Goal: Transaction & Acquisition: Purchase product/service

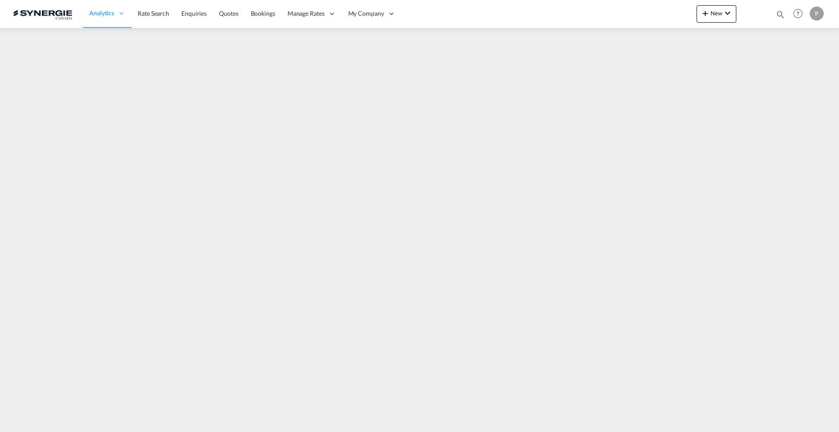
click at [793, 83] on md-content "Analytics Reports Dashboard Rate Search Enquiries Quotes Bookings" at bounding box center [419, 216] width 839 height 432
click at [722, 19] on button "New" at bounding box center [716, 13] width 40 height 17
click at [711, 59] on div "Quote" at bounding box center [704, 66] width 32 height 22
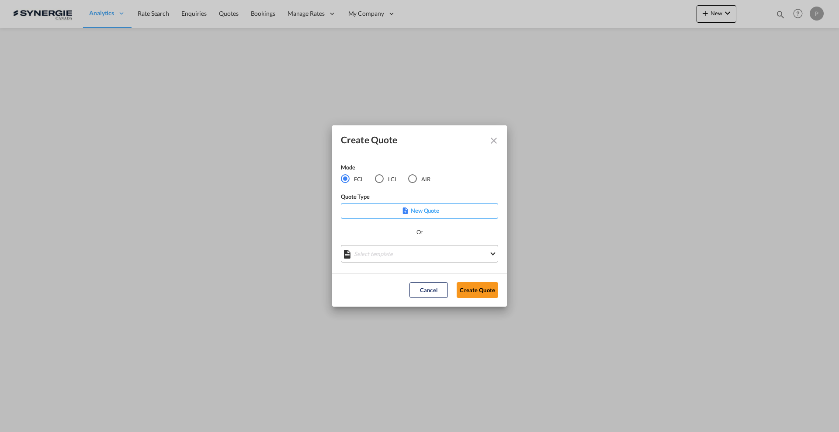
click at [408, 258] on md-select "Select template *NEW* FCL FREEHAND / DAP Pablo Gomez Saldarriaga | 10 Jul 2025 …" at bounding box center [419, 253] width 157 height 17
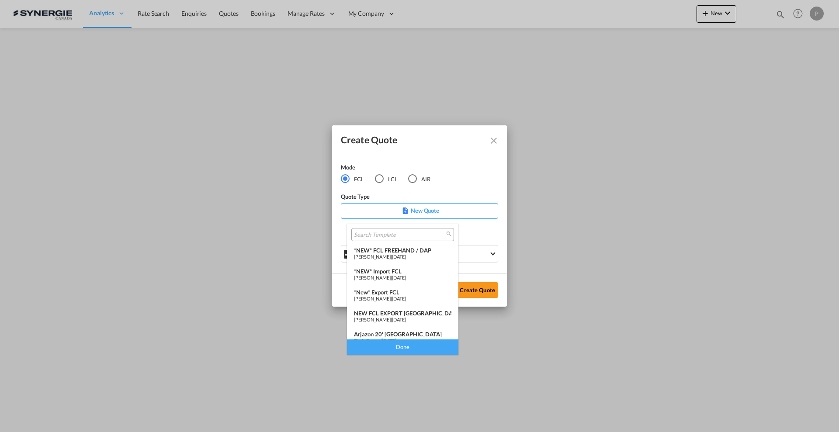
click at [703, 35] on md-backdrop at bounding box center [419, 216] width 839 height 432
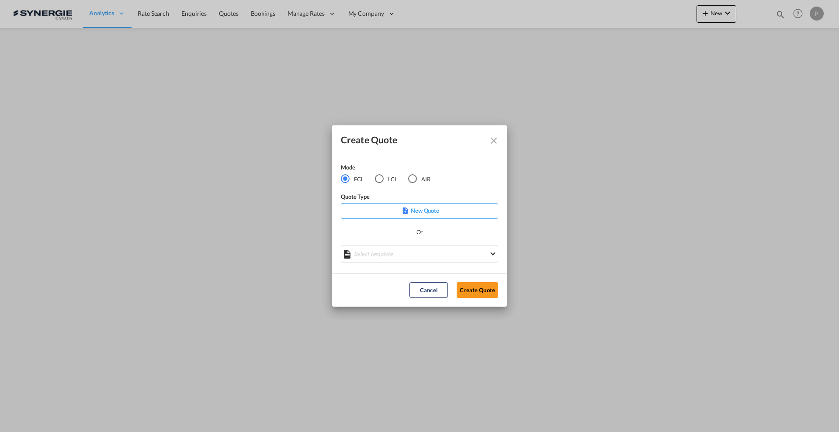
click at [749, 54] on div "Create Quote Mode FCL LCL AIR Quote Type New Quote Or Select template Cancel Cr…" at bounding box center [419, 216] width 839 height 432
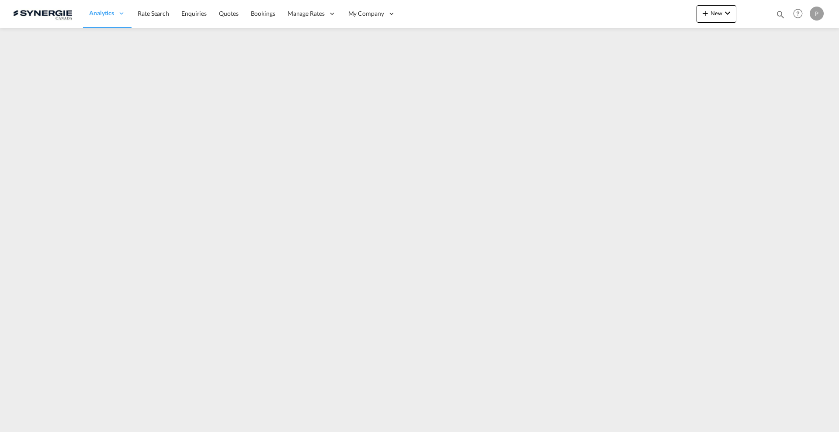
click at [775, 18] on div "Bookings Quotes Enquiries Help Resources Product Release P My Profile Logout" at bounding box center [797, 13] width 55 height 27
click at [782, 17] on md-icon "icon-magnify" at bounding box center [780, 15] width 10 height 10
click at [627, 17] on select "Bookings Quotes Enquiries" at bounding box center [641, 15] width 42 height 16
select select "Quotes"
click at [620, 7] on select "Bookings Quotes Enquiries" at bounding box center [641, 15] width 42 height 16
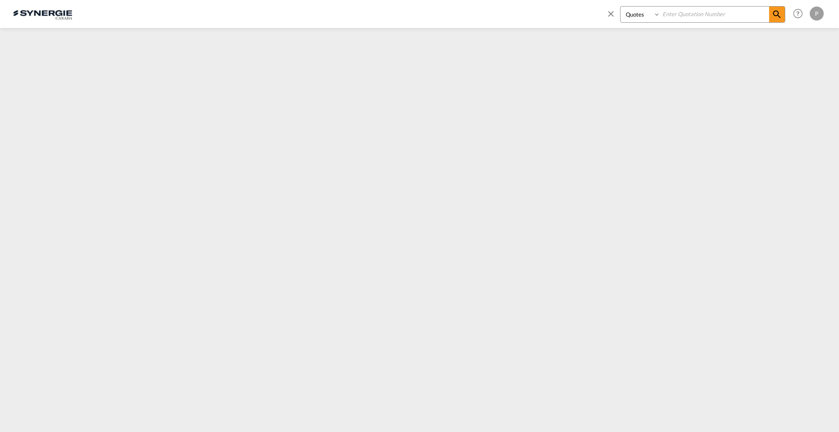
click at [673, 17] on input at bounding box center [714, 14] width 109 height 15
paste input "désolé de ne pas vous avoir confirmé que l’email avait bien été reçu. Pour ce c…"
type input "désolé de ne pas vous avoir confirmé que l’email avait bien été reçu. Pour ce c…"
click at [672, 12] on input at bounding box center [714, 14] width 109 height 15
type input "14081"
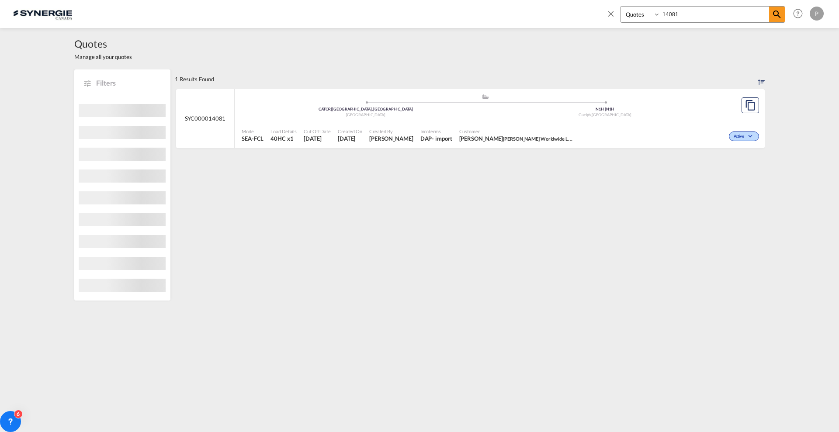
click at [573, 128] on span "Customer" at bounding box center [516, 131] width 114 height 7
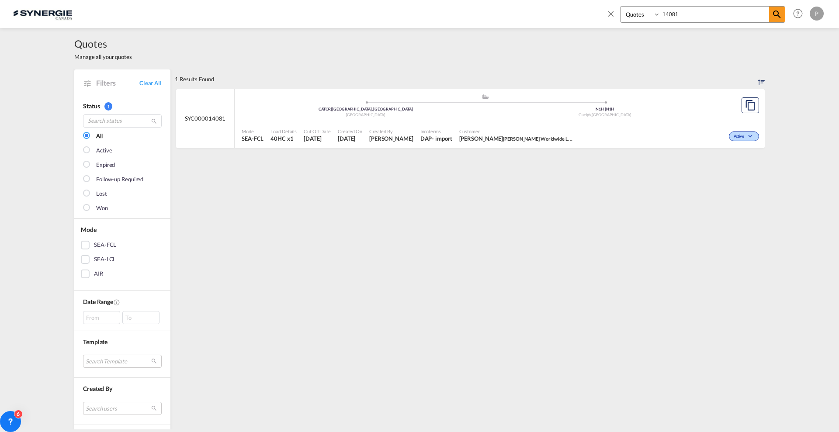
drag, startPoint x: 614, startPoint y: 9, endPoint x: 623, endPoint y: 15, distance: 10.7
click at [614, 10] on md-icon "icon-close" at bounding box center [611, 14] width 10 height 10
click at [696, 15] on div "Analytics Reports Dashboard Rate Search Enquiries Quotes Bookings" at bounding box center [419, 13] width 813 height 27
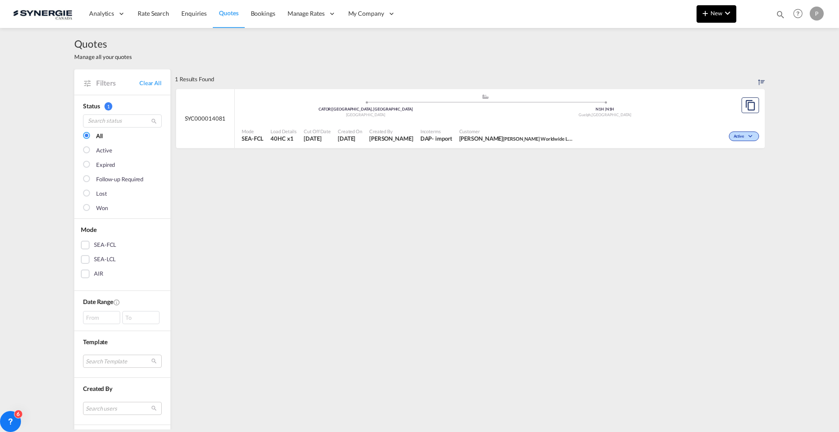
click at [702, 15] on md-icon "icon-plus 400-fg" at bounding box center [705, 13] width 10 height 10
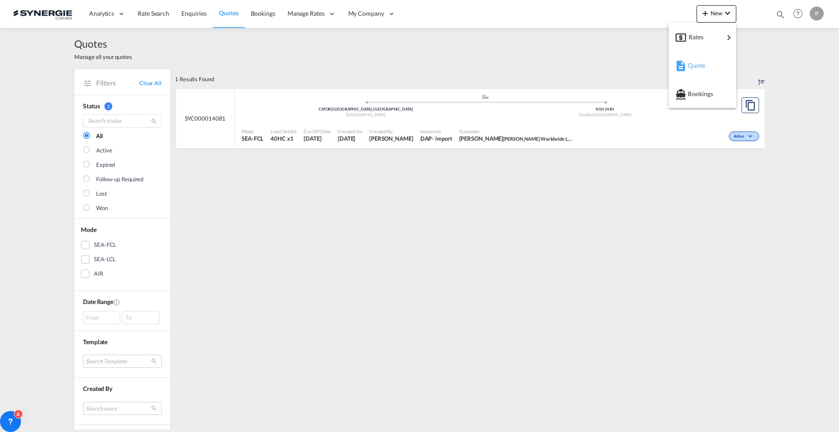
click at [685, 64] on md-icon "button" at bounding box center [680, 66] width 10 height 10
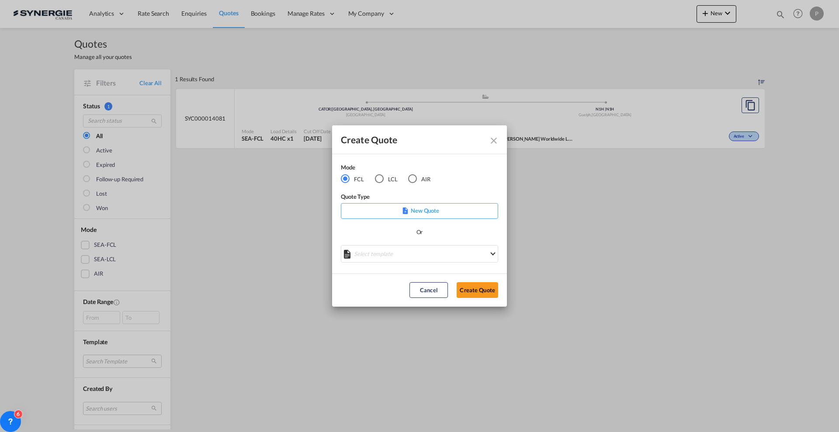
click at [393, 177] on md-radio-button "LCL" at bounding box center [386, 179] width 23 height 10
click at [404, 253] on div "Create QuoteModeFCL LCLAIR ..." at bounding box center [419, 250] width 157 height 11
click at [408, 255] on md-select "Select template New DAP Import LCL [PERSON_NAME] | [DATE] [GEOGRAPHIC_DATA] LCL…" at bounding box center [419, 253] width 157 height 17
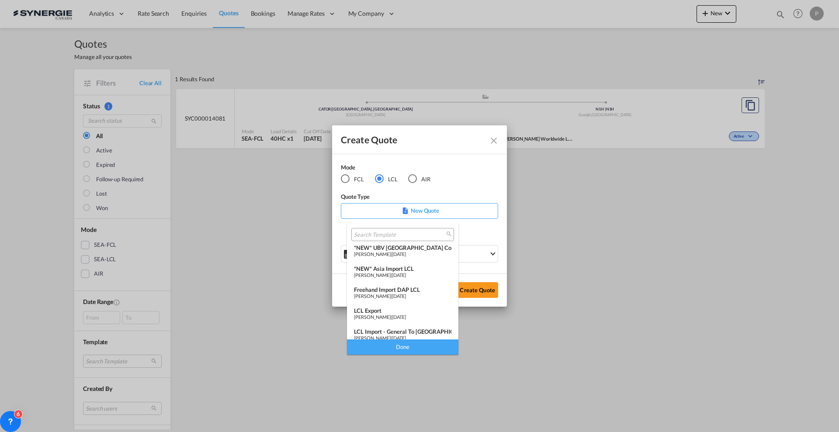
scroll to position [109, 0]
click at [411, 268] on div "*NEW* Asia Import LCL" at bounding box center [402, 266] width 97 height 7
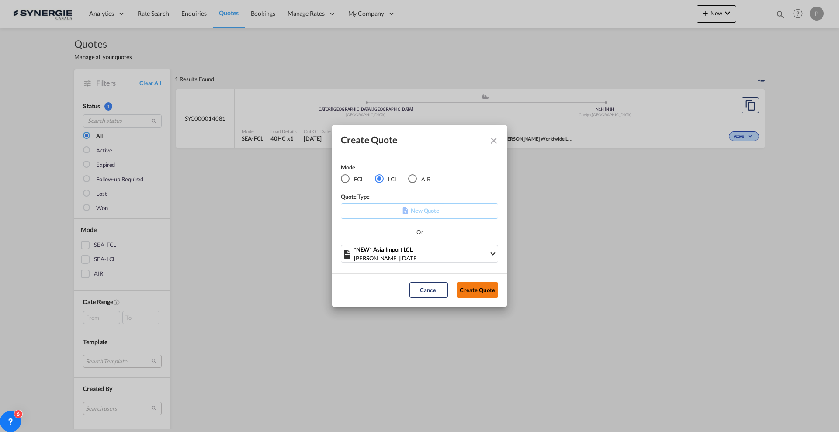
click at [476, 291] on button "Create Quote" at bounding box center [478, 290] width 42 height 16
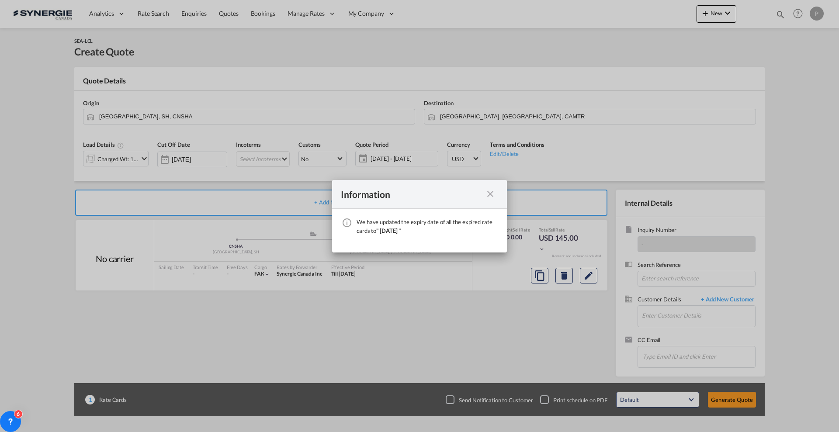
click at [486, 198] on md-icon "icon-close fg-AAA8AD cursor" at bounding box center [490, 194] width 10 height 10
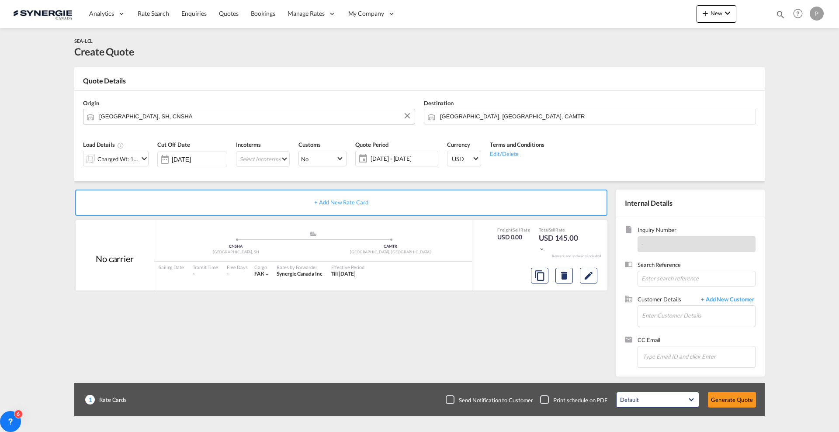
click at [217, 115] on input "Shanghai, SH, CNSHA" at bounding box center [254, 116] width 311 height 15
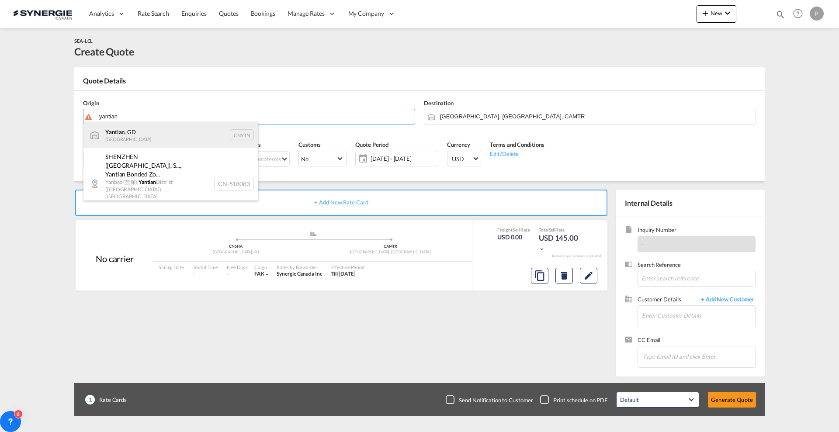
click at [178, 131] on div "Yantian , GD China CNYTN" at bounding box center [170, 135] width 175 height 26
type input "Yantian, GD, CNYTN"
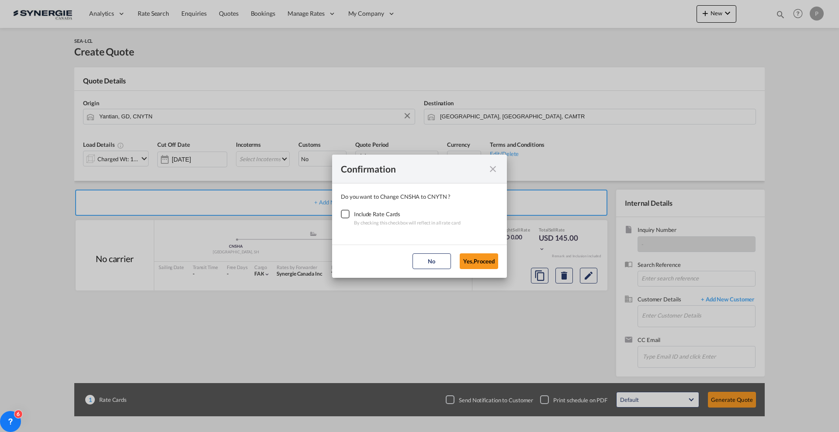
click at [346, 210] on div "Checkbox No Ink" at bounding box center [345, 214] width 9 height 9
click at [468, 266] on button "Yes,Proceed" at bounding box center [479, 261] width 38 height 16
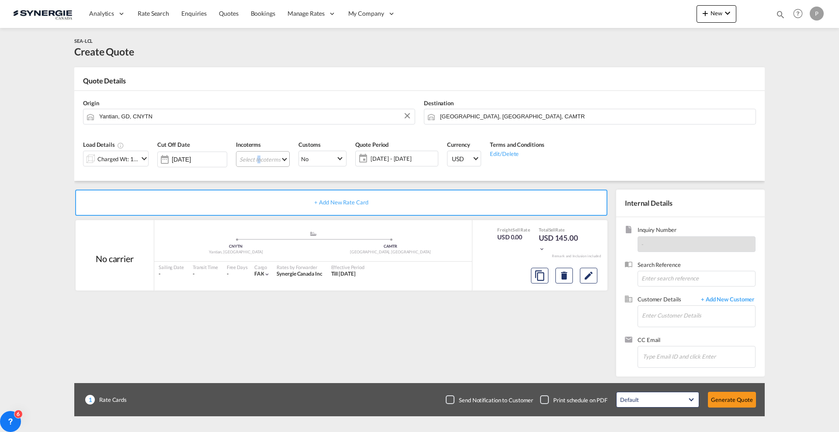
click at [261, 159] on md-select "Select Incoterms FCA - export Free Carrier DPU - import Delivery at Place Unloa…" at bounding box center [263, 159] width 54 height 16
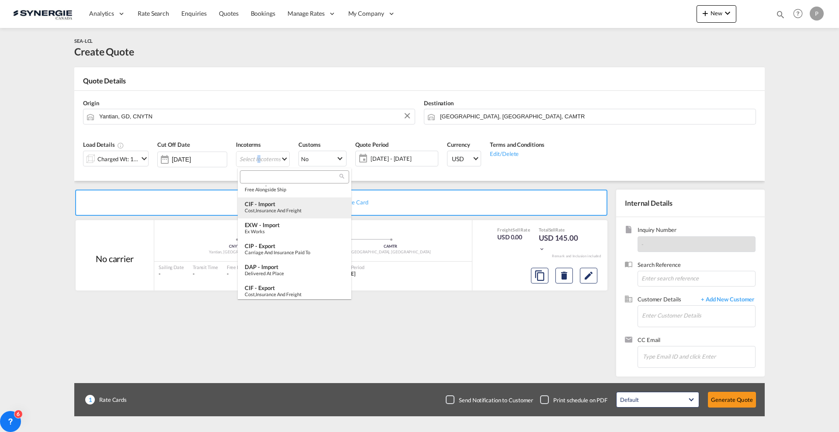
scroll to position [55, 0]
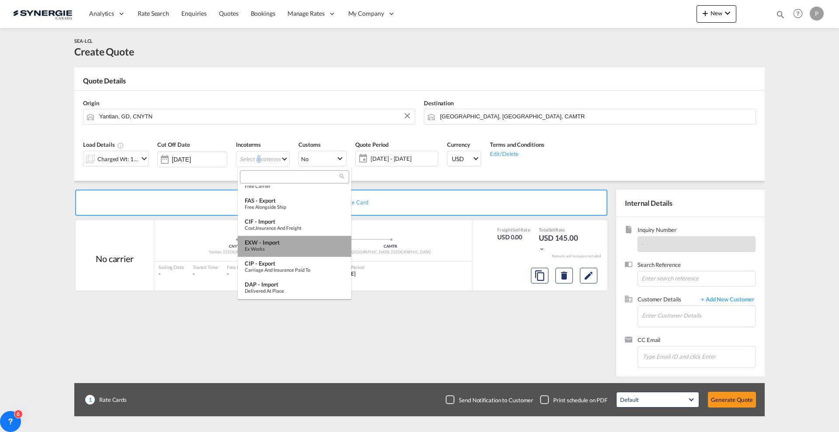
click at [297, 247] on div "Ex Works" at bounding box center [295, 249] width 100 height 6
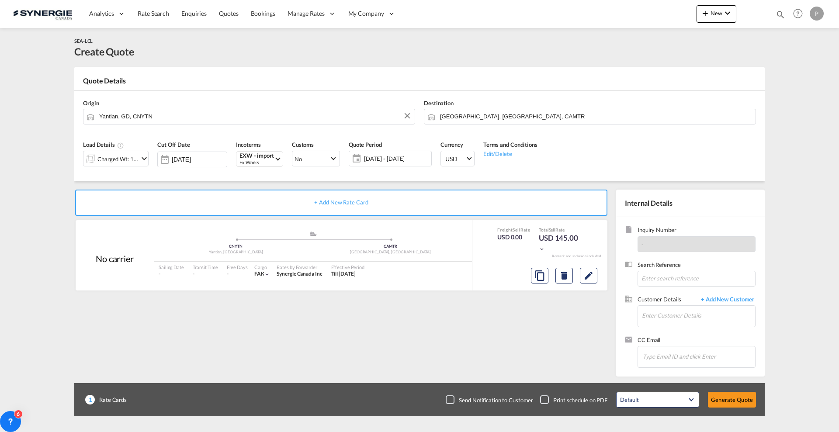
click at [393, 158] on span "21 Aug - 20 Sep 2025" at bounding box center [396, 159] width 65 height 8
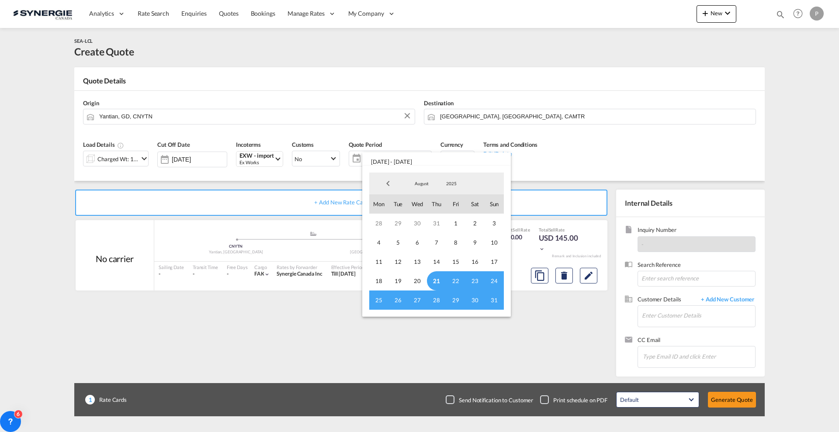
click at [441, 273] on span "21" at bounding box center [436, 280] width 19 height 19
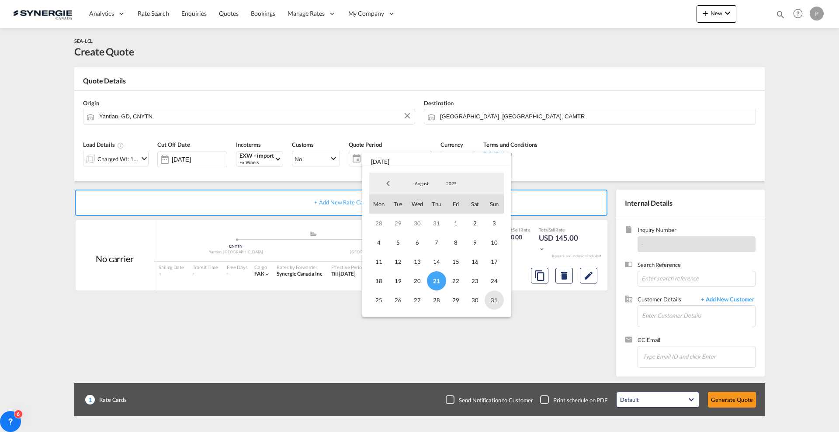
click at [488, 301] on span "31" at bounding box center [493, 300] width 19 height 19
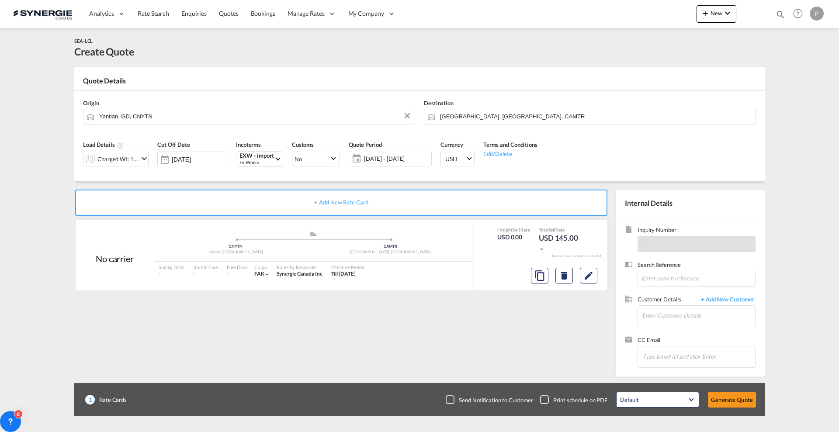
click at [141, 157] on md-icon "icon-chevron-down" at bounding box center [144, 158] width 10 height 10
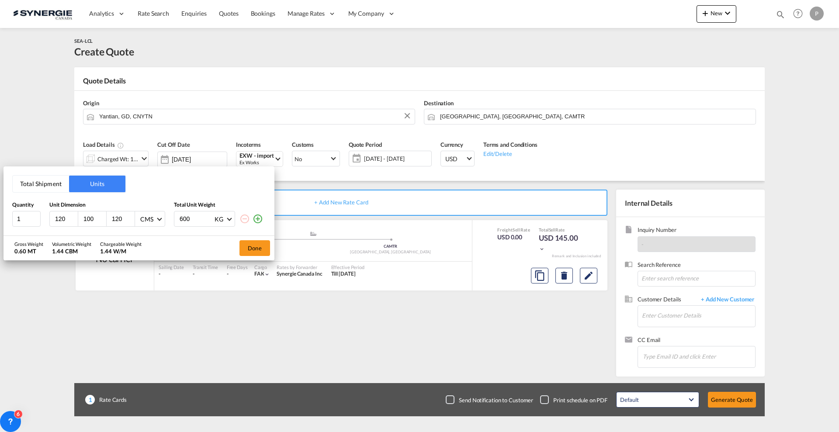
click at [61, 218] on input "120" at bounding box center [66, 219] width 24 height 8
type input "34"
type input "32"
type input "33"
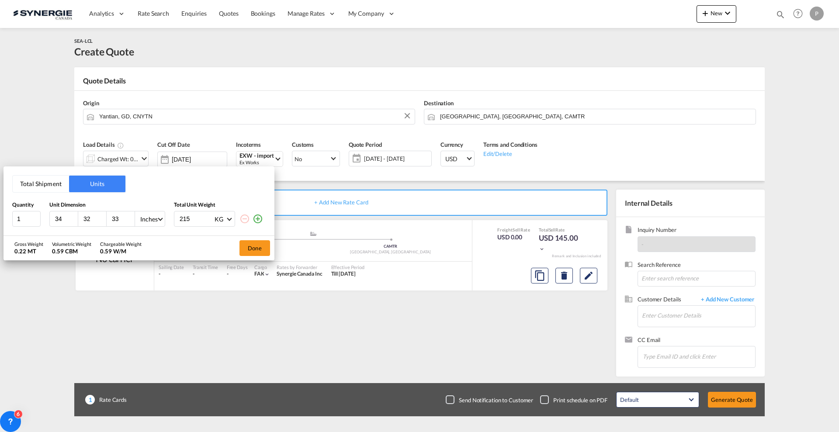
type input "215"
click at [211, 220] on input "215" at bounding box center [196, 218] width 35 height 15
click at [222, 221] on div "KG" at bounding box center [218, 218] width 9 height 7
click at [227, 235] on md-option "LB" at bounding box center [237, 239] width 59 height 21
click at [259, 222] on md-icon "icon-plus-circle-outline" at bounding box center [258, 219] width 10 height 10
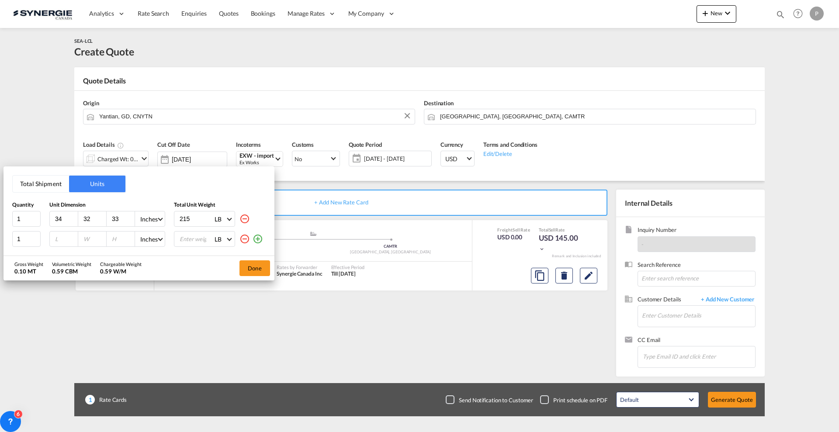
click at [259, 241] on md-icon "icon-plus-circle-outline" at bounding box center [258, 239] width 10 height 10
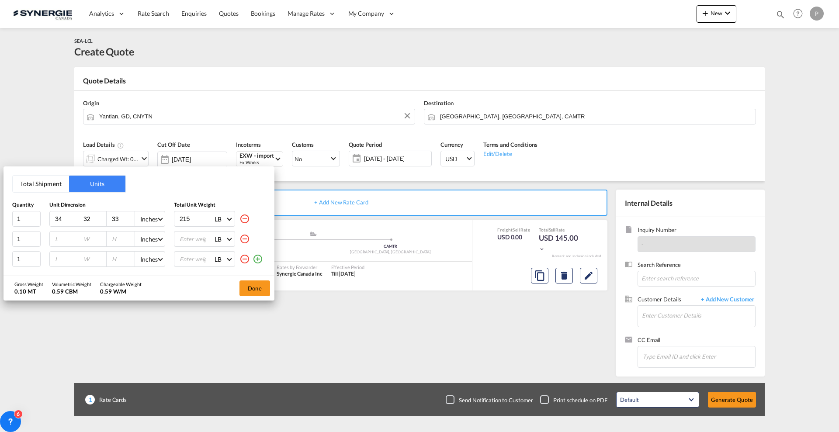
click at [257, 259] on md-icon "icon-plus-circle-outline" at bounding box center [258, 259] width 10 height 10
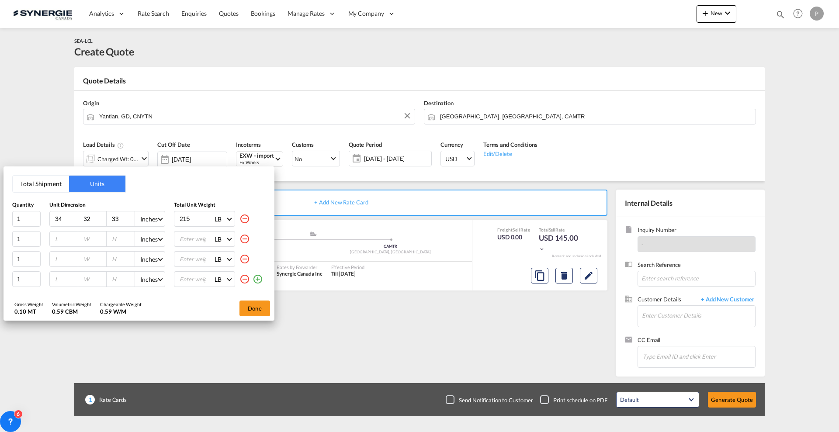
click at [258, 277] on md-icon "icon-plus-circle-outline" at bounding box center [258, 279] width 10 height 10
click at [254, 284] on md-icon "icon-plus-circle-outline" at bounding box center [258, 281] width 10 height 10
click at [253, 285] on md-icon "icon-plus-circle-outline" at bounding box center [258, 281] width 10 height 10
click at [61, 242] on input "number" at bounding box center [66, 239] width 24 height 8
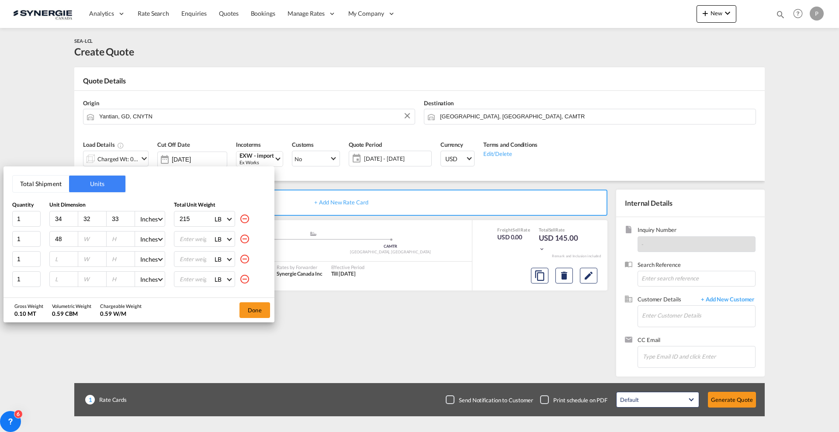
type input "48"
type input "42"
type input "804"
type input "41"
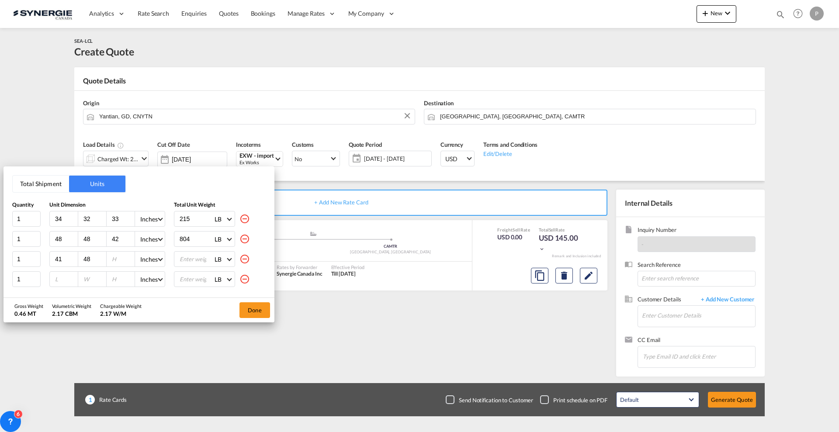
type input "48"
type input "41"
type input "474"
type input "48"
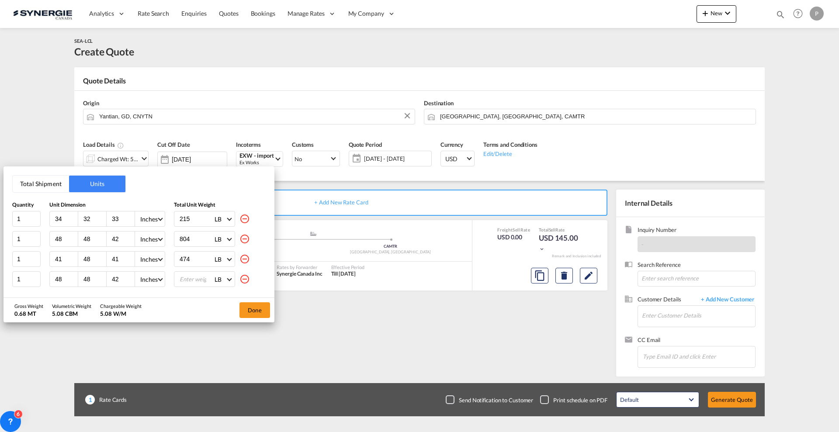
type input "42"
type input "419"
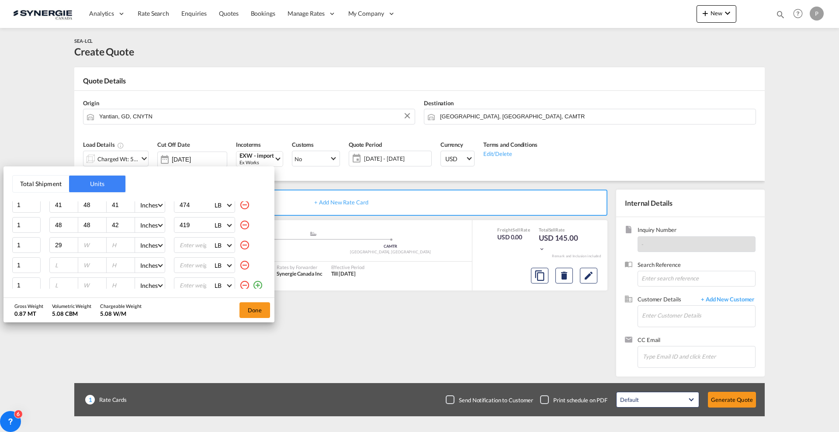
type input "29"
type input "31"
type input "93"
type input "34"
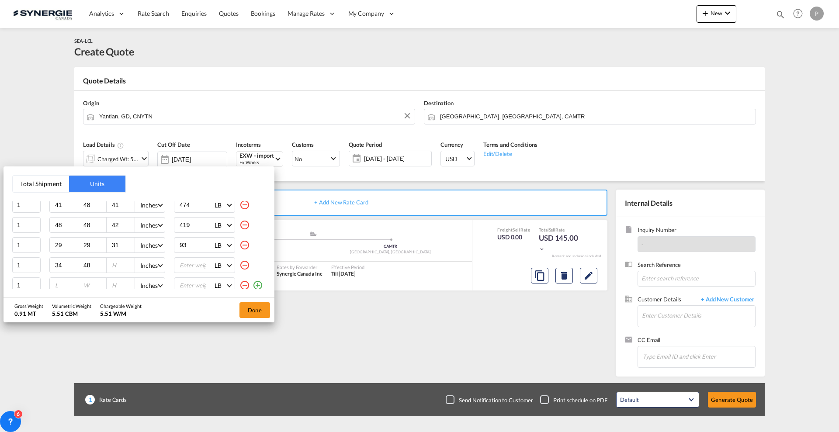
type input "48"
type input "43"
type input "485"
type input "44"
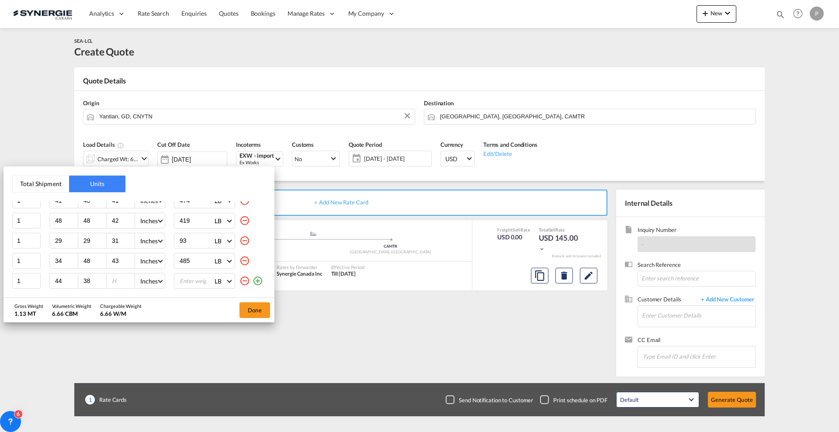
type input "38"
type input "50"
type input "463"
click at [262, 315] on button "Done" at bounding box center [254, 310] width 31 height 16
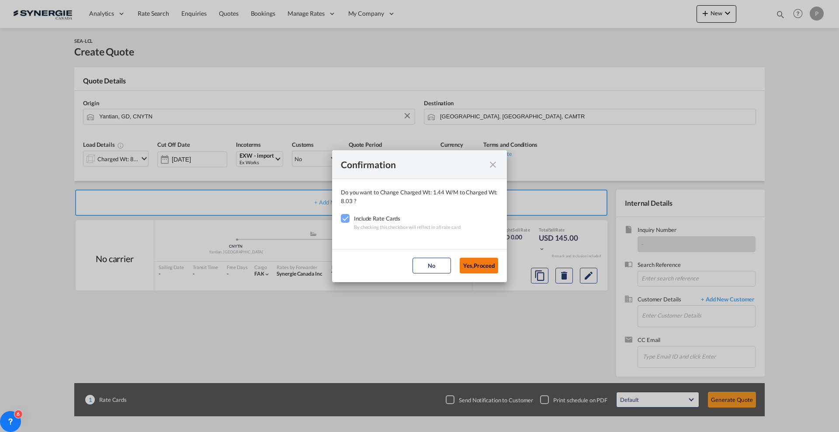
click at [474, 263] on button "Yes,Proceed" at bounding box center [479, 266] width 38 height 16
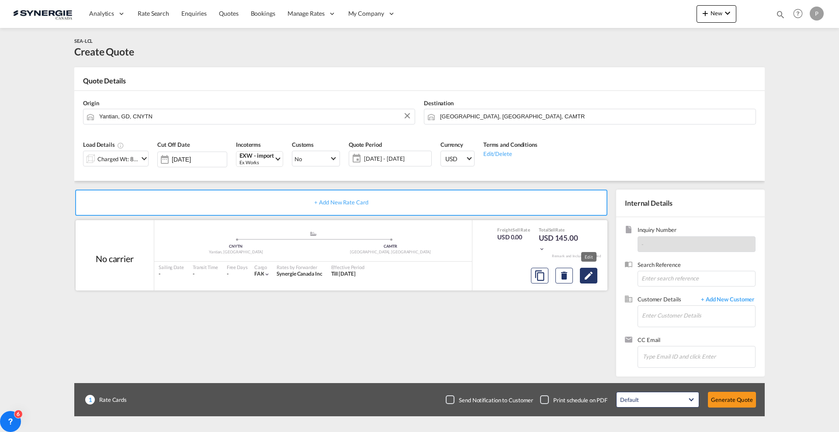
click at [595, 278] on button "Edit" at bounding box center [588, 276] width 17 height 16
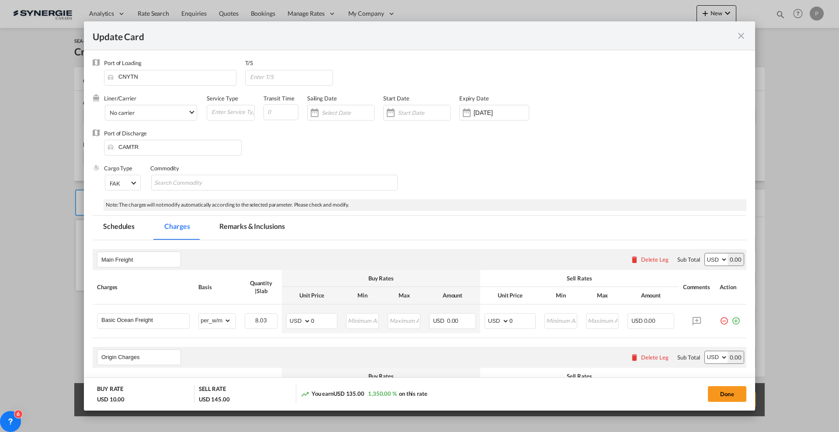
select select "per_w/m"
select select "flat"
select select "per_hbl"
select select "per_w/m"
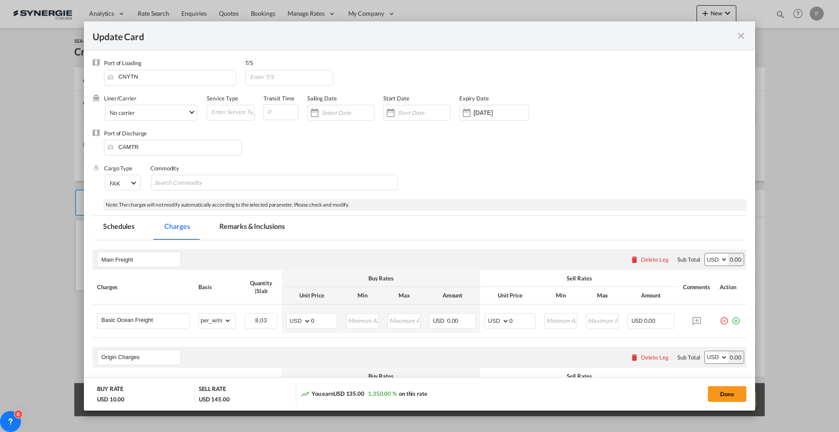
select select "per_bl"
select select "flat"
select select "per_bl"
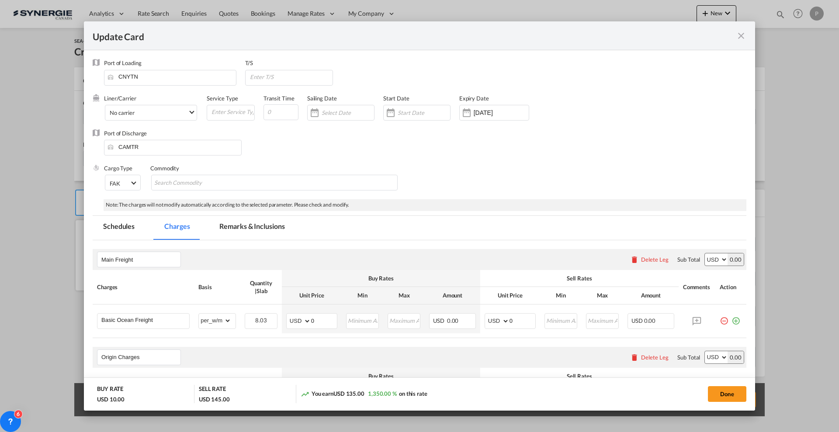
select select "per_bl"
select select "per_shipment"
click at [315, 317] on input "0" at bounding box center [324, 320] width 26 height 13
type input "66"
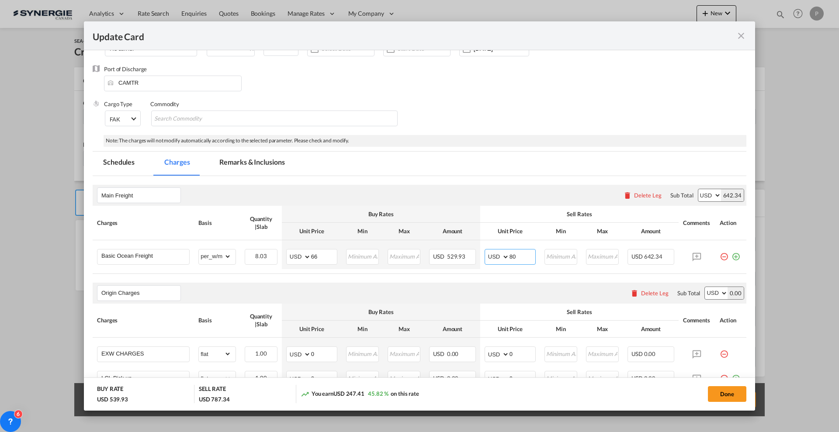
scroll to position [164, 0]
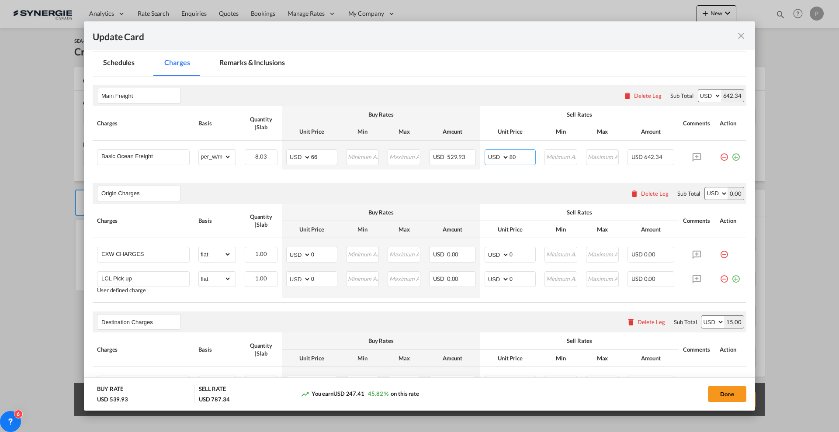
type input "80"
click at [324, 277] on input "0" at bounding box center [324, 278] width 26 height 13
click at [324, 276] on input "0" at bounding box center [324, 278] width 26 height 13
type input "235"
type input "265"
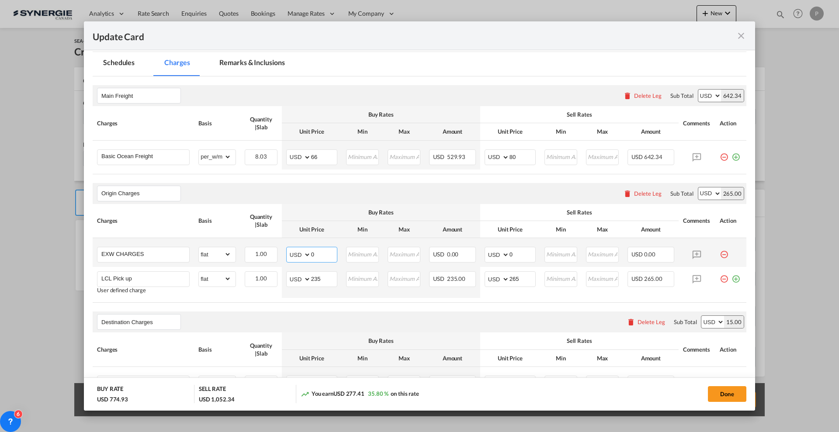
click at [322, 256] on input "0" at bounding box center [324, 253] width 26 height 13
type input "225"
type input "250"
click at [380, 190] on div "Origin Charges Please enter leg name Leg Name Already Exists Delete Leg Sub Tot…" at bounding box center [420, 193] width 654 height 21
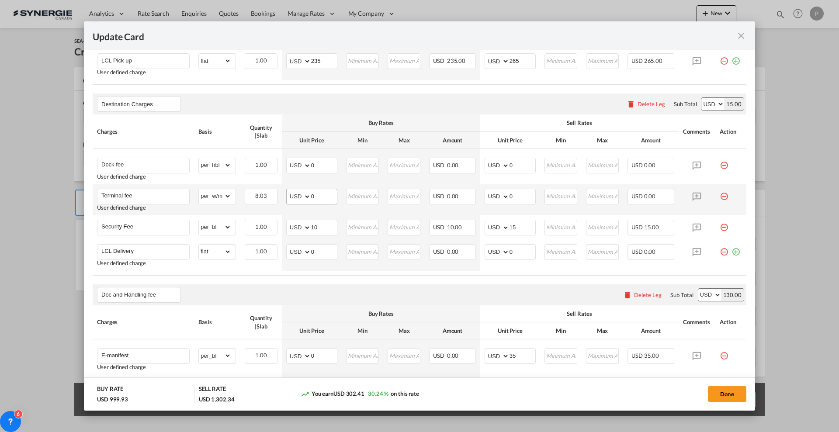
scroll to position [382, 0]
click at [321, 163] on input "0" at bounding box center [324, 164] width 26 height 13
type input "30"
type input "60"
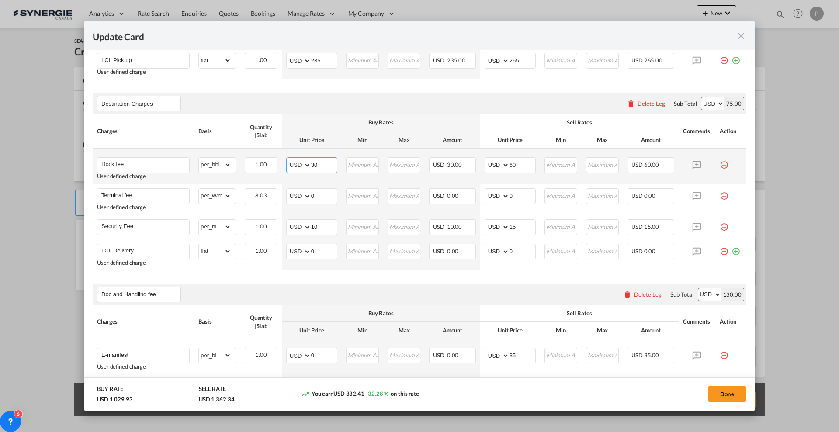
click at [321, 162] on input "30" at bounding box center [324, 164] width 26 height 13
type input "50"
click at [720, 192] on md-icon "icon-minus-circle-outline red-400-fg pt-7" at bounding box center [724, 192] width 9 height 9
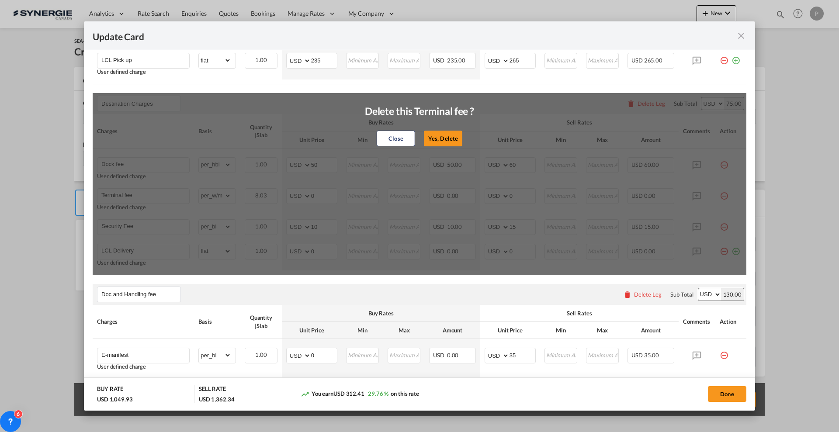
click at [434, 128] on div "Close Yes, Delete" at bounding box center [419, 138] width 109 height 21
click at [440, 136] on button "Yes, Delete" at bounding box center [443, 139] width 38 height 16
type input "Security Fee"
select select "per_bl"
type input "10"
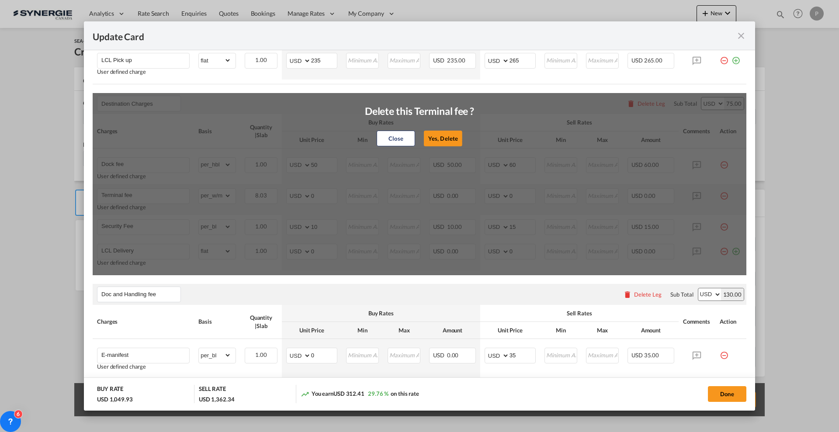
type input "15"
type input "LCL Delivery"
select select "flat"
type input "0"
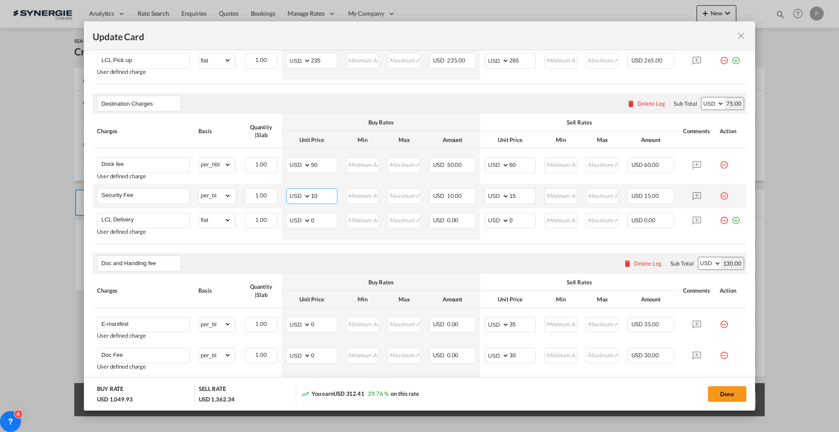
click at [314, 196] on input "10" at bounding box center [324, 195] width 26 height 13
type input "0"
click at [322, 211] on td "AED AFN ALL AMD ANG AOA ARS AUD AWG AZN BAM BBD BDT BGN BHD BIF BMD BND BOB BRL…" at bounding box center [312, 223] width 60 height 31
click at [316, 220] on input "0" at bounding box center [324, 219] width 26 height 13
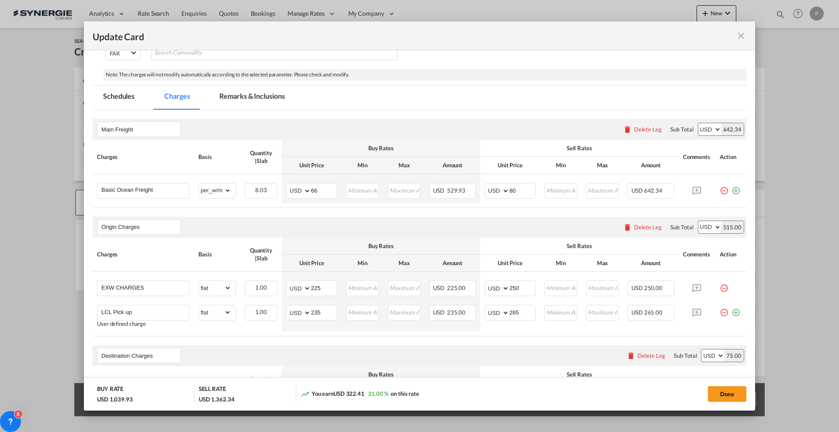
scroll to position [55, 0]
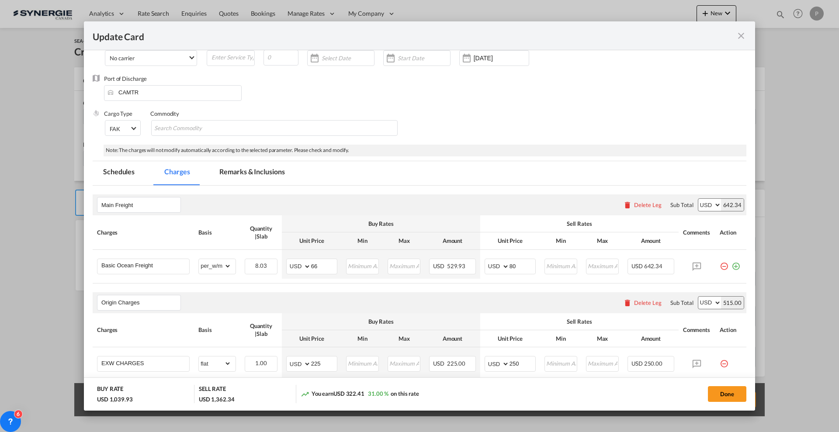
click at [234, 165] on md-tab-item "Remarks & Inclusions" at bounding box center [252, 173] width 86 height 24
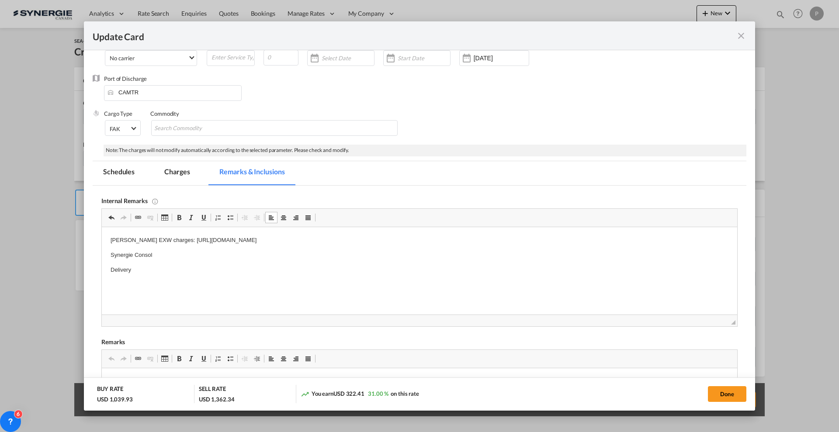
scroll to position [0, 0]
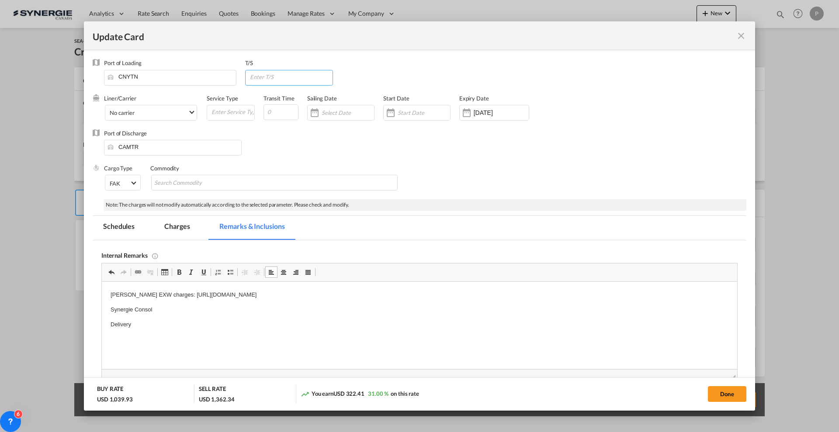
click at [264, 76] on input "Update CardPort of ..." at bounding box center [291, 76] width 84 height 13
type input "CAVAN"
type input "35"
click at [504, 155] on div "Port of Discharge CAMTR" at bounding box center [420, 146] width 654 height 35
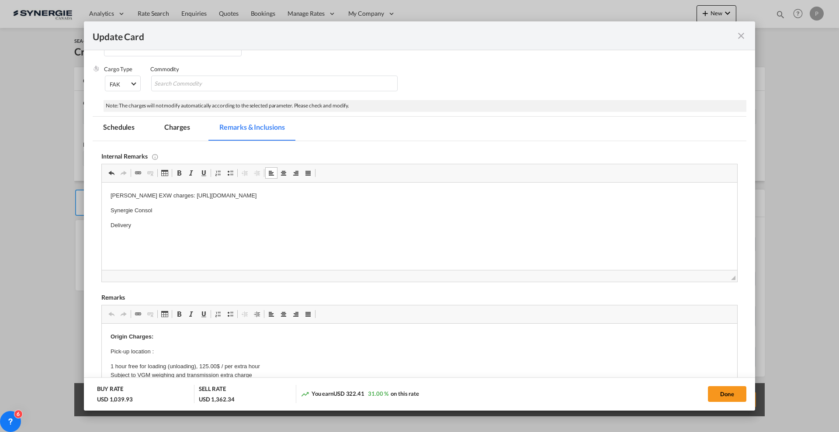
scroll to position [164, 0]
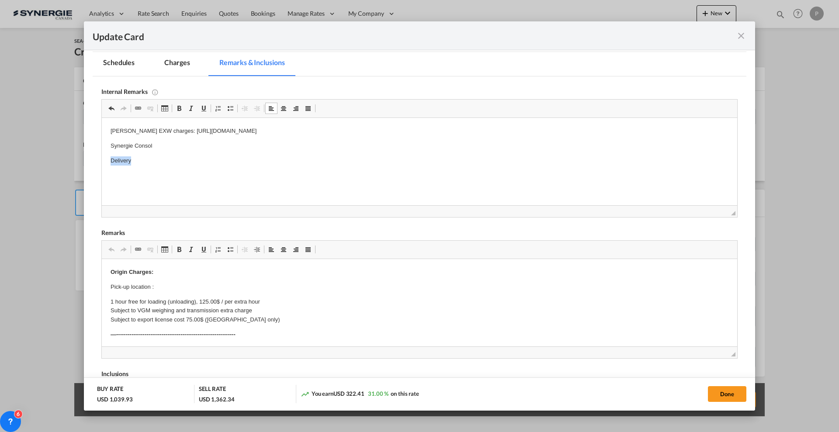
click at [232, 165] on p "Delivery" at bounding box center [420, 160] width 618 height 9
click at [231, 165] on p "Delivery" at bounding box center [420, 160] width 618 height 9
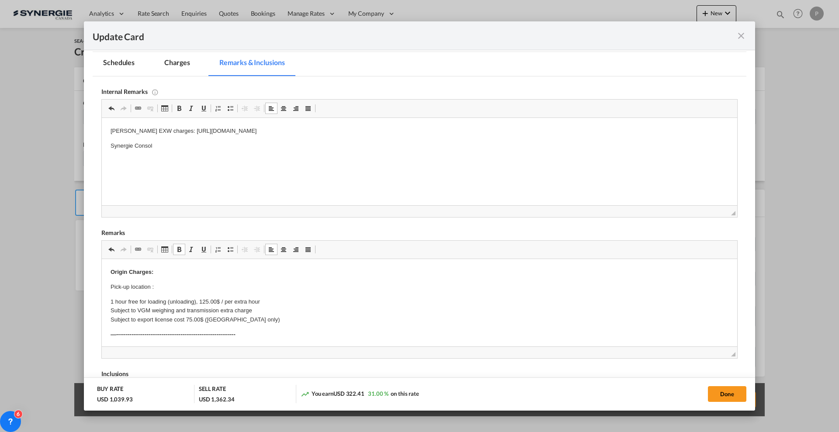
click at [170, 285] on p "Pick-up location :" at bounding box center [420, 287] width 618 height 9
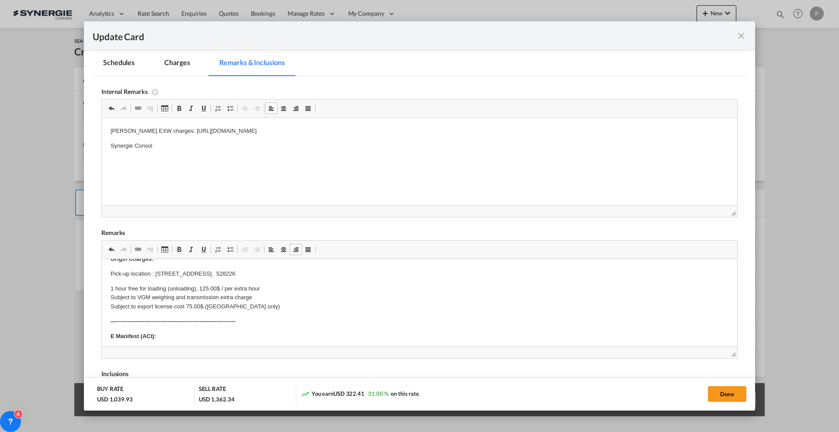
scroll to position [228, 0]
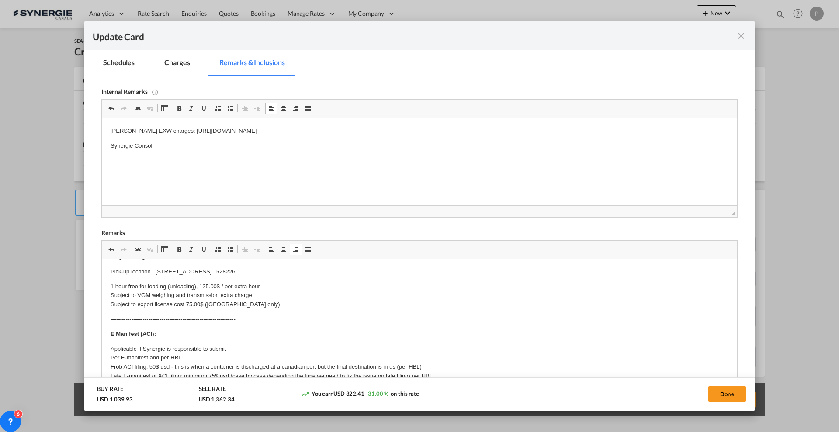
drag, startPoint x: 726, startPoint y: 356, endPoint x: 750, endPoint y: 457, distance: 104.7
click at [750, 432] on html "Analytics Reports Dashboard Rate Search Enquiries Quotes" at bounding box center [419, 216] width 839 height 432
drag, startPoint x: 755, startPoint y: 270, endPoint x: 746, endPoint y: 296, distance: 27.4
click at [747, 322] on div "Update Card Port of Loading CNYTN T/S CAVAN Liner/Carrier No carrier 2HM LOGIST…" at bounding box center [419, 216] width 839 height 432
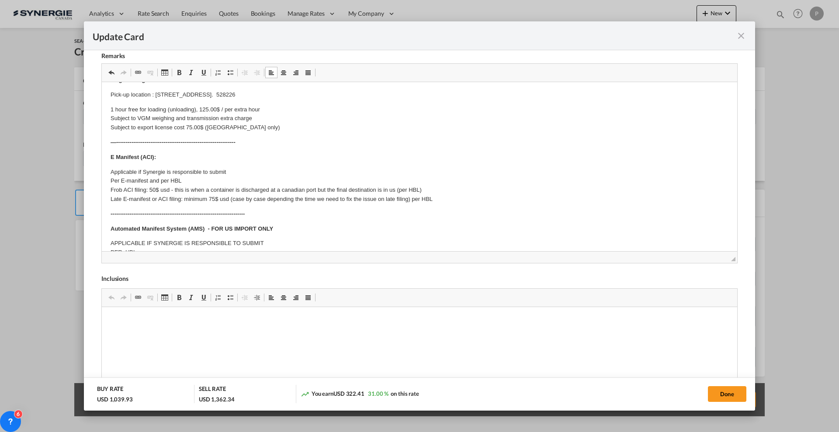
scroll to position [0, 0]
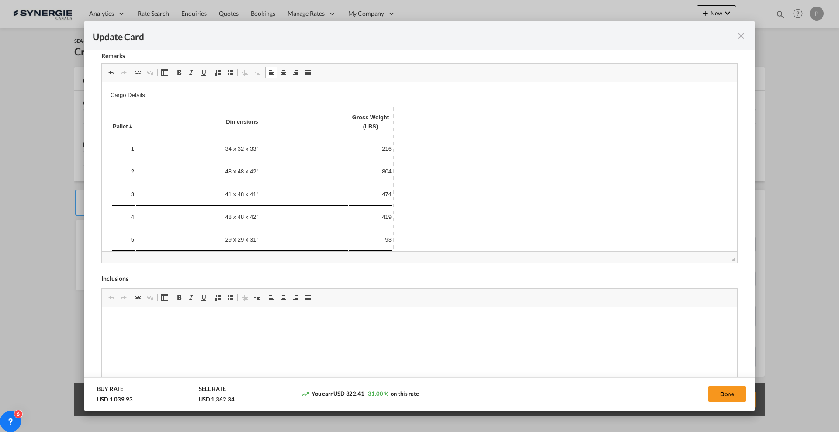
click at [319, 158] on td "34 x 32 x 33''" at bounding box center [242, 149] width 212 height 22
click at [346, 146] on p "34 x 32 x 33''" at bounding box center [241, 149] width 211 height 9
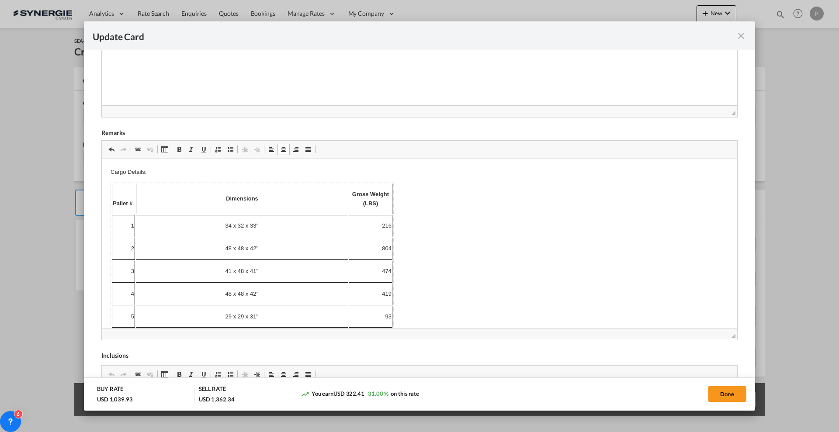
scroll to position [232, 0]
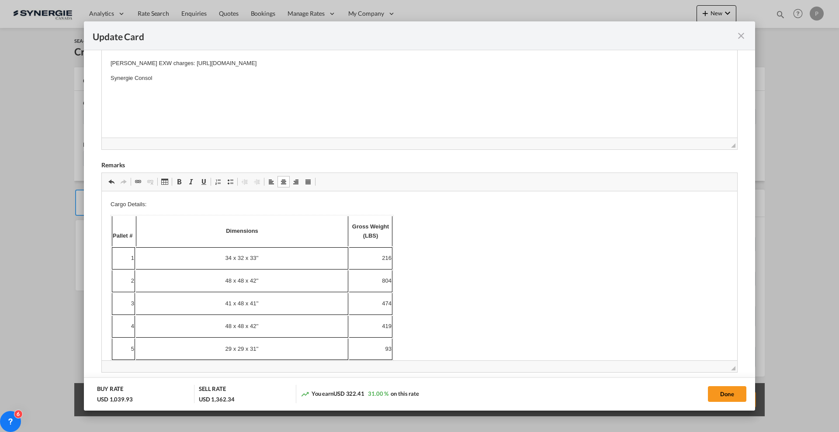
click at [337, 208] on p "Cargo Details:" at bounding box center [420, 204] width 618 height 9
drag, startPoint x: 338, startPoint y: 215, endPoint x: 335, endPoint y: 228, distance: 13.0
click at [338, 216] on td "Dimensions" at bounding box center [242, 231] width 212 height 31
click at [333, 231] on p "Dimensions" at bounding box center [242, 231] width 211 height 9
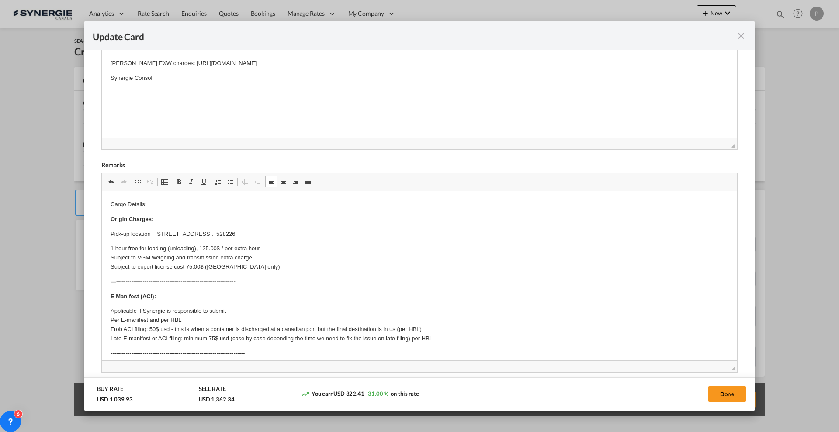
click at [166, 208] on p "Cargo Details:" at bounding box center [420, 204] width 618 height 9
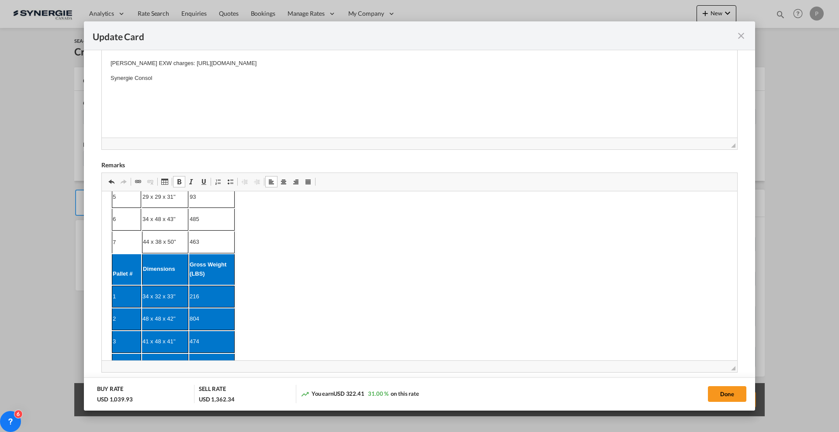
scroll to position [164, 0]
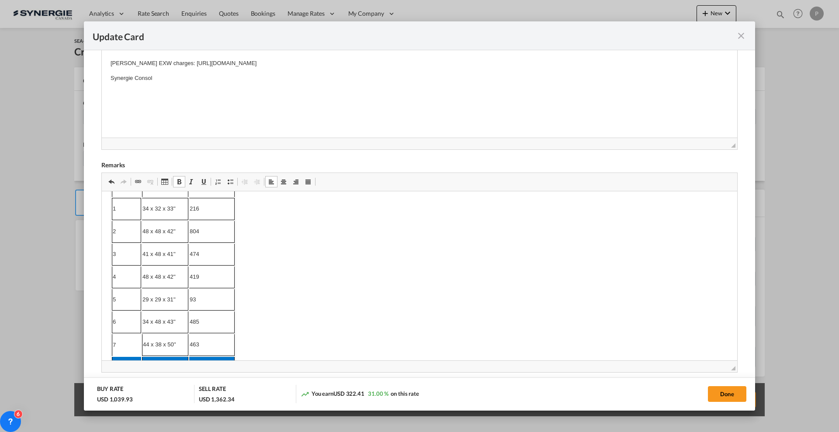
scroll to position [201, 0]
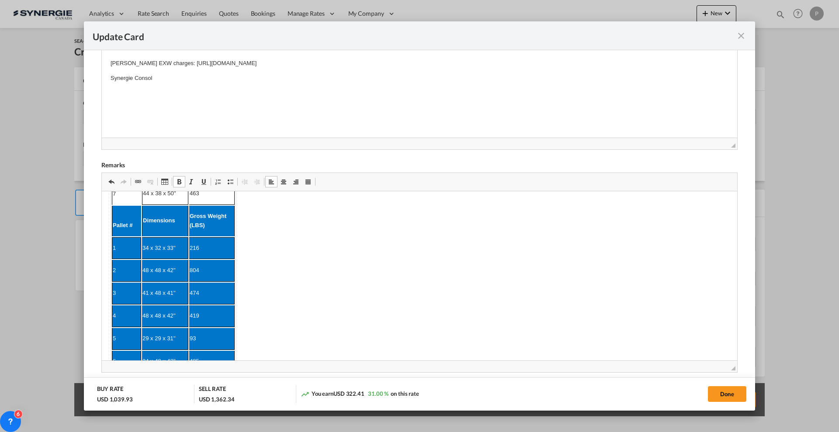
click at [144, 242] on td "34 x 32 x 33''" at bounding box center [165, 248] width 46 height 22
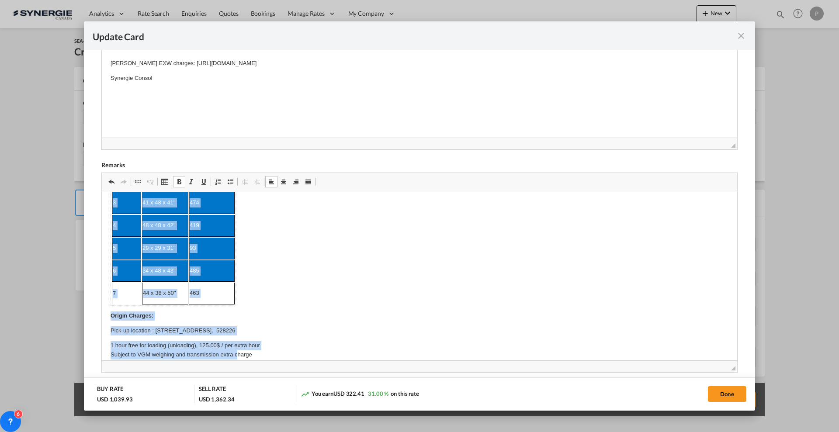
scroll to position [327, 0]
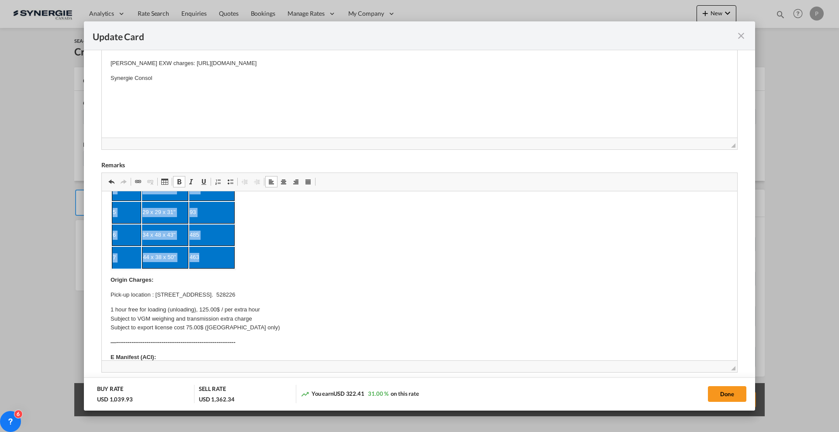
drag, startPoint x: 128, startPoint y: 225, endPoint x: 217, endPoint y: 259, distance: 94.4
click at [217, 259] on tbody "Pallet # Dimensions Gross Weight (LBS) 1 34 x 32 x 33'' 216 2 48 x 48 x 42'' 80…" at bounding box center [173, 78] width 123 height 379
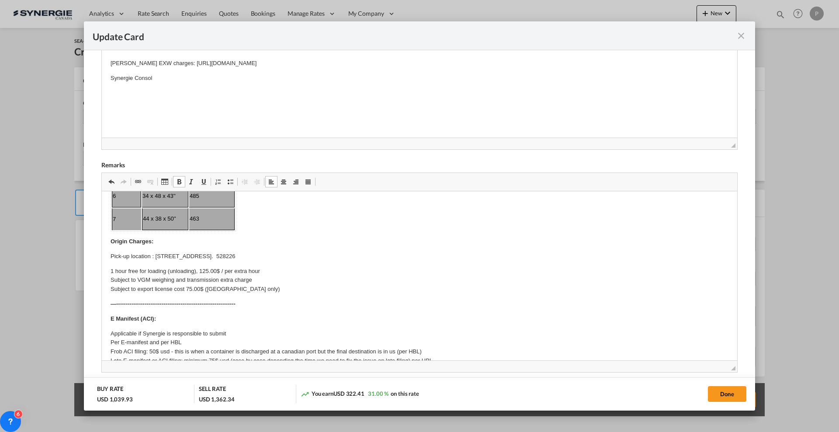
scroll to position [151, 0]
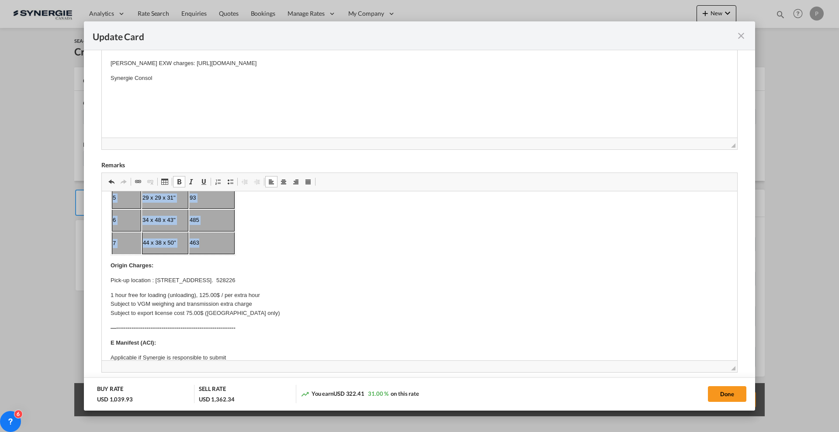
drag, startPoint x: 130, startPoint y: 230, endPoint x: 232, endPoint y: 247, distance: 103.6
click at [232, 247] on tbody "Pallet # Dimensions Gross Weight (LBS) 1 34 x 32 x 33'' 216 2 48 x 48 x 42'' 80…" at bounding box center [173, 159] width 123 height 189
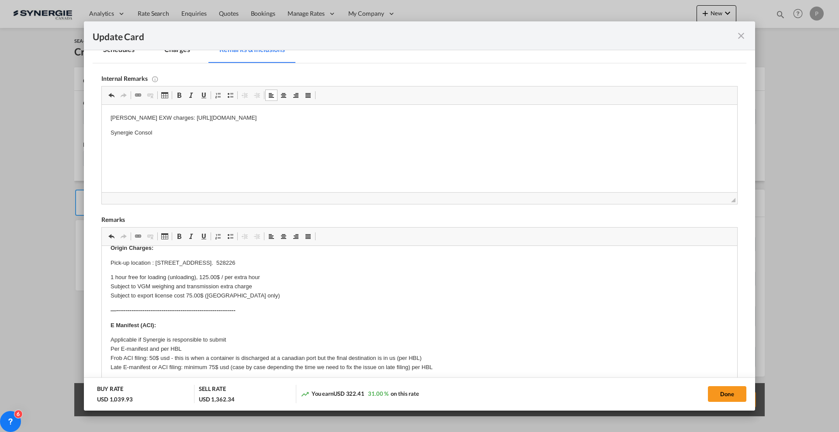
scroll to position [0, 0]
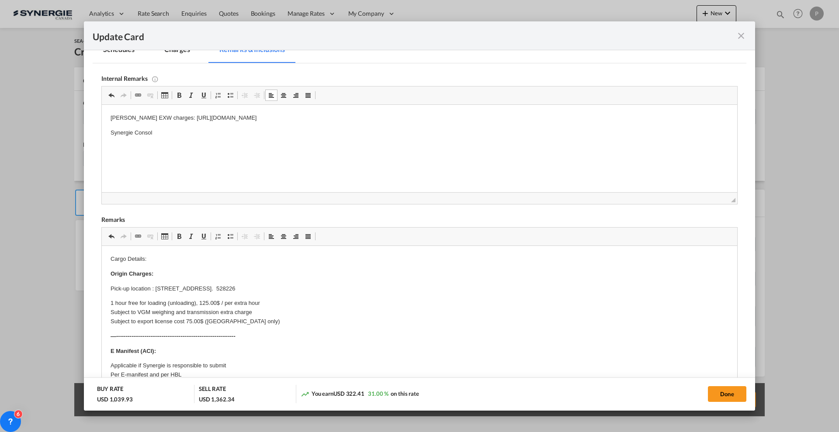
click at [128, 257] on p "Cargo Details:" at bounding box center [420, 259] width 618 height 9
click at [180, 235] on span "Update CardPort of ..." at bounding box center [179, 236] width 7 height 7
click at [166, 263] on p "Cargo Details:" at bounding box center [420, 259] width 618 height 9
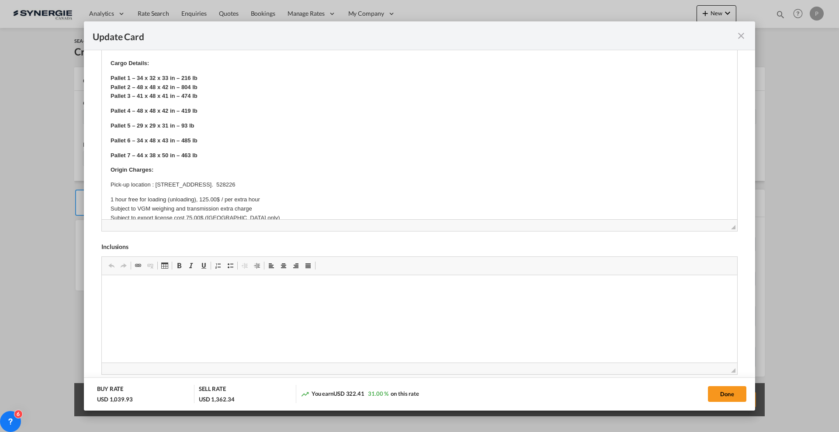
click at [212, 100] on p "Pallet 1 – 34 x 32 x 33 in – 216 lb Pallet 2 – 48 x 48 x 42 in – 804 lb Pallet …" at bounding box center [420, 87] width 618 height 27
click at [217, 106] on p "Pallet 1 – 34 x 32 x 33 in – 216 lb Pallet 2 – 48 x 48 x 42 in – 804 lb Pallet …" at bounding box center [420, 92] width 618 height 36
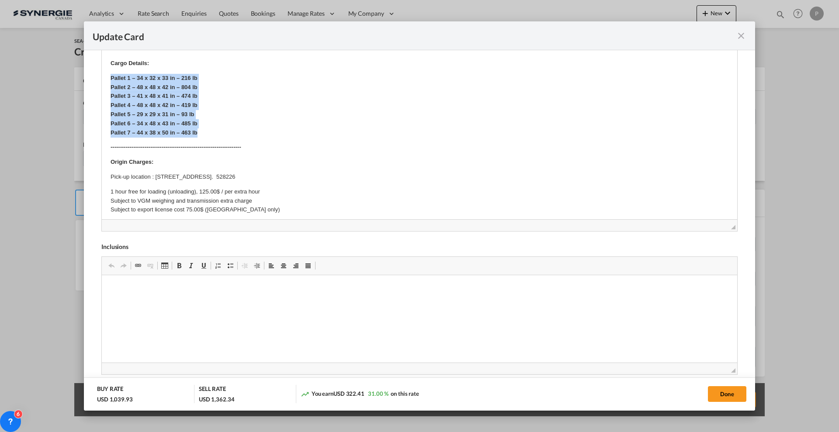
drag, startPoint x: 204, startPoint y: 131, endPoint x: 190, endPoint y: 132, distance: 14.0
click at [102, 82] on html "Cargo Details: Pallet 1 – 34 x 32 x 33 in – 216 lb Pallet 2 – 48 x 48 x 42 in –…" at bounding box center [419, 383] width 635 height 667
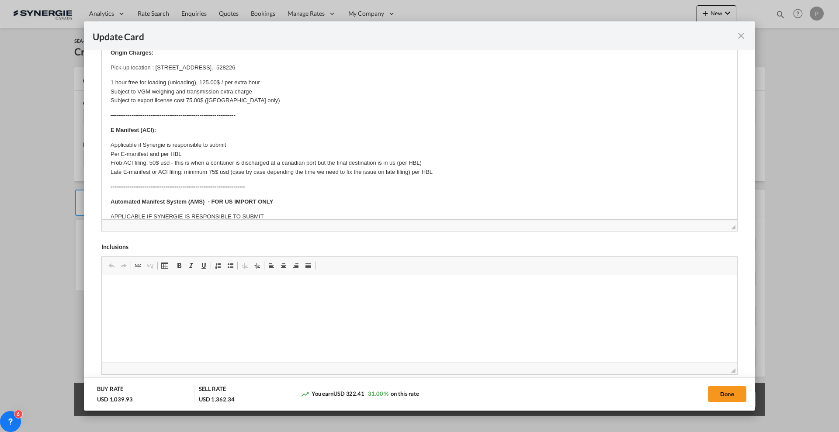
scroll to position [164, 0]
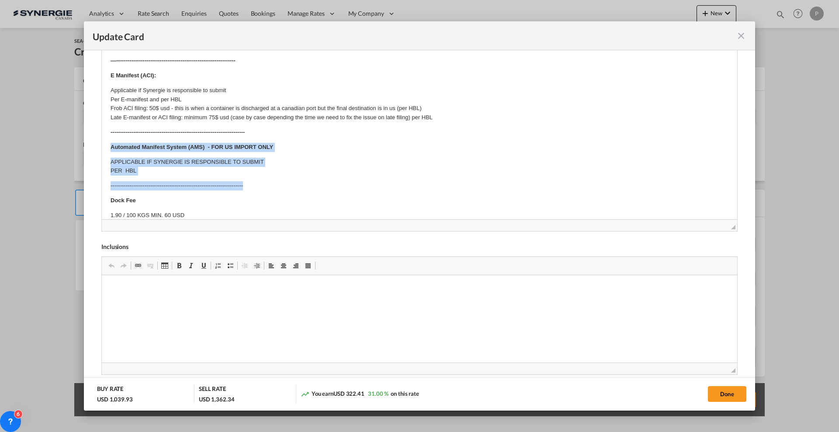
drag, startPoint x: 113, startPoint y: 145, endPoint x: 266, endPoint y: 178, distance: 156.0
click at [266, 178] on body "Cargo Details: Pallet 1 – 34 x 32 x 33 in – 216 lb Pallet 2 – 48 x 48 x 42 in –…" at bounding box center [420, 220] width 618 height 650
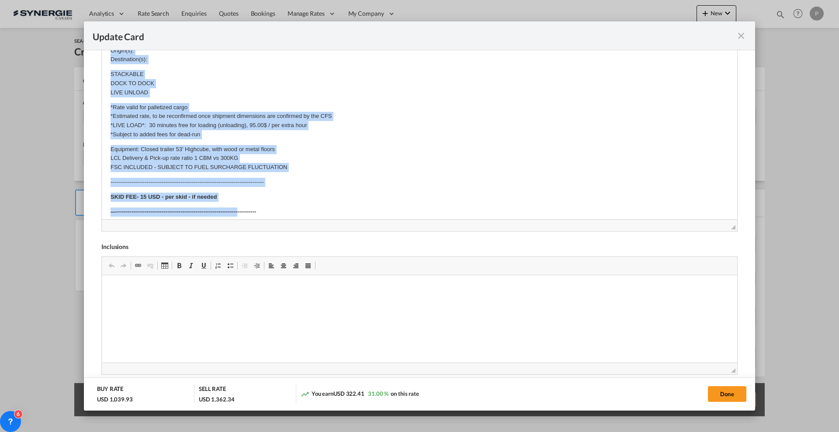
scroll to position [348, 0]
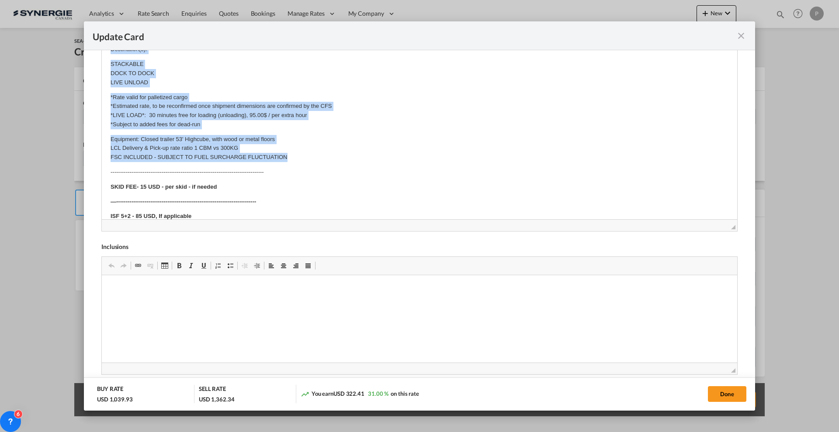
drag, startPoint x: 108, startPoint y: 154, endPoint x: 316, endPoint y: 156, distance: 208.4
click at [316, 156] on html "Cargo Details: Pallet 1 – 34 x 32 x 33 in – 216 lb Pallet 2 – 48 x 48 x 42 in –…" at bounding box center [419, 10] width 635 height 614
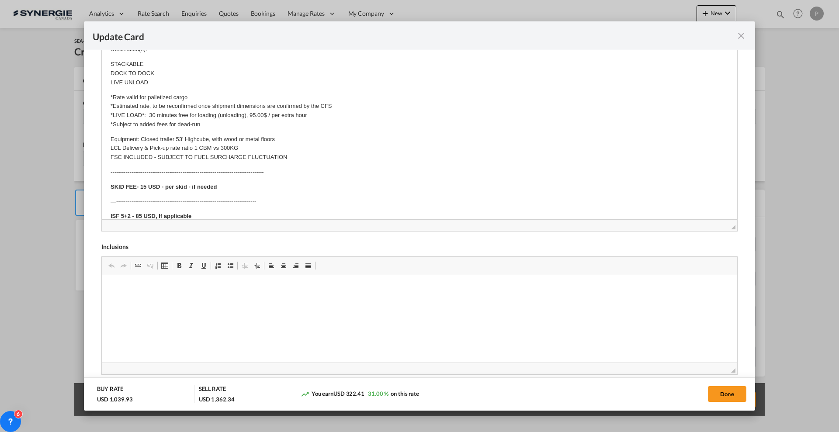
scroll to position [216, 0]
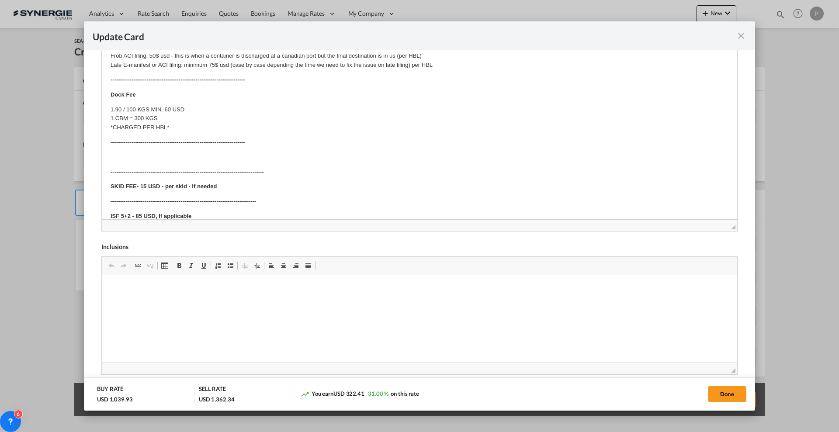
click at [215, 139] on strong "—--------------------------------------------------------------------" at bounding box center [178, 142] width 134 height 7
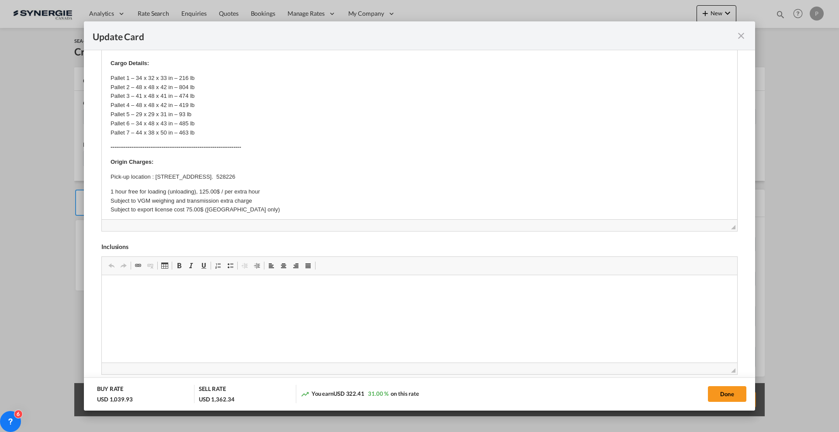
scroll to position [0, 0]
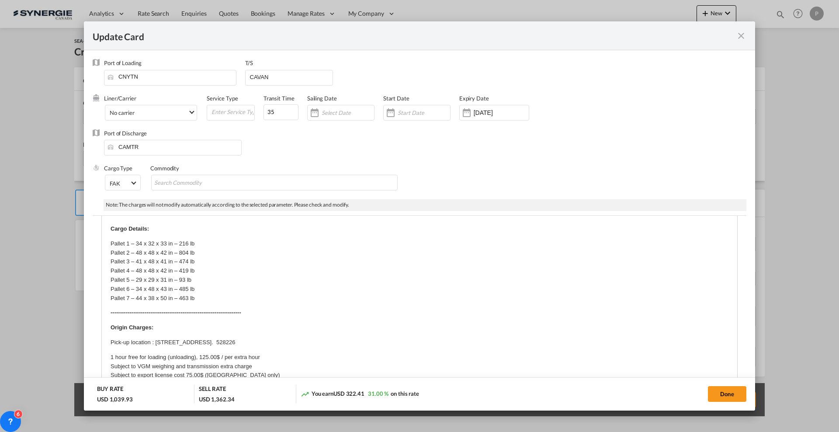
click at [197, 202] on div "Note: The charges will not modify automatically according to the selected param…" at bounding box center [425, 205] width 643 height 12
click at [265, 183] on md-chips-wrap "Chips container with autocompletion. Enter the text area, type text to search, …" at bounding box center [274, 183] width 246 height 16
click at [164, 179] on input "Chips input." at bounding box center [194, 183] width 80 height 14
drag, startPoint x: 165, startPoint y: 205, endPoint x: 311, endPoint y: 203, distance: 145.9
click at [311, 203] on div "Note: The charges will not modify automatically according to the selected param…" at bounding box center [425, 205] width 643 height 12
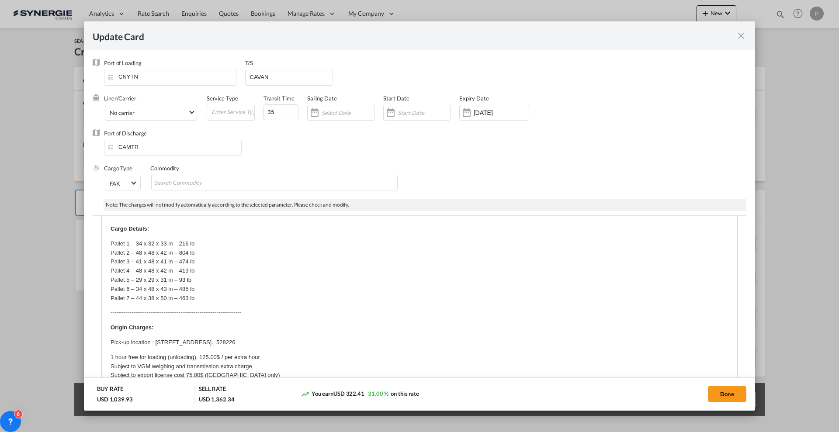
click at [324, 204] on div "Note: The charges will not modify automatically according to the selected param…" at bounding box center [425, 205] width 643 height 12
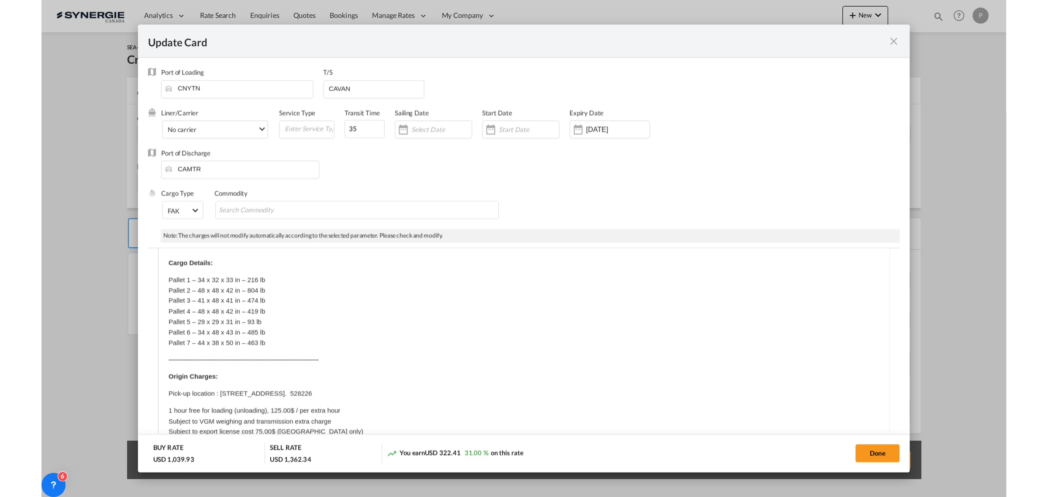
scroll to position [207, 0]
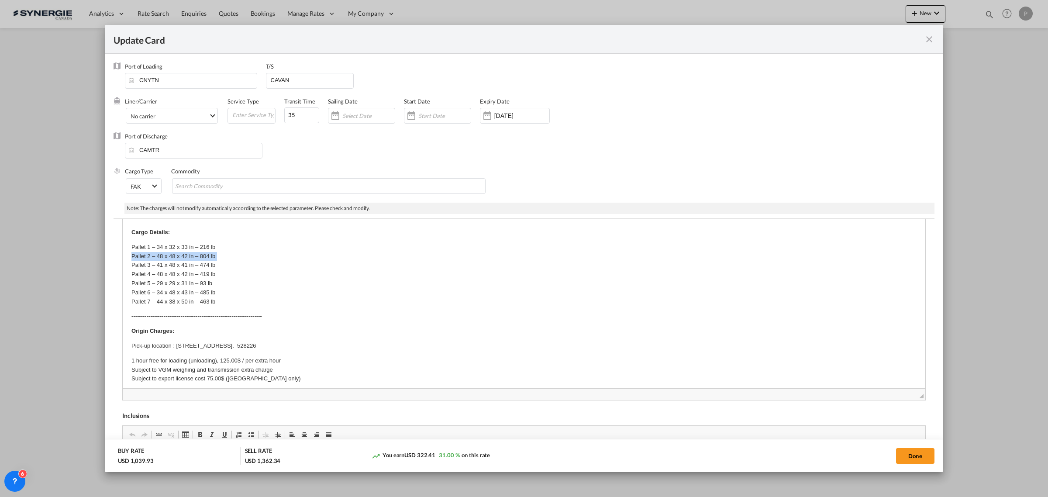
click at [259, 255] on p "Pallet 1 – 34 x 32 x 33 in – 216 lb Pallet 2 – 48 x 48 x 42 in – 804 lb Pallet …" at bounding box center [523, 275] width 785 height 64
click at [266, 227] on html "Cargo Details: Pallet 1 – 34 x 32 x 33 in – 216 lb Pallet 2 – 48 x 48 x 42 in –…" at bounding box center [524, 445] width 803 height 453
click at [838, 432] on button "Done" at bounding box center [915, 456] width 38 height 16
type input "[DATE]"
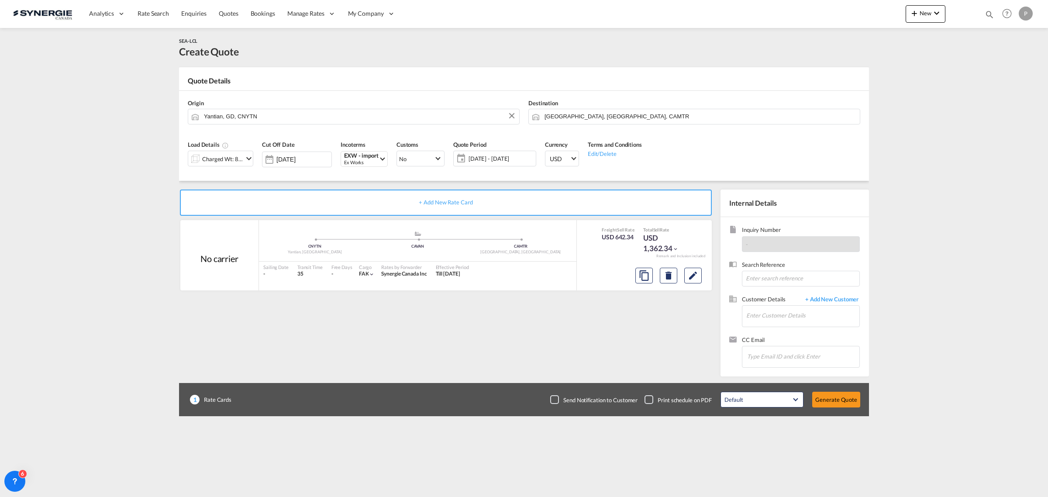
scroll to position [88, 0]
click at [699, 276] on button "Edit" at bounding box center [693, 276] width 17 height 16
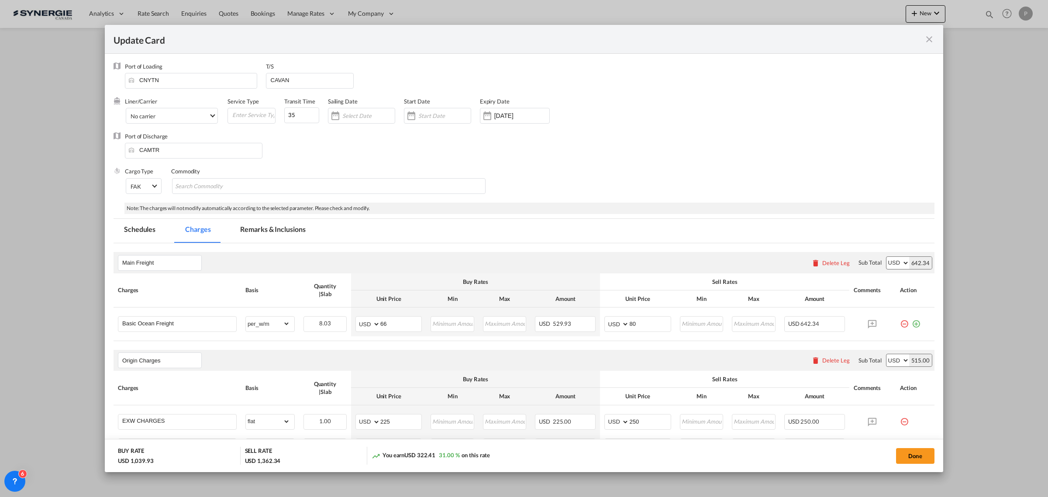
click at [254, 230] on md-tab-item "Remarks & Inclusions" at bounding box center [273, 231] width 86 height 24
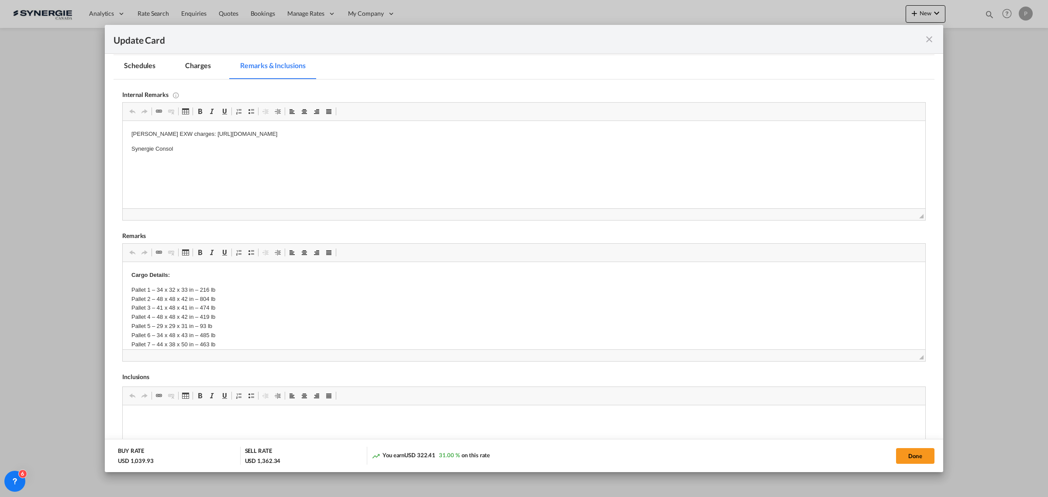
scroll to position [0, 0]
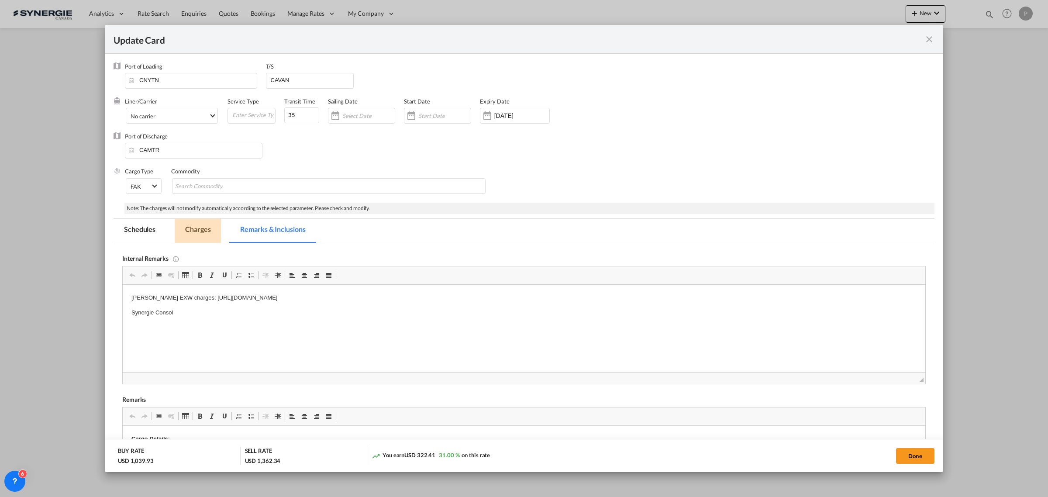
click at [202, 230] on md-tab-item "Charges" at bounding box center [198, 231] width 46 height 24
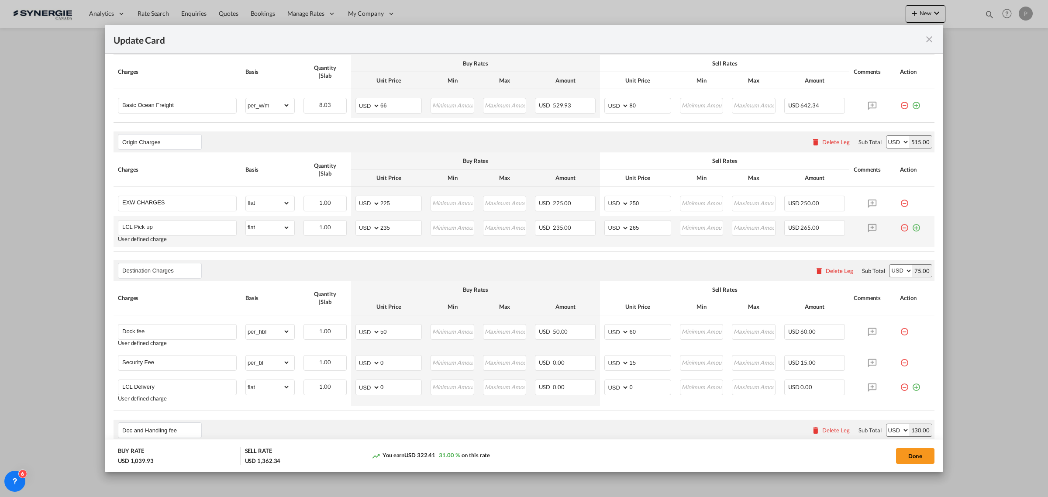
scroll to position [273, 0]
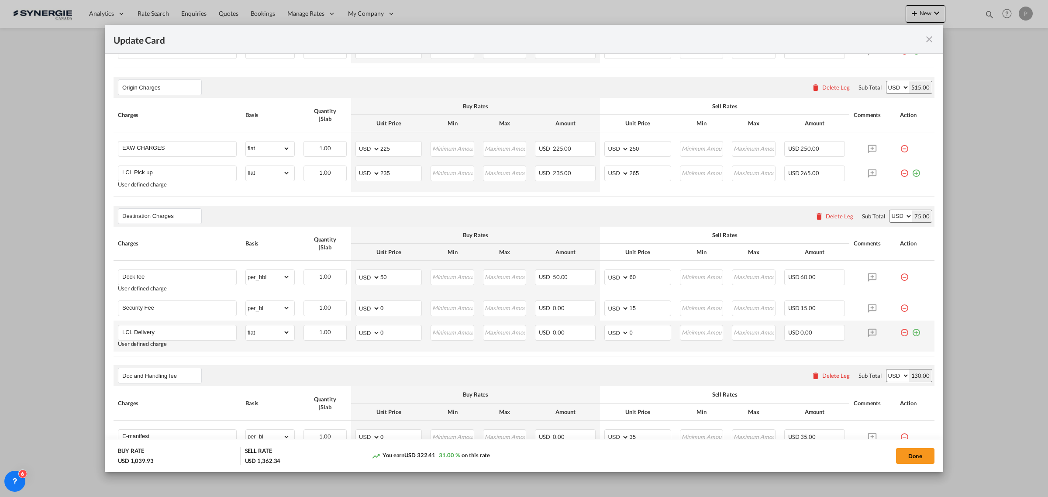
click at [838, 333] on md-icon "icon-minus-circle-outline red-400-fg pt-7" at bounding box center [904, 329] width 9 height 9
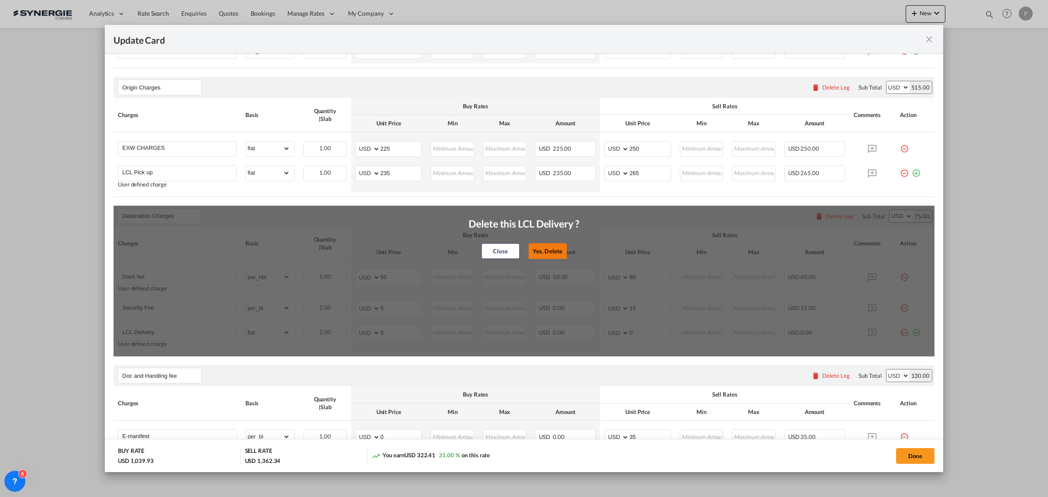
click at [540, 257] on button "Yes, Delete" at bounding box center [548, 251] width 38 height 16
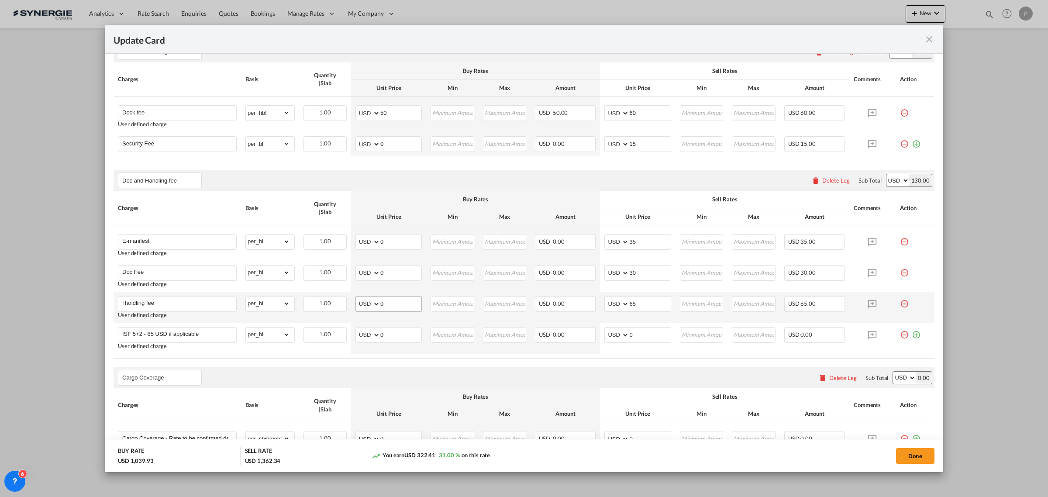
scroll to position [491, 0]
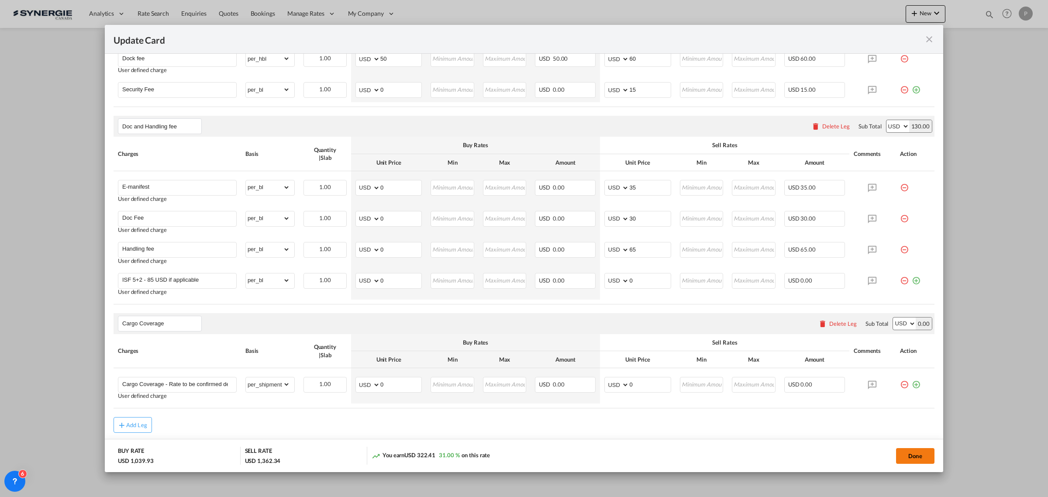
click at [838, 432] on button "Done" at bounding box center [915, 456] width 38 height 16
type input "[DATE]"
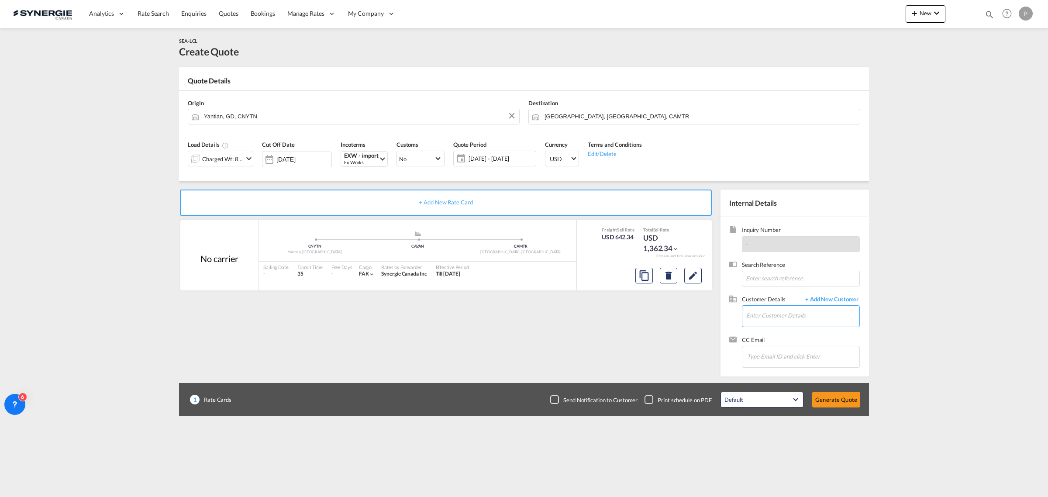
click at [789, 324] on input "Enter Customer Details" at bounding box center [803, 316] width 113 height 20
paste input "gldaigneault@sanuvox.com"
click at [794, 333] on div "Guillaume Lussier-Daigneault gldaigneault@sanuvox.com | SANUVOX" at bounding box center [833, 331] width 175 height 24
type input "SANUVOX, Guillaume Lussier-Daigneault, gldaigneault@sanuvox.com"
click at [698, 277] on md-icon "Edit" at bounding box center [693, 275] width 10 height 10
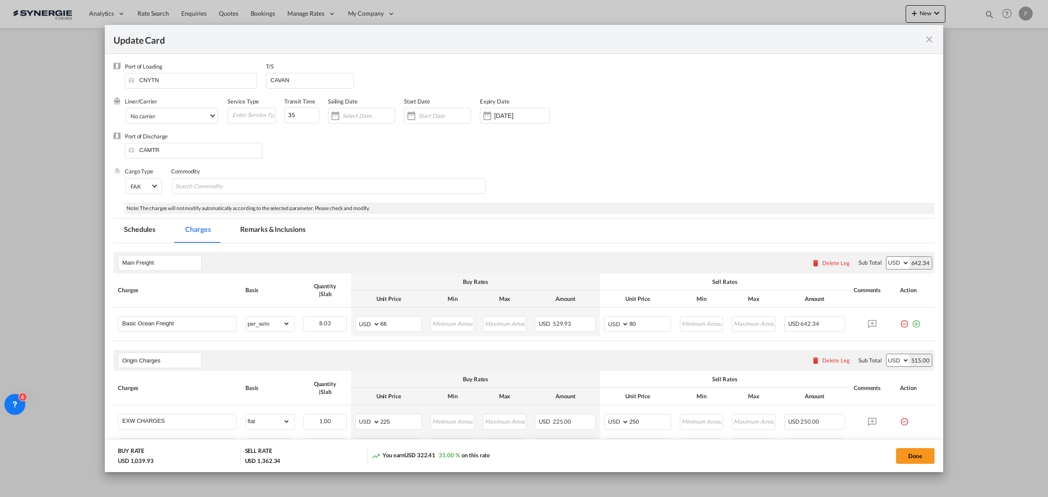
scroll to position [109, 0]
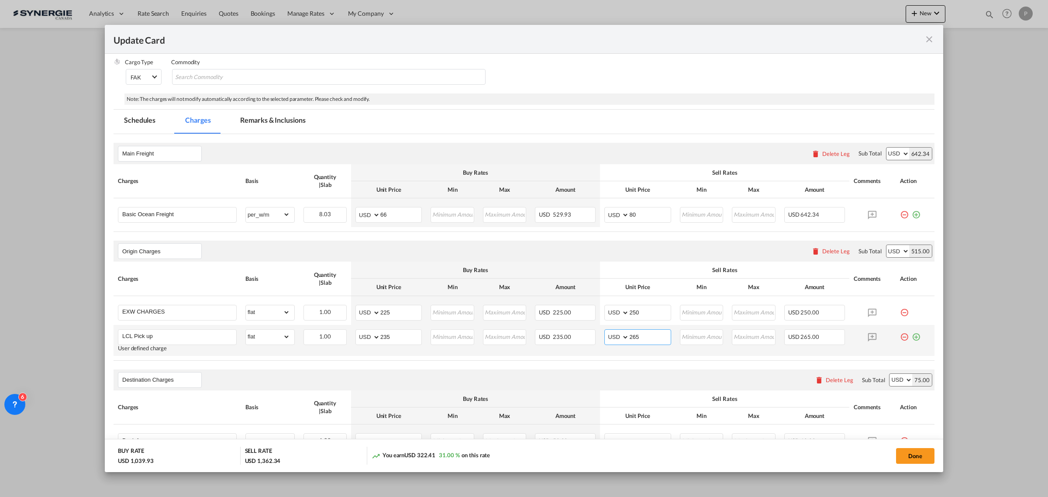
click at [636, 334] on input "265" at bounding box center [650, 336] width 41 height 13
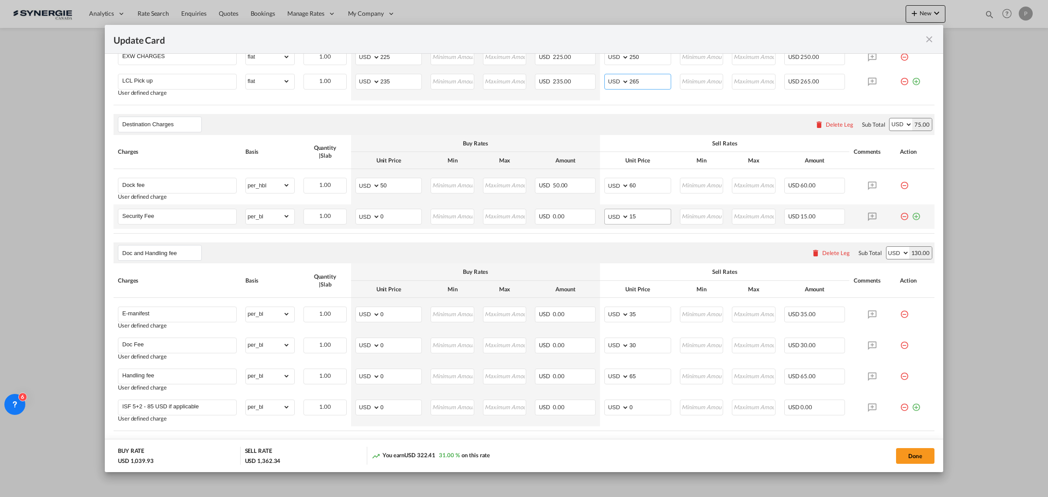
scroll to position [382, 0]
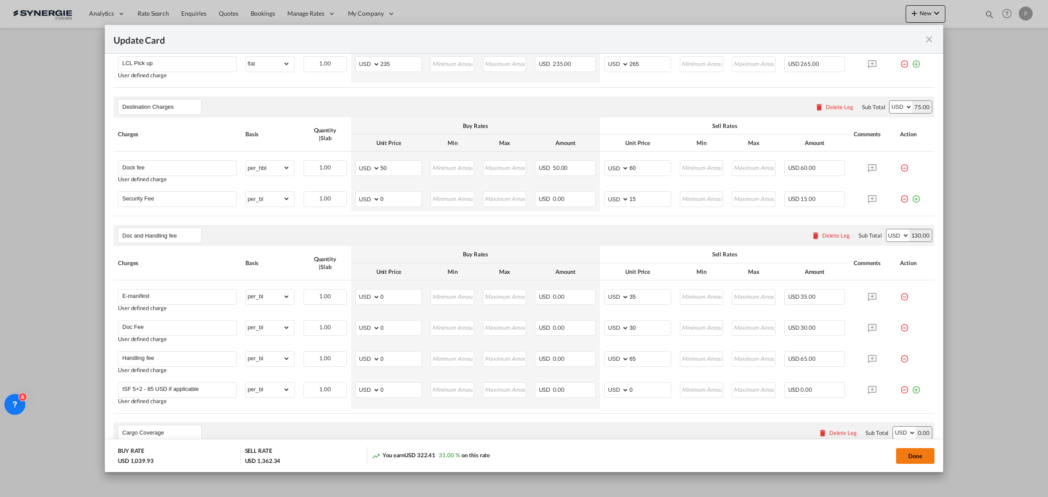
click at [838, 432] on button "Done" at bounding box center [915, 456] width 38 height 16
type input "[DATE]"
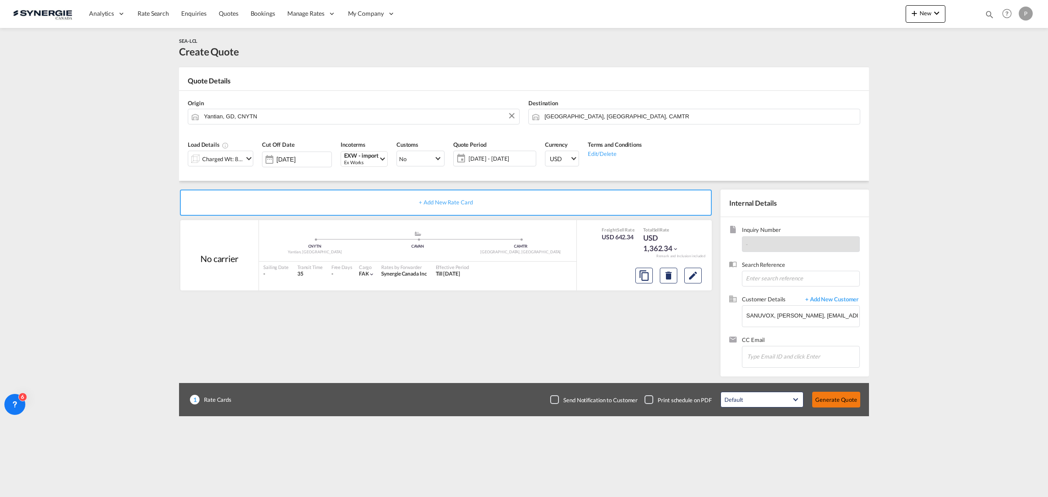
click at [838, 396] on button "Generate Quote" at bounding box center [837, 400] width 48 height 16
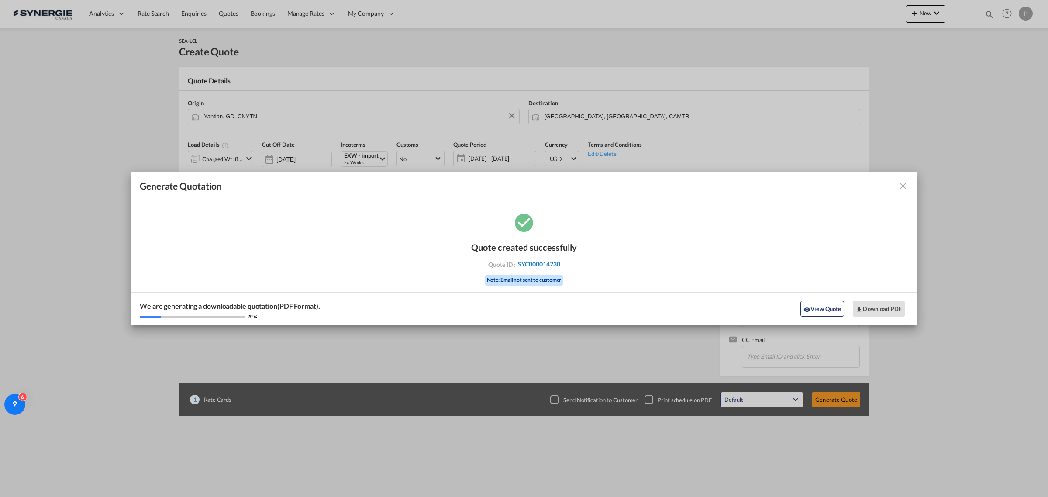
drag, startPoint x: 579, startPoint y: 265, endPoint x: 560, endPoint y: 264, distance: 18.4
click at [560, 264] on div "Quote created successfully Quote ID : SYC000014230 Note: Email not sent to cust…" at bounding box center [524, 268] width 786 height 114
copy div "SYC000014230"
click at [838, 311] on button "Download PDF" at bounding box center [879, 309] width 52 height 16
click at [808, 302] on button "View Quote" at bounding box center [823, 309] width 44 height 16
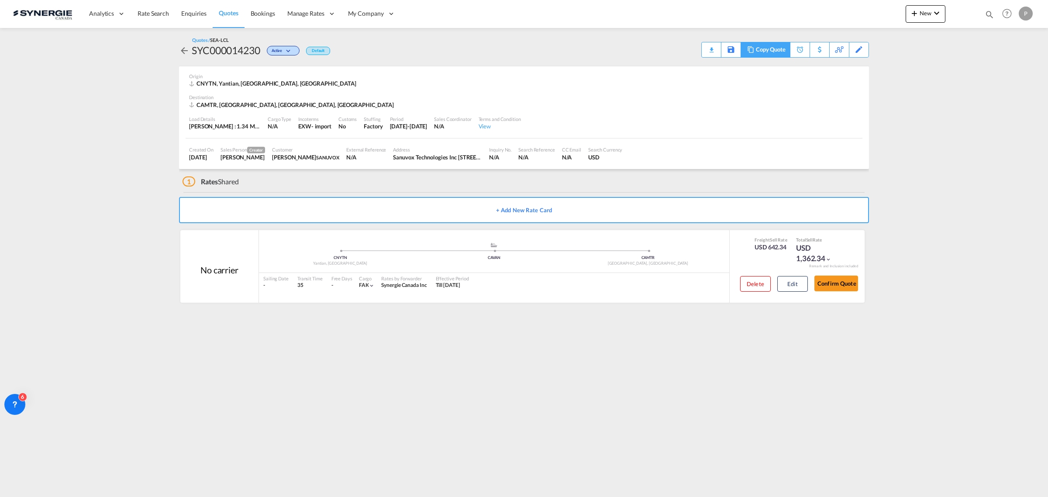
click at [778, 52] on div "Copy Quote" at bounding box center [771, 49] width 30 height 15
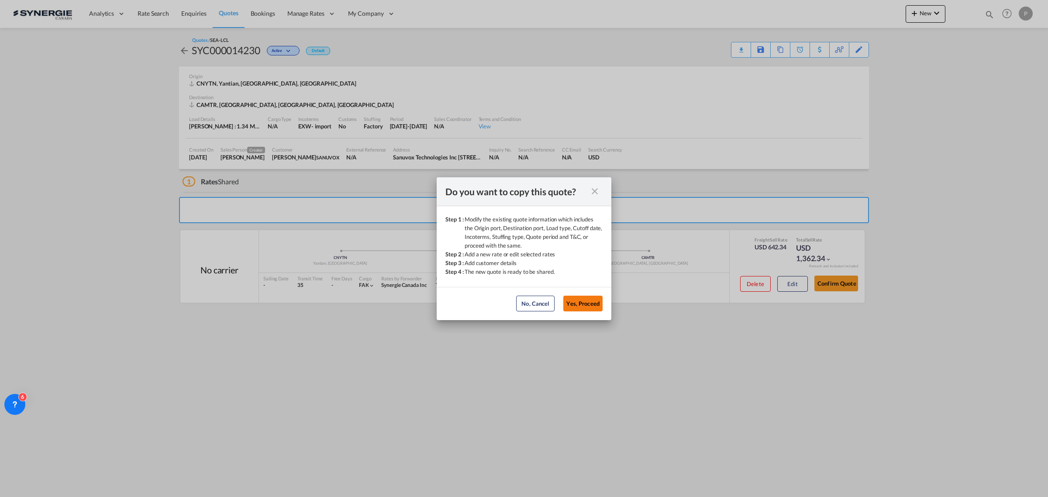
click at [591, 299] on button "Yes, Proceed" at bounding box center [583, 304] width 39 height 16
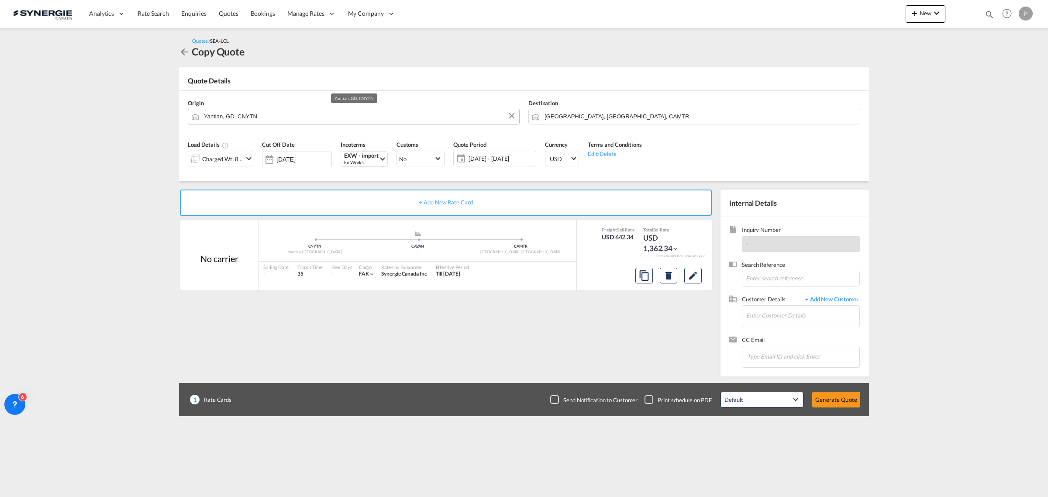
click at [236, 116] on input "Yantian, GD, CNYTN" at bounding box center [359, 116] width 311 height 15
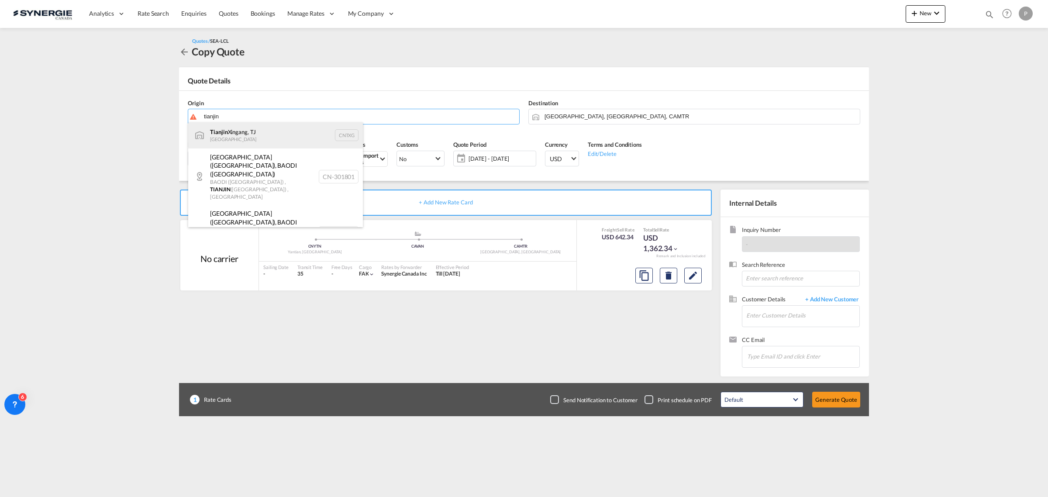
click at [232, 131] on div "Tianjin Xingang, TJ China CNTXG" at bounding box center [275, 135] width 175 height 26
type input "Tianjin Xingang, TJ, CNTXG"
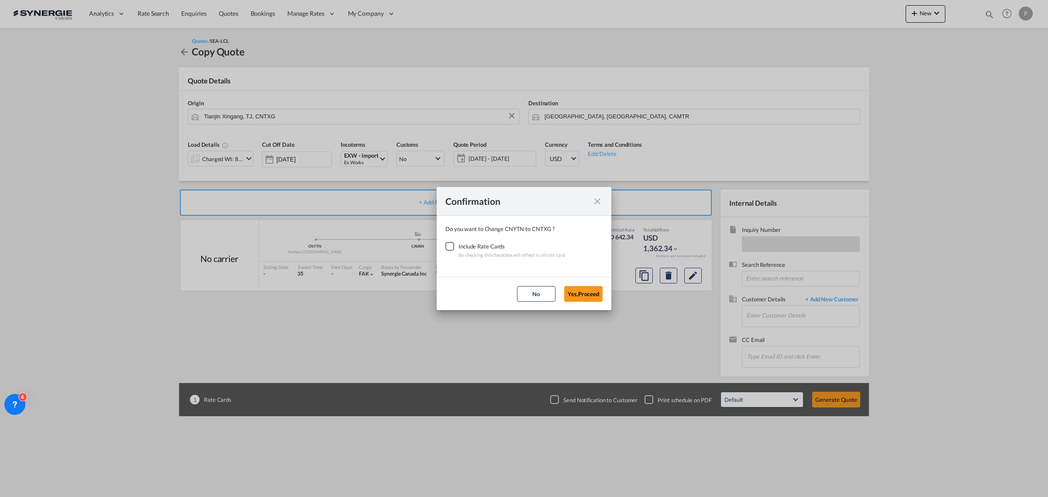
click at [451, 247] on div "Checkbox No Ink" at bounding box center [450, 246] width 9 height 9
click at [590, 289] on button "Yes,Proceed" at bounding box center [583, 294] width 38 height 16
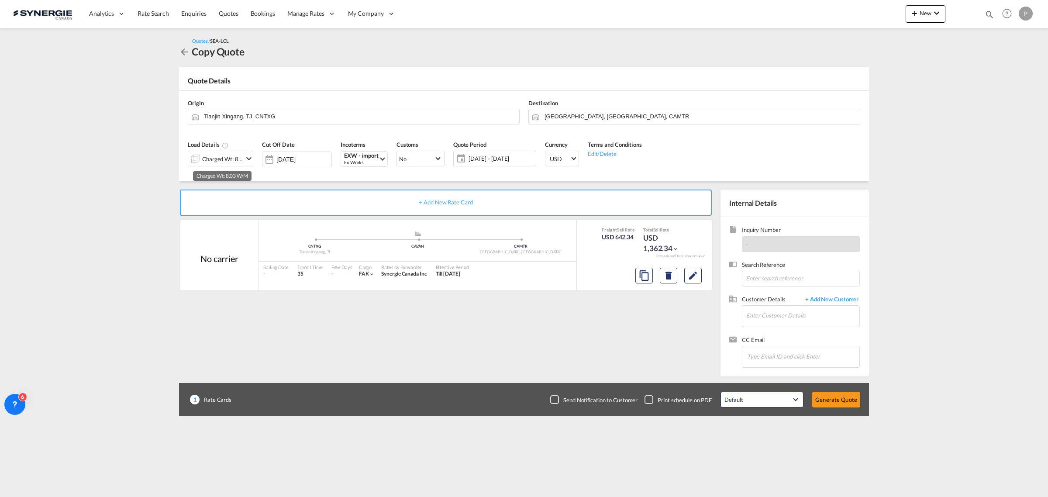
click at [238, 156] on div "Charged Wt: 8.03 W/M" at bounding box center [222, 159] width 41 height 12
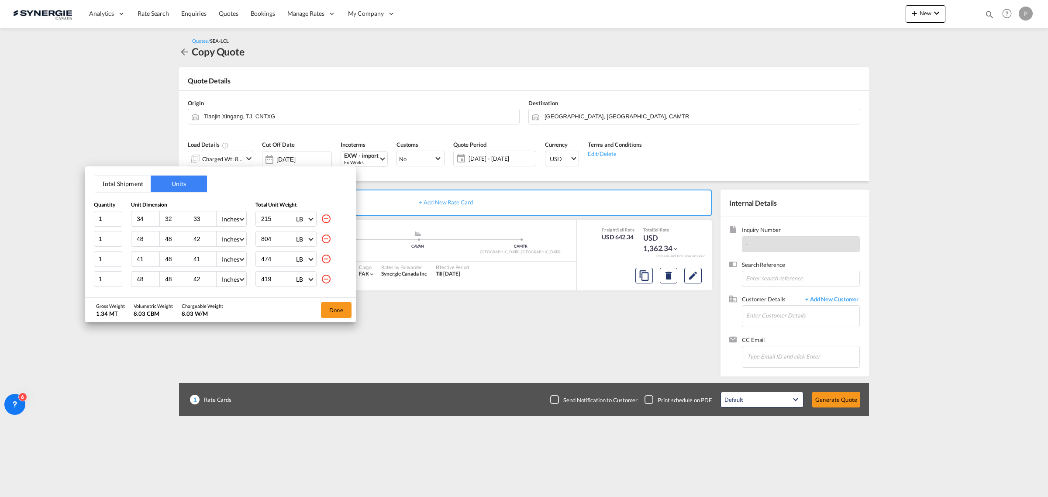
click at [124, 187] on button "Total Shipment" at bounding box center [122, 184] width 56 height 17
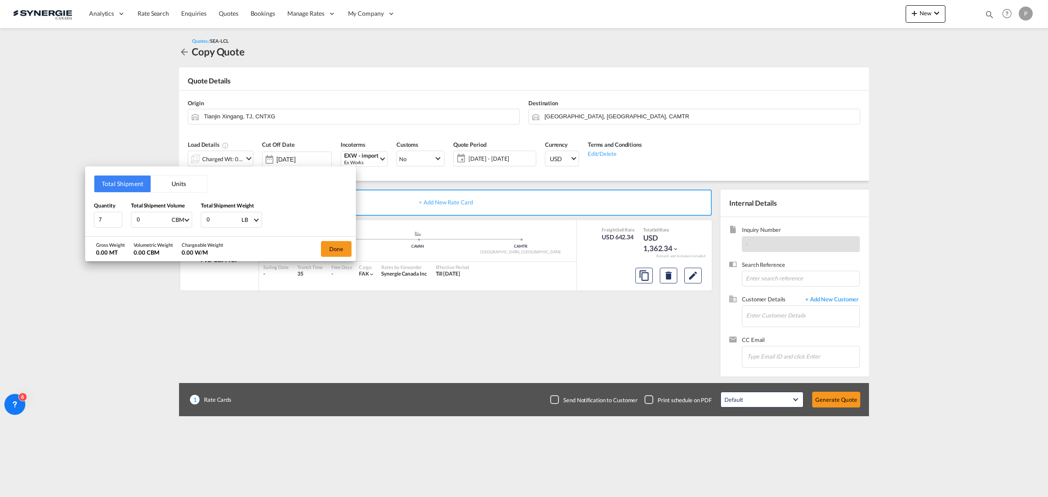
click at [176, 182] on button "Units" at bounding box center [179, 184] width 56 height 17
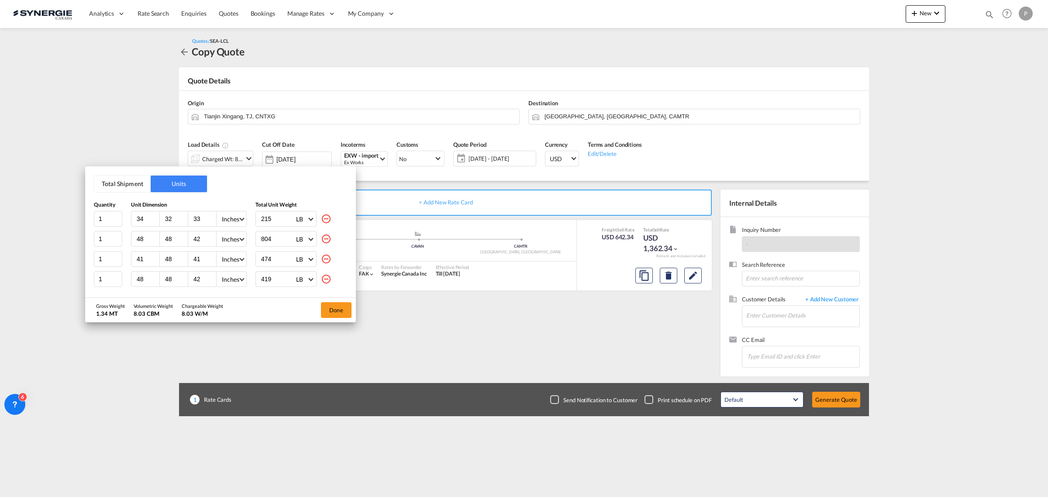
click at [321, 278] on md-icon "icon-minus-circle-outline" at bounding box center [326, 279] width 10 height 10
type input "29"
type input "31"
type input "93"
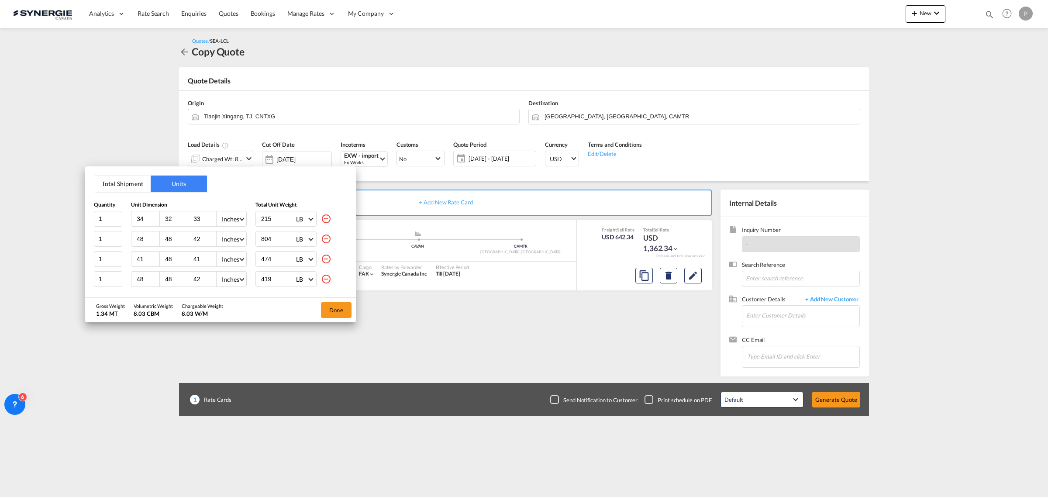
type input "34"
type input "48"
type input "43"
type input "485"
type input "44"
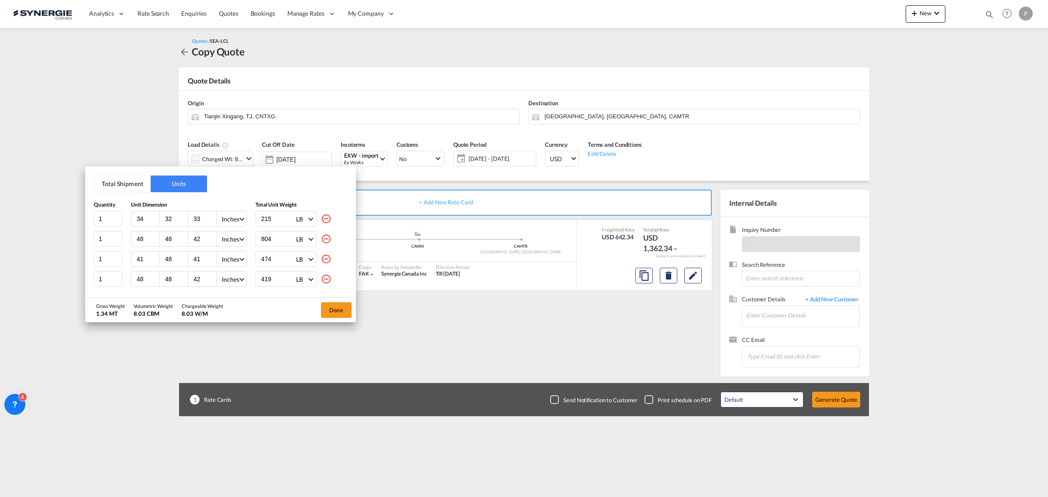
type input "38"
type input "50"
type input "463"
click at [321, 278] on md-icon "icon-minus-circle-outline" at bounding box center [326, 279] width 10 height 10
type input "34"
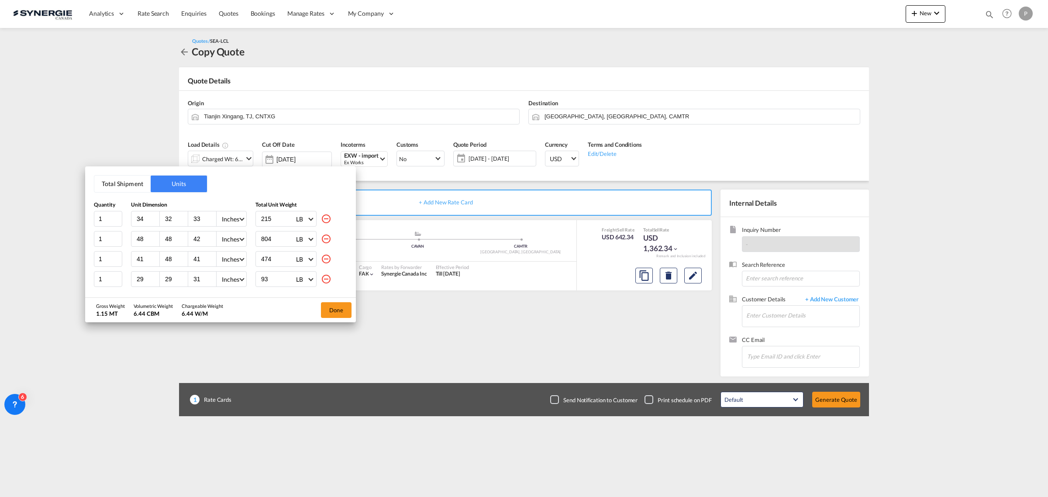
type input "48"
type input "43"
type input "485"
type input "44"
type input "38"
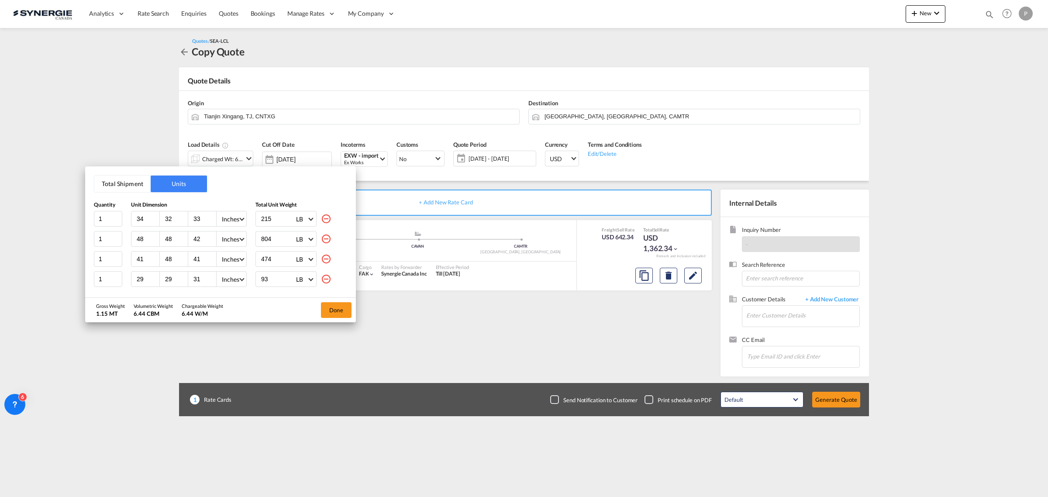
type input "50"
type input "463"
click at [321, 278] on md-icon "icon-minus-circle-outline" at bounding box center [326, 279] width 10 height 10
type input "44"
type input "38"
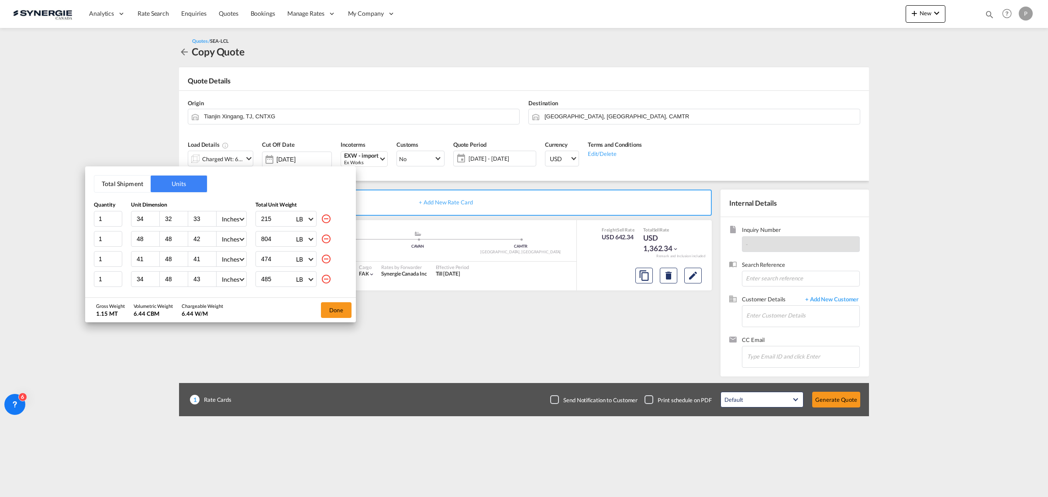
type input "50"
type input "463"
click at [315, 278] on div "463 LB KG LB" at bounding box center [286, 279] width 61 height 16
click at [322, 280] on md-icon "icon-minus-circle-outline" at bounding box center [326, 279] width 10 height 10
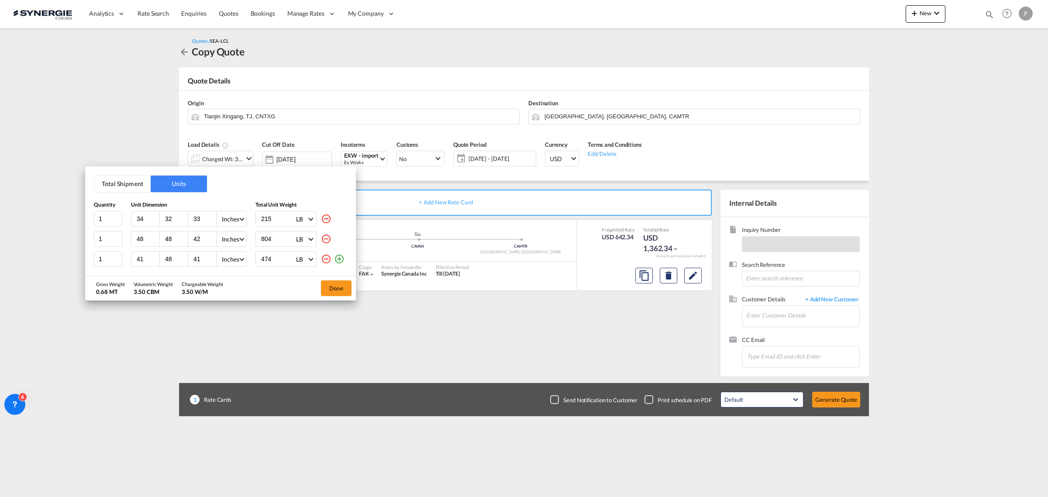
click at [322, 280] on div "Done" at bounding box center [336, 288] width 39 height 24
click at [325, 258] on md-icon "icon-minus-circle-outline" at bounding box center [326, 259] width 10 height 10
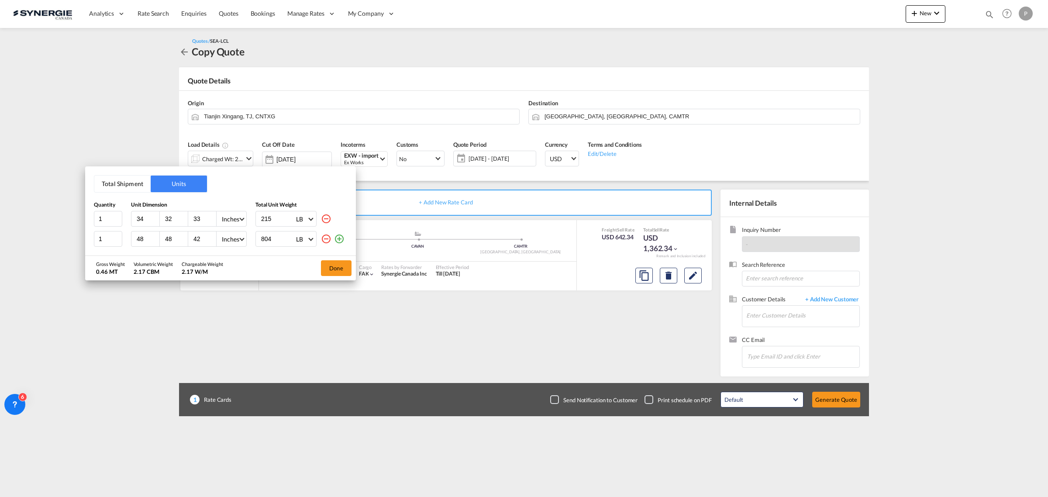
click at [325, 245] on div at bounding box center [333, 239] width 24 height 16
click at [325, 235] on md-icon "icon-minus-circle-outline" at bounding box center [326, 239] width 10 height 10
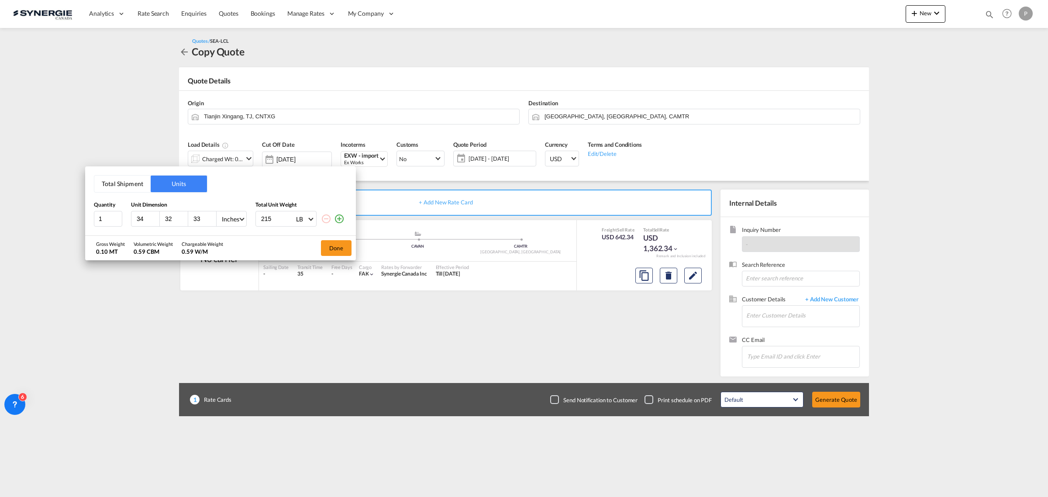
click at [145, 215] on input "34" at bounding box center [148, 219] width 24 height 8
type input "32"
type input "20"
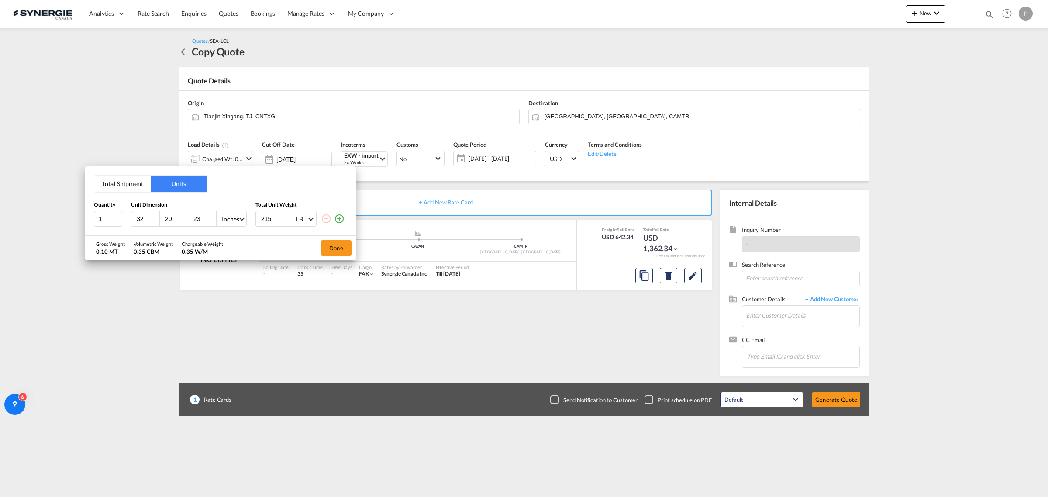
type input "23"
type input "640"
click at [184, 245] on div "Chargeable Weight" at bounding box center [203, 244] width 42 height 7
click at [342, 249] on button "Done" at bounding box center [336, 248] width 31 height 16
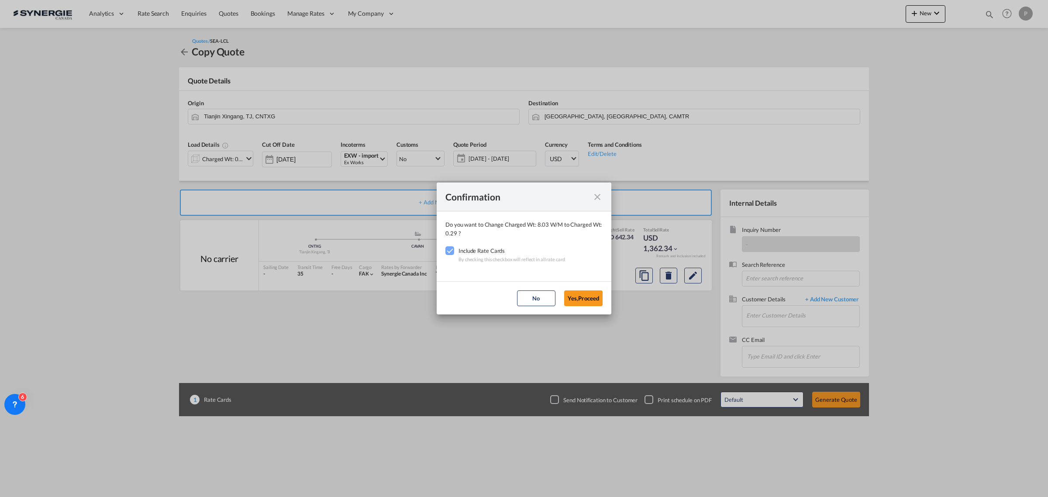
click at [604, 304] on md-dialog-actions "No Yes,Proceed" at bounding box center [524, 297] width 175 height 33
click at [593, 301] on button "Yes,Proceed" at bounding box center [583, 299] width 38 height 16
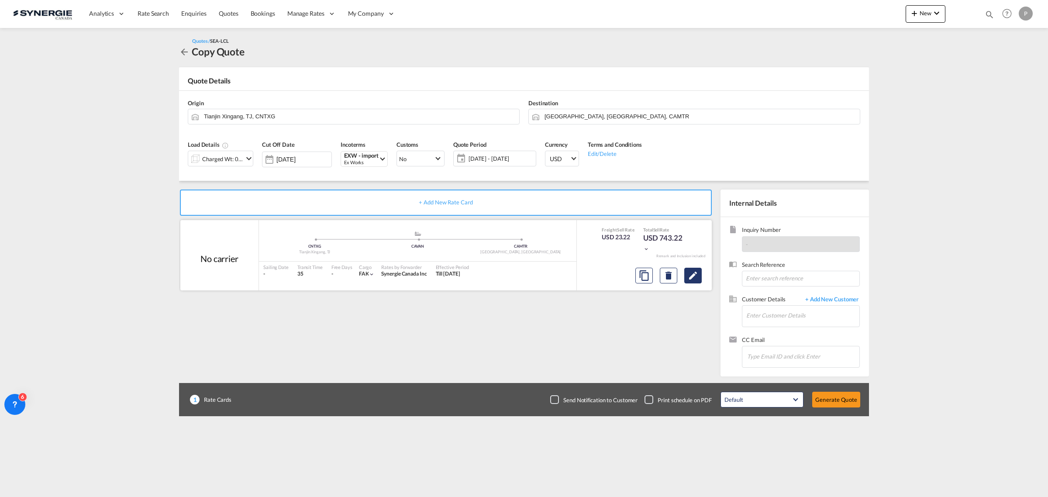
click at [697, 278] on md-icon "Edit" at bounding box center [693, 275] width 10 height 10
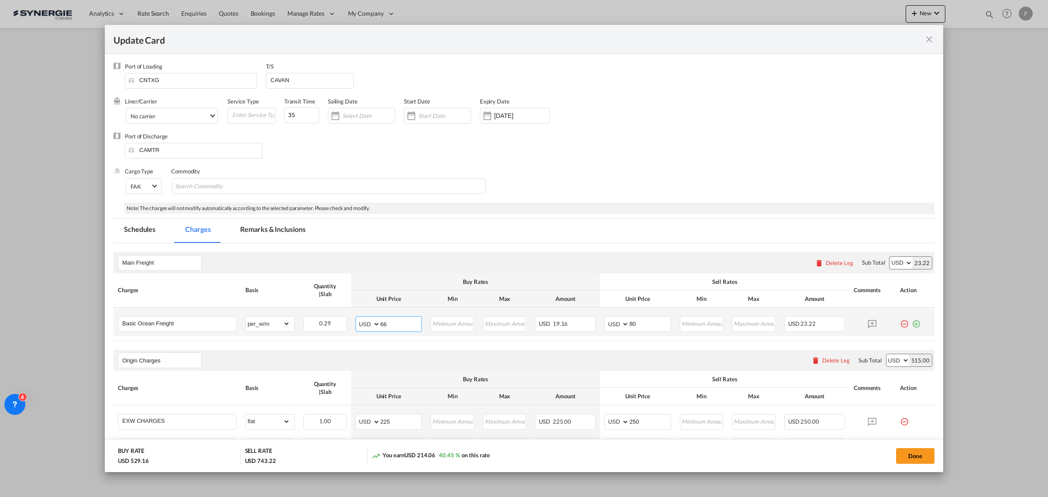
click at [401, 322] on input "66" at bounding box center [401, 323] width 41 height 13
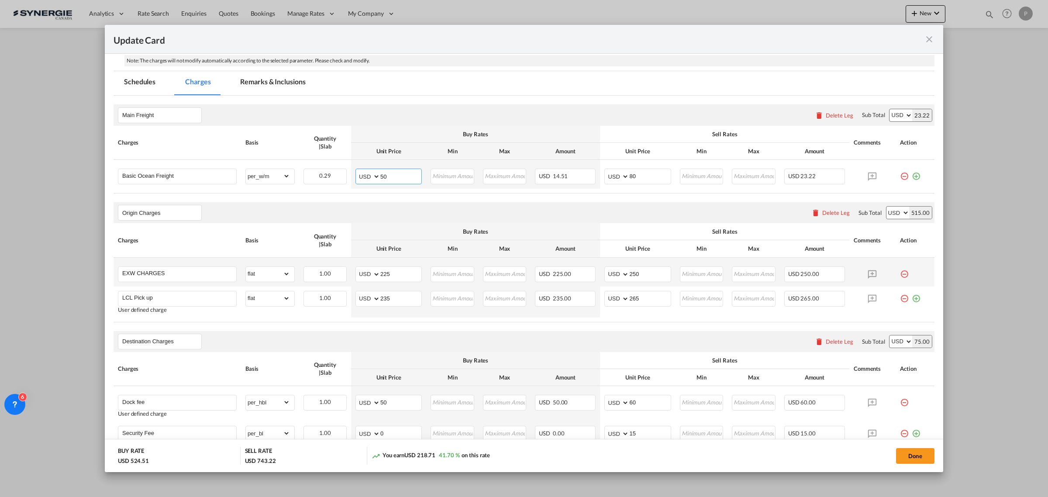
scroll to position [164, 0]
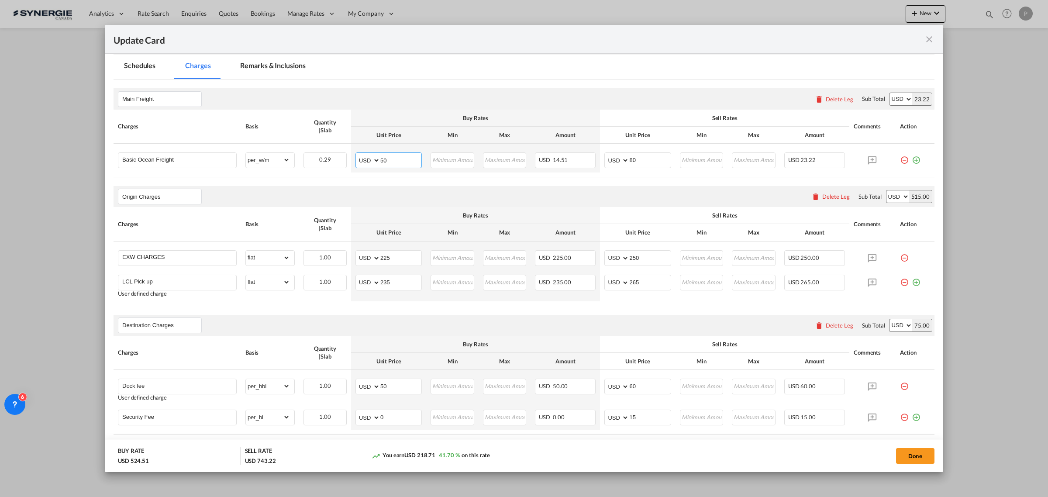
type input "50"
click at [392, 255] on input "225" at bounding box center [401, 257] width 41 height 13
type input "122"
type input "150"
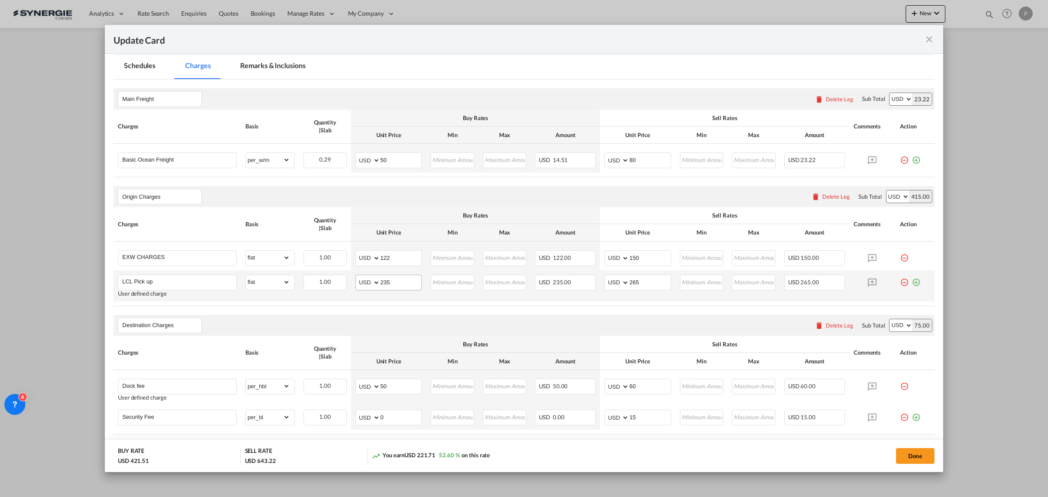
click at [392, 291] on md-input-container "AED AFN ALL AMD ANG AOA ARS AUD AWG AZN BAM BBD BDT BGN BHD BIF BMD BND BOB BRL…" at bounding box center [389, 283] width 66 height 16
click at [392, 284] on input "235" at bounding box center [401, 281] width 41 height 13
type input "110"
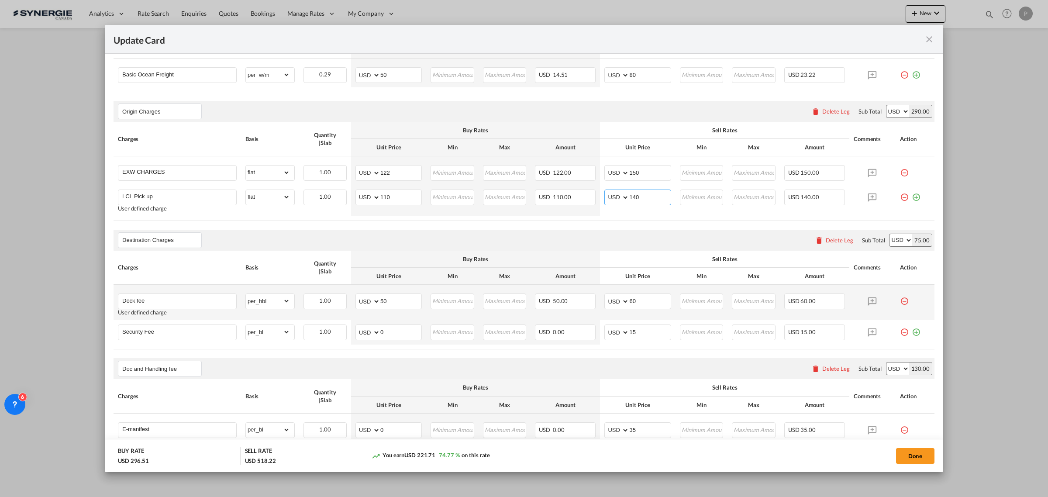
scroll to position [273, 0]
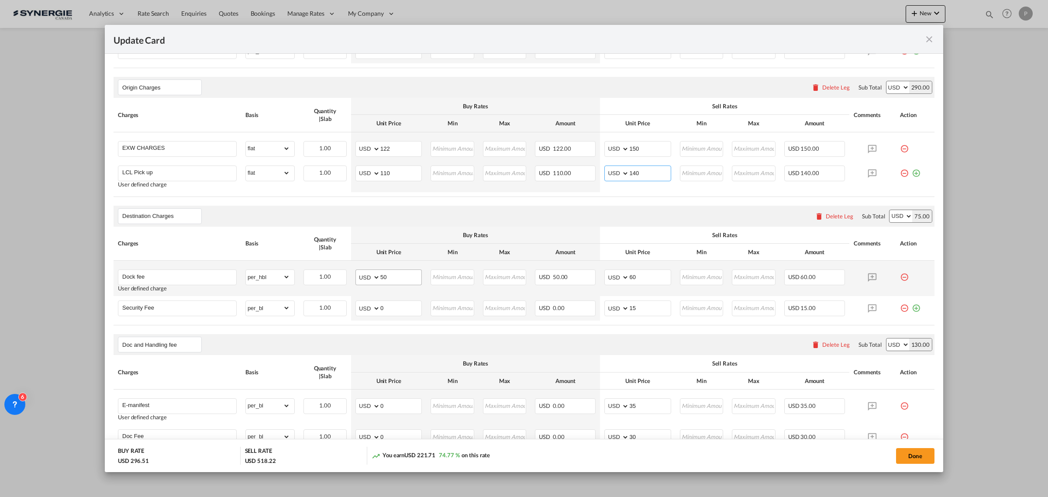
type input "140"
drag, startPoint x: 385, startPoint y: 275, endPoint x: 377, endPoint y: 274, distance: 7.9
click at [377, 274] on md-input-container "AED AFN ALL AMD ANG AOA ARS AUD AWG AZN BAM BBD BDT BGN BHD BIF BMD BND BOB BRL…" at bounding box center [389, 278] width 66 height 16
type input "60"
click at [394, 307] on input "0" at bounding box center [401, 307] width 41 height 13
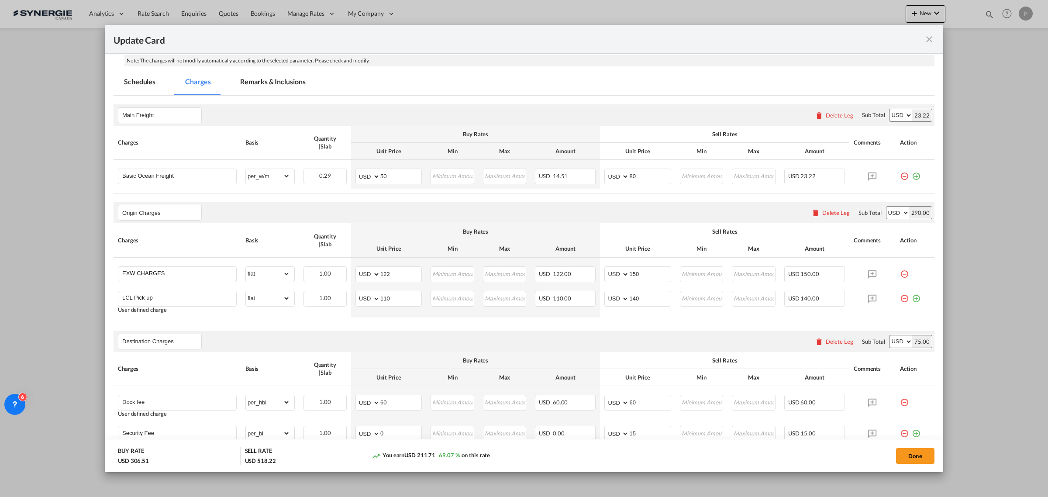
scroll to position [0, 0]
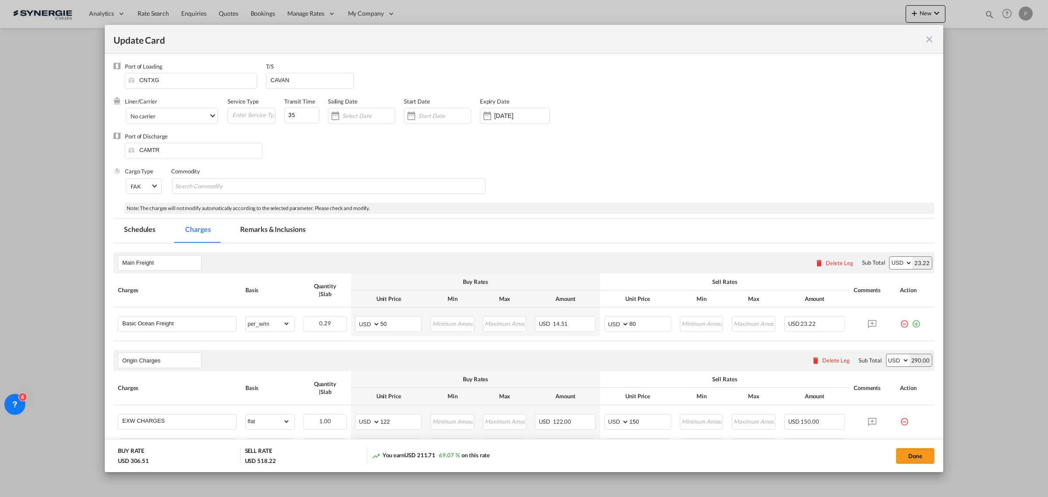
click at [271, 221] on md-tab-item "Remarks & Inclusions" at bounding box center [273, 231] width 86 height 24
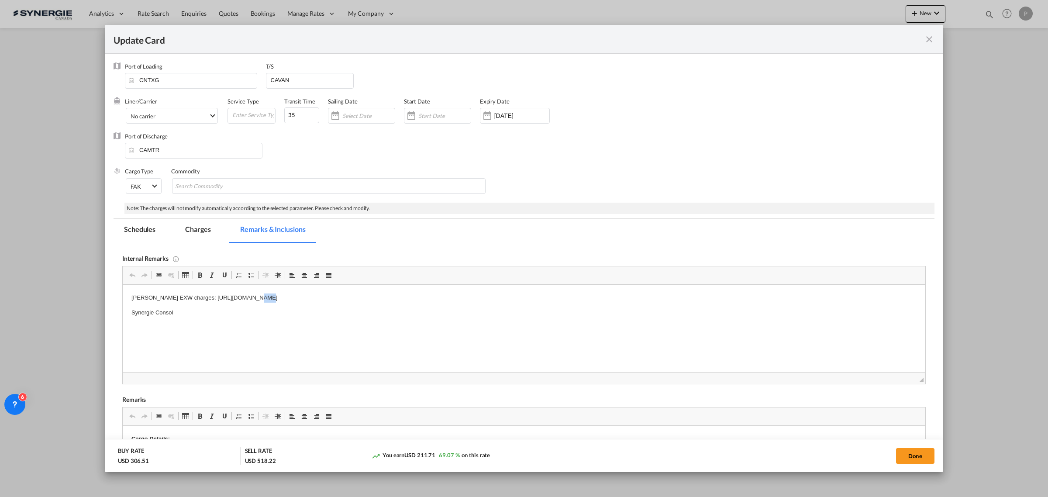
click at [240, 295] on p "Everok EXW charges: https://app.frontapp.com/open/cnv_q84mo0f?key=eO-C--PCL4woY…" at bounding box center [523, 298] width 785 height 9
drag, startPoint x: 188, startPoint y: 299, endPoint x: 547, endPoint y: 295, distance: 358.2
click at [547, 295] on p "Everok EXW charges: https://app.frontapp.com/open/cnv_q84mo0f?key=eO-C--PCL4woY…" at bounding box center [523, 298] width 785 height 9
click at [186, 295] on p "Everok EXW charges: https://app.frontapp.com/open/cnv_q84o4i7?key=dUa9gE2LxtS3j…" at bounding box center [523, 298] width 785 height 9
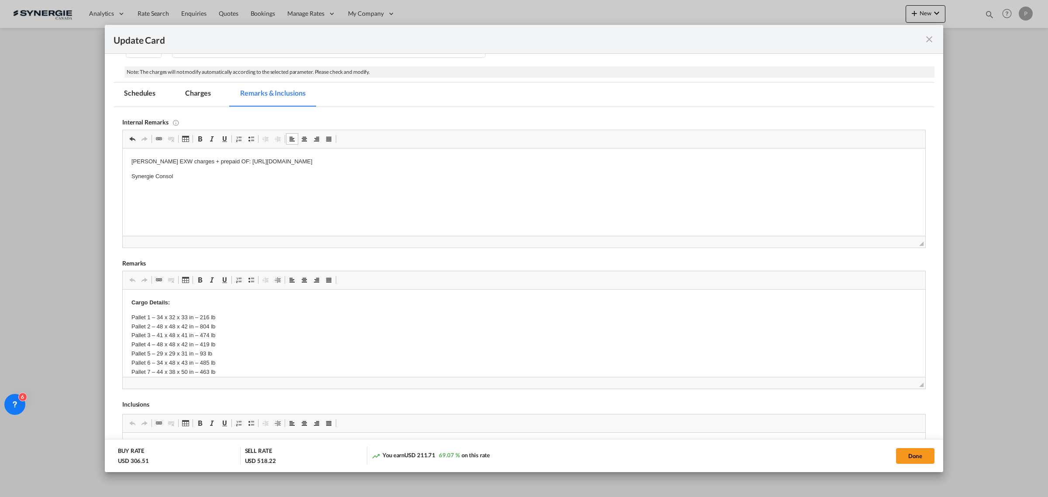
scroll to position [23, 0]
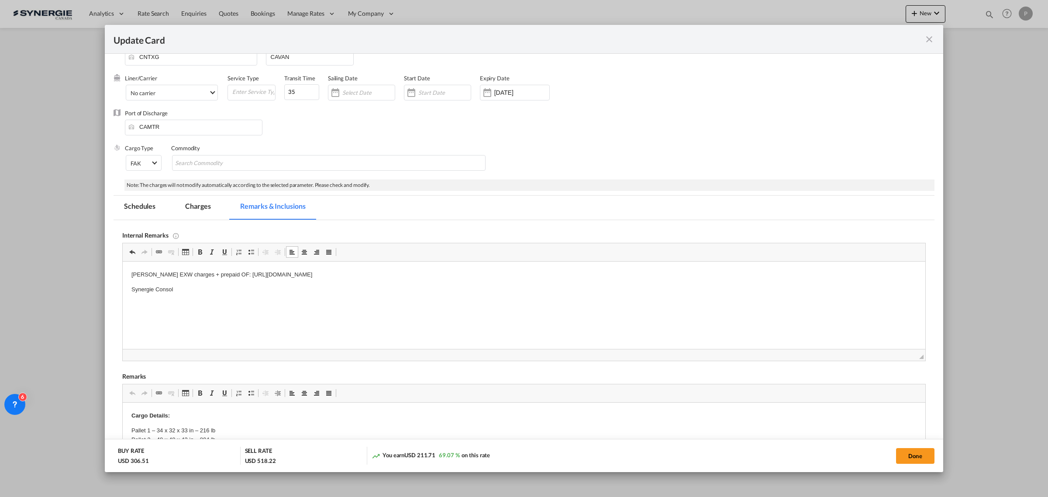
click at [205, 205] on md-tab-item "Charges" at bounding box center [198, 208] width 46 height 24
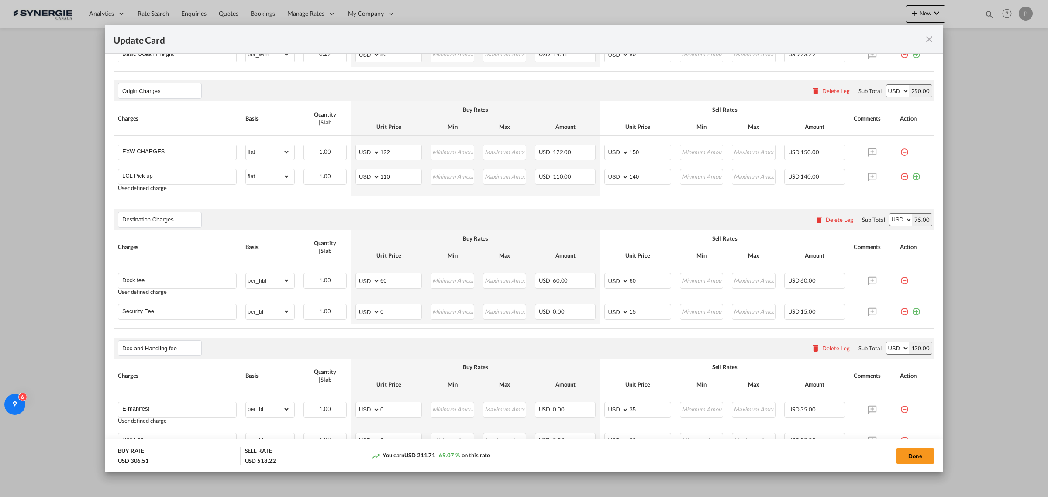
scroll to position [296, 0]
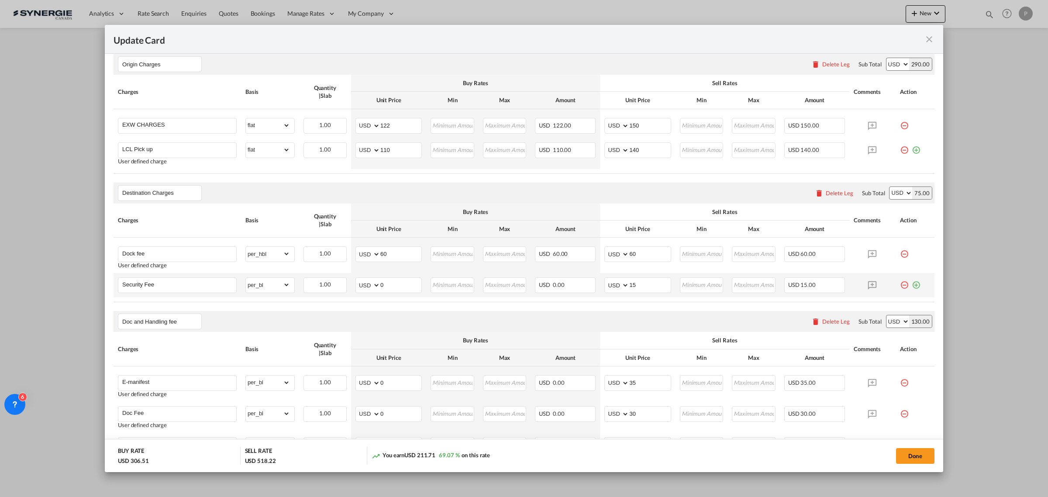
click at [838, 286] on md-icon "icon-plus-circle-outline green-400-fg" at bounding box center [916, 281] width 9 height 9
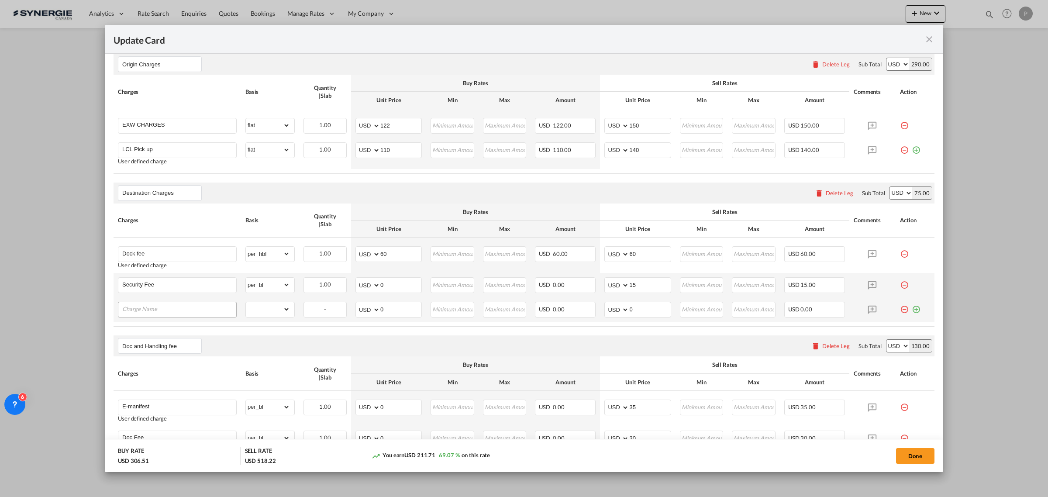
click at [191, 310] on input "Charge Name" at bounding box center [179, 308] width 114 height 13
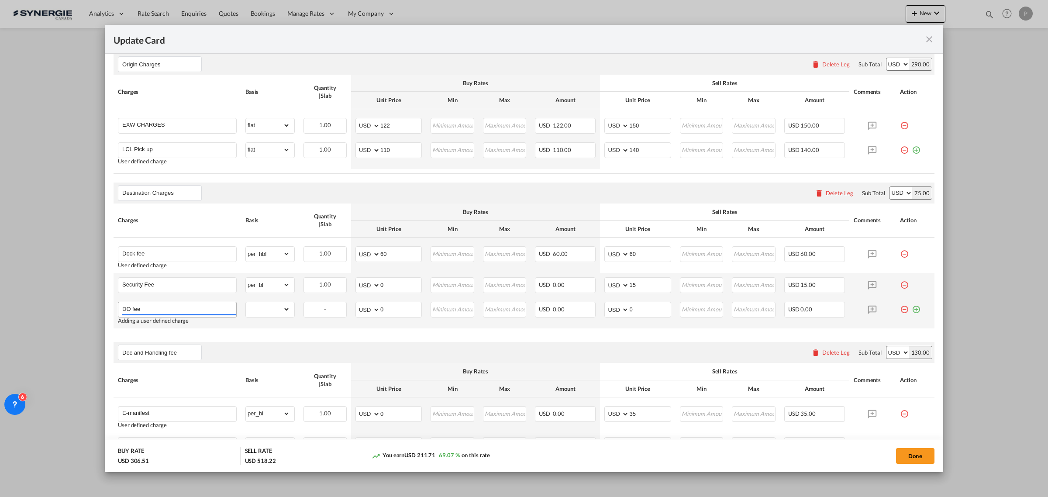
type input "DO fee"
select select "per_bl"
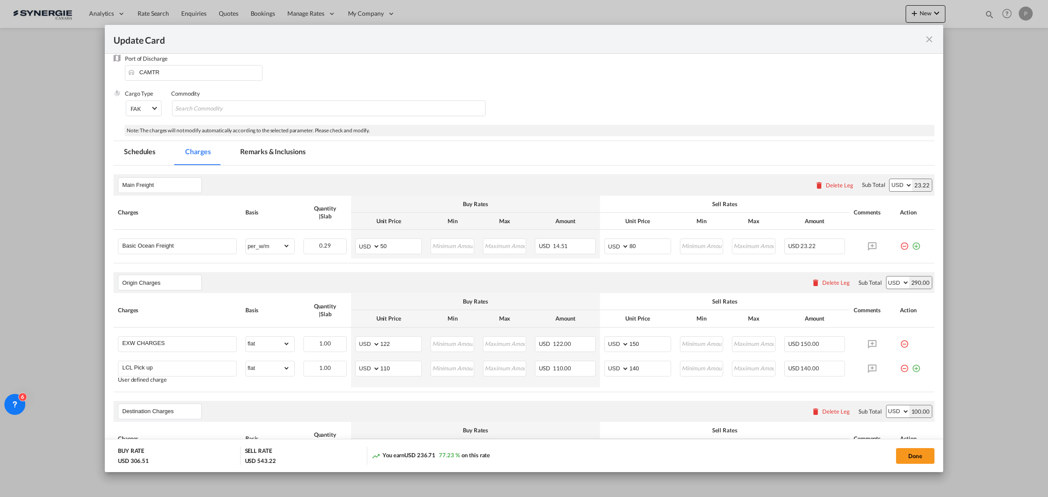
scroll to position [0, 0]
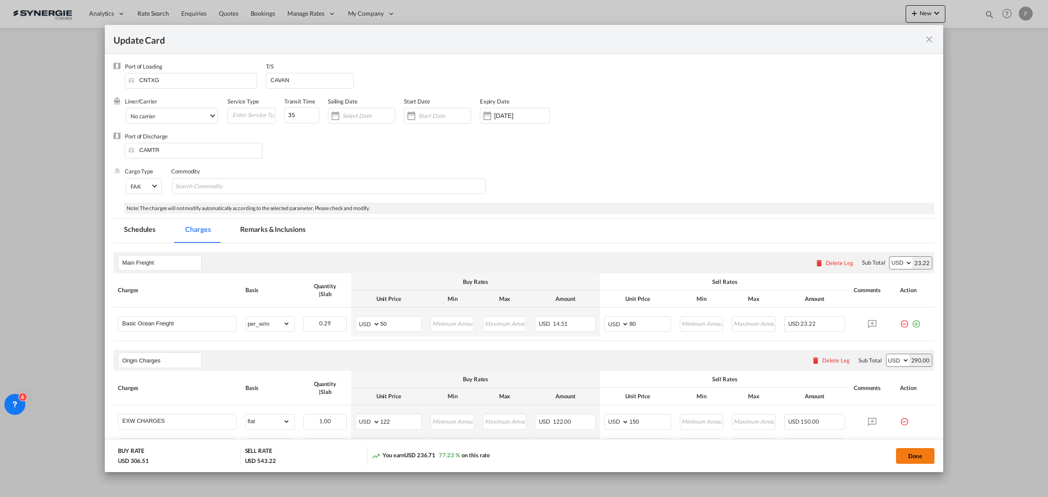
type input "25"
click at [838, 432] on button "Done" at bounding box center [915, 456] width 38 height 16
type input "[DATE]"
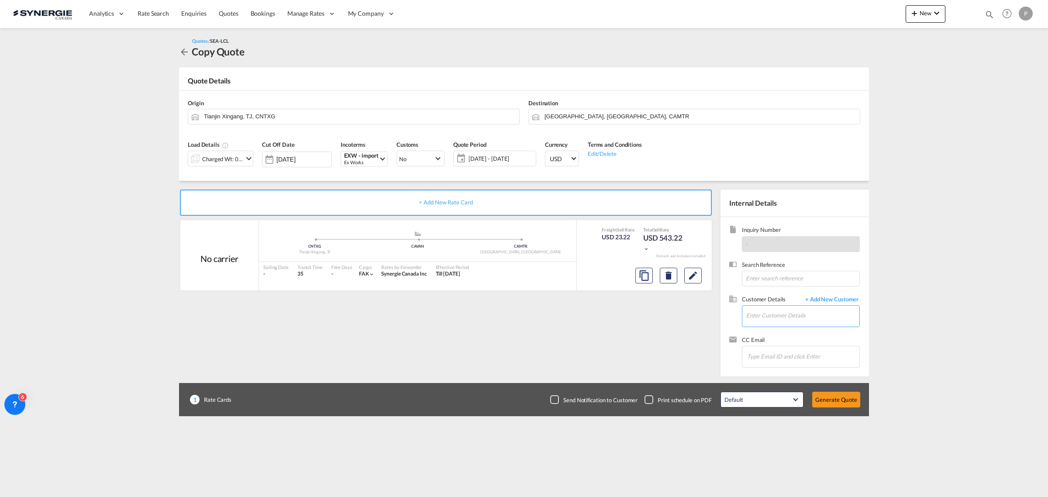
click at [756, 315] on input "Enter Customer Details" at bounding box center [803, 316] width 113 height 20
paste input "gldaigneault@sanuvox.com"
click at [763, 339] on div "Guillaume Lussier-Daigneault gldaigneault@sanuvox.com | SANUVOX" at bounding box center [833, 331] width 175 height 24
type input "SANUVOX, Guillaume Lussier-Daigneault, gldaigneault@sanuvox.com"
click at [838, 397] on button "Generate Quote" at bounding box center [837, 400] width 48 height 16
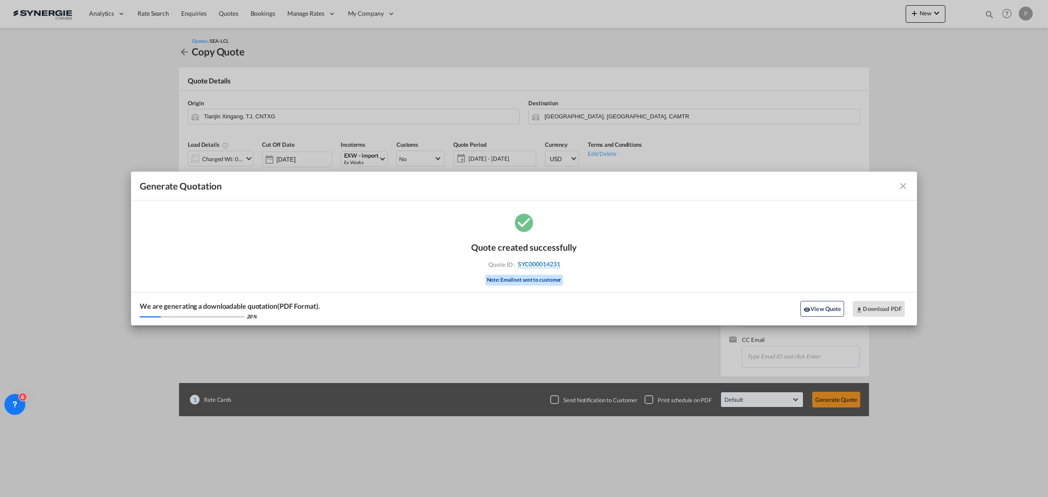
drag, startPoint x: 567, startPoint y: 264, endPoint x: 560, endPoint y: 265, distance: 6.6
click at [560, 265] on div "Quote ID : SYC000014231" at bounding box center [524, 264] width 101 height 8
copy div "SYC000014231"
click at [838, 309] on md-icon "icon-download" at bounding box center [859, 309] width 7 height 7
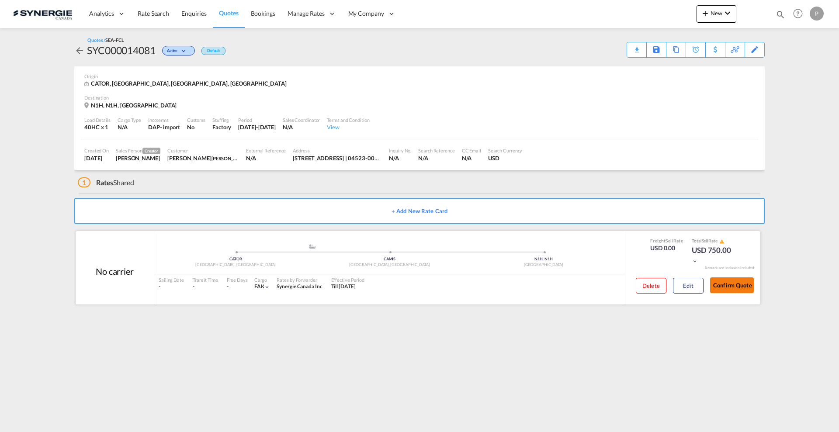
click at [720, 287] on button "Confirm Quote" at bounding box center [732, 285] width 44 height 16
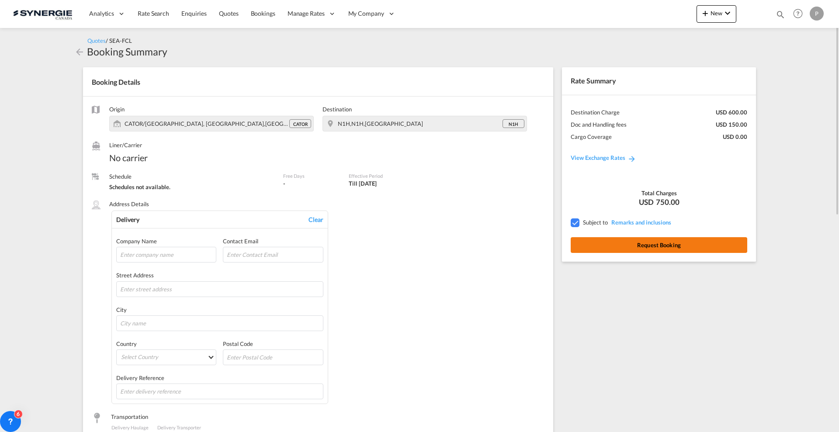
click at [599, 242] on button "Request Booking" at bounding box center [659, 245] width 176 height 16
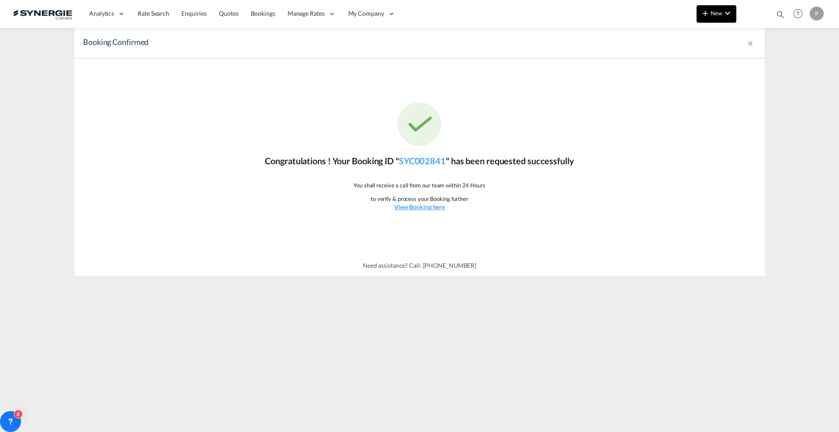
click at [721, 15] on span "New" at bounding box center [716, 13] width 33 height 7
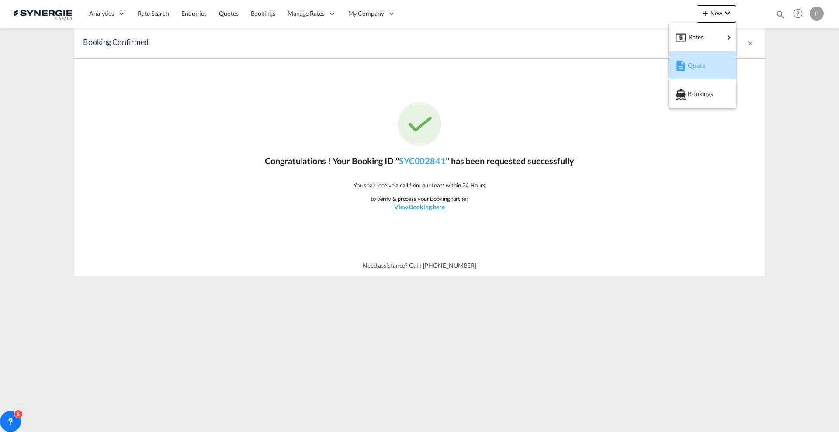
click at [696, 63] on span "Quote" at bounding box center [693, 65] width 10 height 17
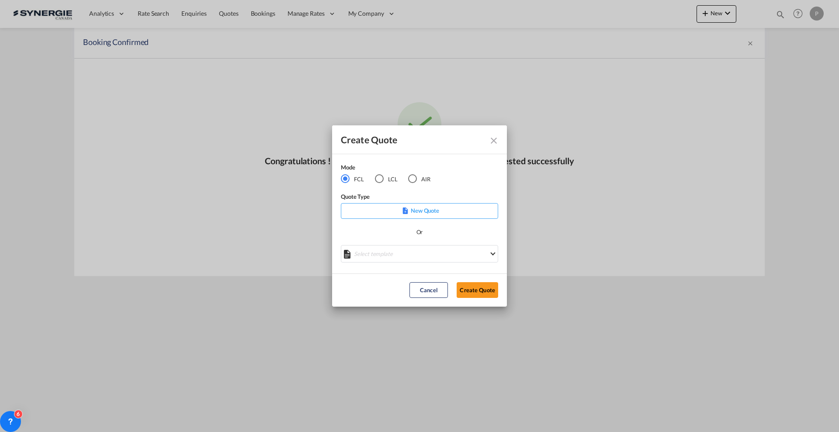
click at [384, 180] on md-radio-button "LCL" at bounding box center [386, 179] width 23 height 10
click at [386, 245] on md-select "Select template New DAP Import LCL Karen Mercier | 09 Jul 2025 BRAZIL LCL EXPOR…" at bounding box center [419, 253] width 157 height 17
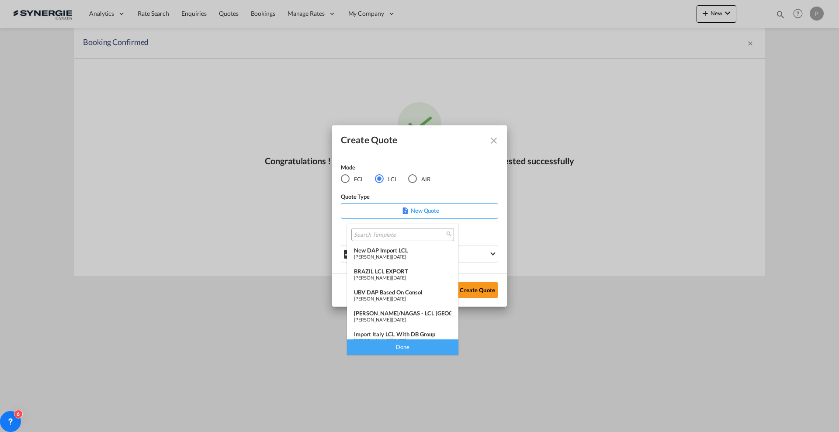
scroll to position [114, 0]
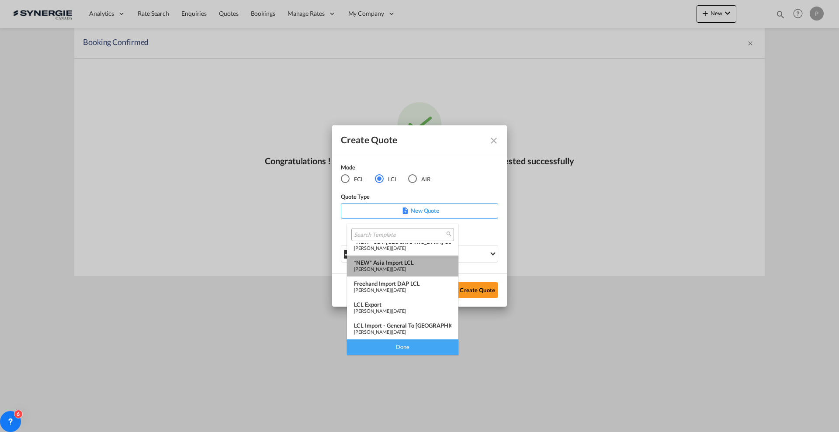
click at [406, 266] on div "Pablo Gomez Saldarriaga | 06 Dec 2024" at bounding box center [402, 269] width 97 height 6
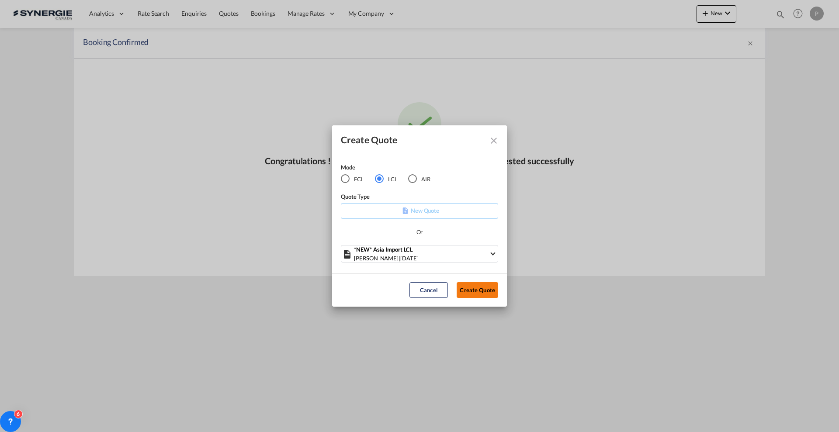
click at [484, 291] on button "Create Quote" at bounding box center [478, 290] width 42 height 16
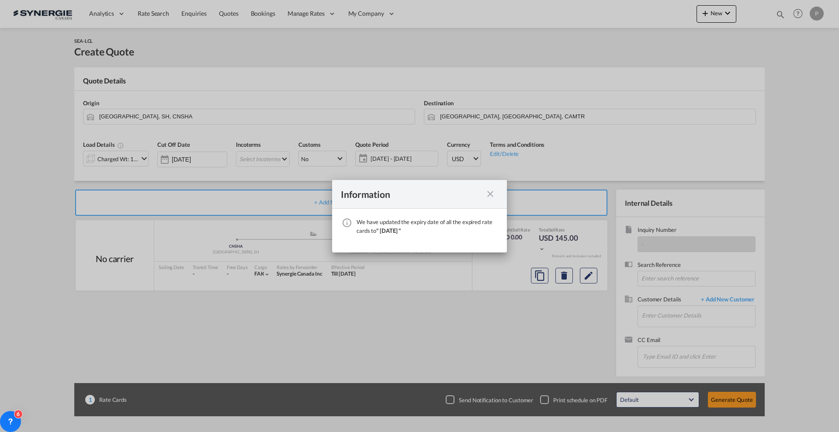
click at [776, 11] on div "Information We have updated the expiry date of all the expired rate cards to " …" at bounding box center [419, 216] width 839 height 432
click at [781, 14] on div "Information We have updated the expiry date of all the expired rate cards to " …" at bounding box center [419, 216] width 839 height 432
click at [779, 15] on div "Information We have updated the expiry date of all the expired rate cards to " …" at bounding box center [419, 216] width 839 height 432
click at [493, 194] on md-icon "icon-close fg-AAA8AD cursor" at bounding box center [490, 194] width 10 height 10
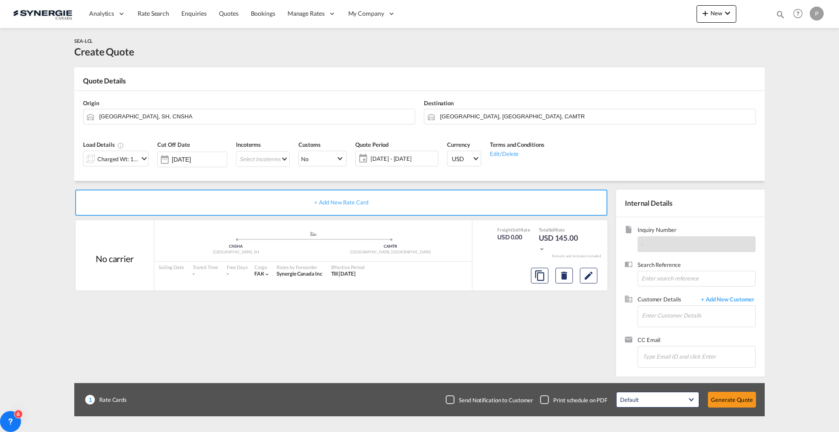
click at [778, 17] on md-icon "icon-magnify" at bounding box center [780, 15] width 10 height 10
drag, startPoint x: 643, startPoint y: 14, endPoint x: 646, endPoint y: 21, distance: 7.1
click at [643, 14] on select "Bookings Quotes Enquiries" at bounding box center [641, 15] width 42 height 16
select select "Quotes"
click at [620, 7] on select "Bookings Quotes Enquiries" at bounding box center [641, 15] width 42 height 16
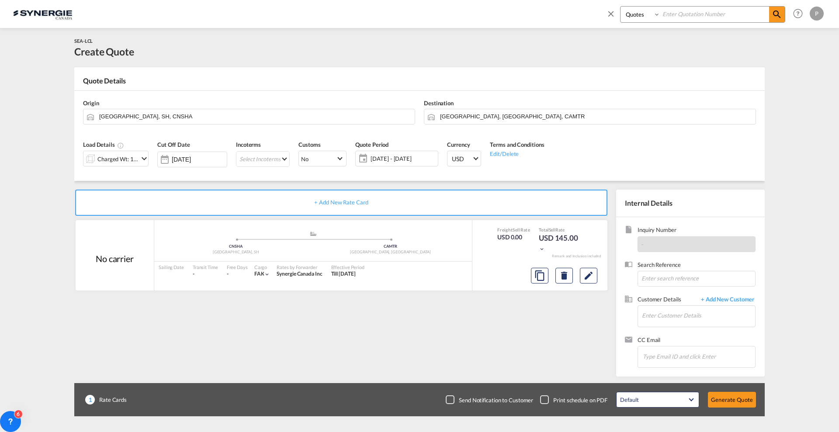
click at [700, 3] on div "Bookings Quotes Enquiries Help Resources Product Release P My Profile Logout" at bounding box center [713, 13] width 225 height 27
click at [696, 15] on input at bounding box center [714, 14] width 109 height 15
paste input "SYC000014113"
click at [775, 13] on md-icon "icon-magnify" at bounding box center [776, 14] width 10 height 10
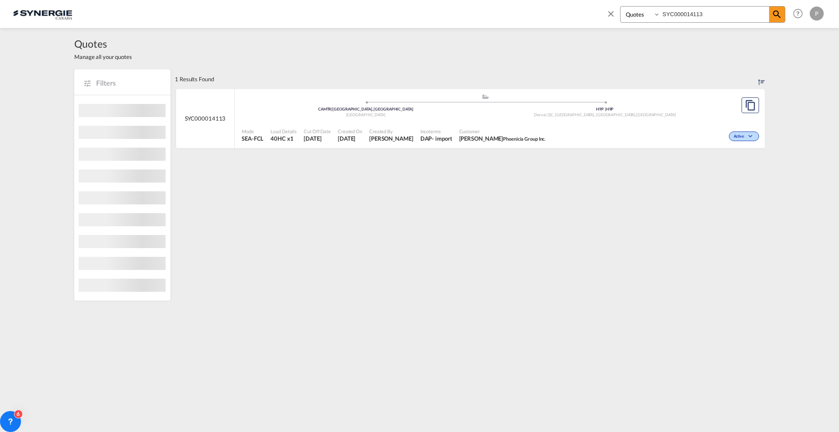
click at [486, 128] on div "Customer Bill Enkhbat Phoenicia Group Inc." at bounding box center [502, 136] width 93 height 22
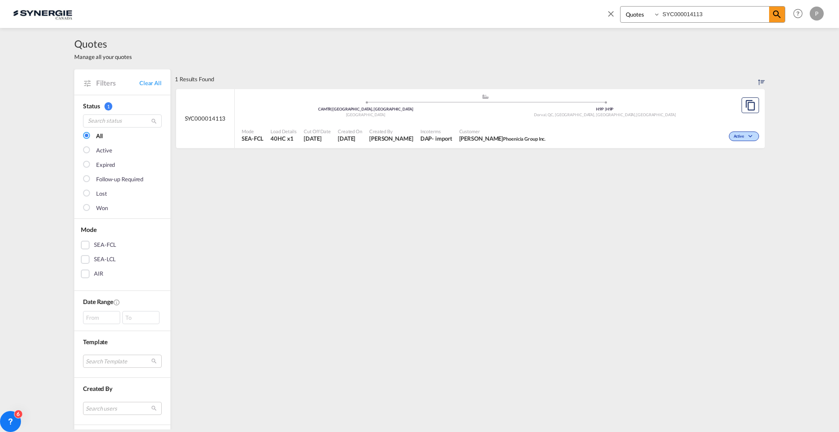
click at [698, 11] on input "SYC000014113" at bounding box center [714, 14] width 109 height 15
type input "SYC000014110"
click at [472, 123] on div "Mode SEA-FCL Load Details 40HC x1 Cut Off Date 15 Aug 2025 Created On 15 Aug 20…" at bounding box center [500, 135] width 530 height 26
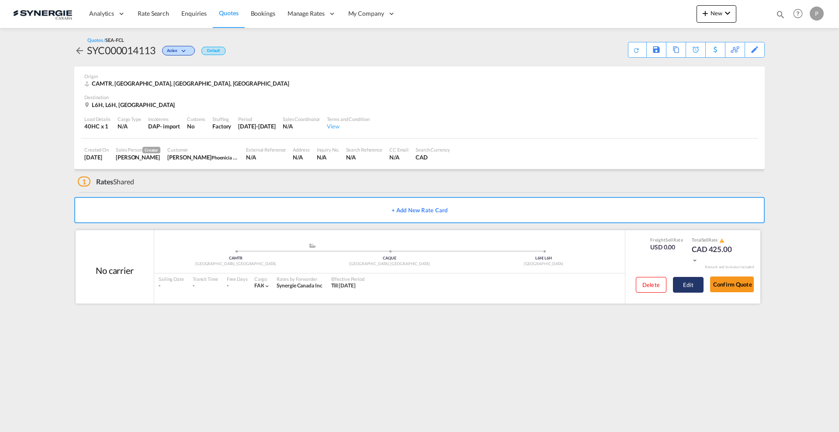
click at [680, 282] on button "Edit" at bounding box center [688, 285] width 31 height 16
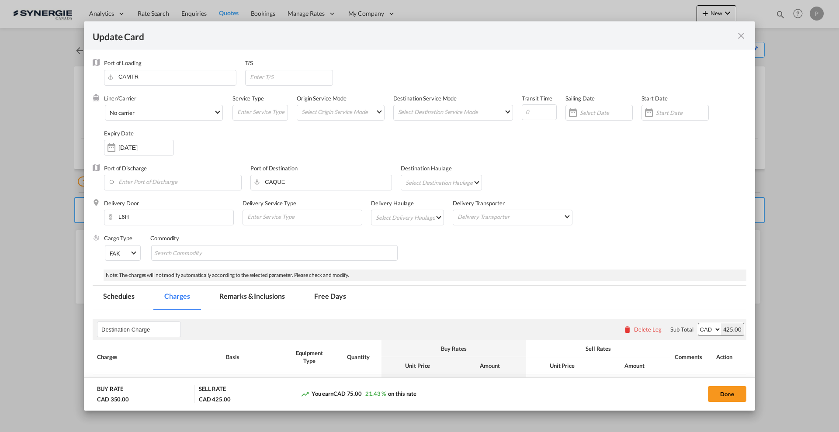
select select "per container"
click at [256, 302] on md-tab-item "Remarks & Inclusions" at bounding box center [252, 298] width 86 height 24
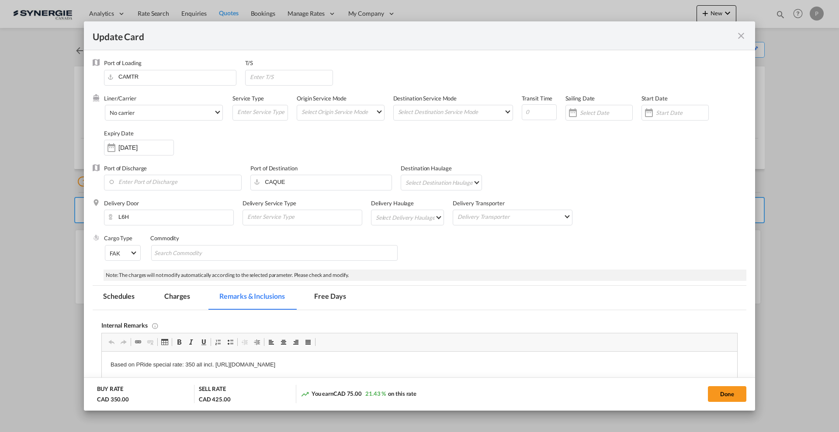
scroll to position [109, 0]
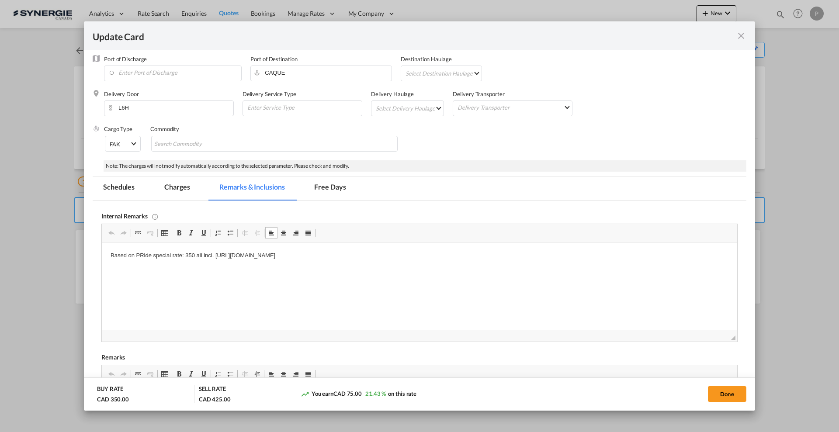
click at [141, 253] on p "Based on PRide special rate: 350 all incl. https://app.frontapp.com/open/cnv_q3…" at bounding box center [420, 255] width 618 height 9
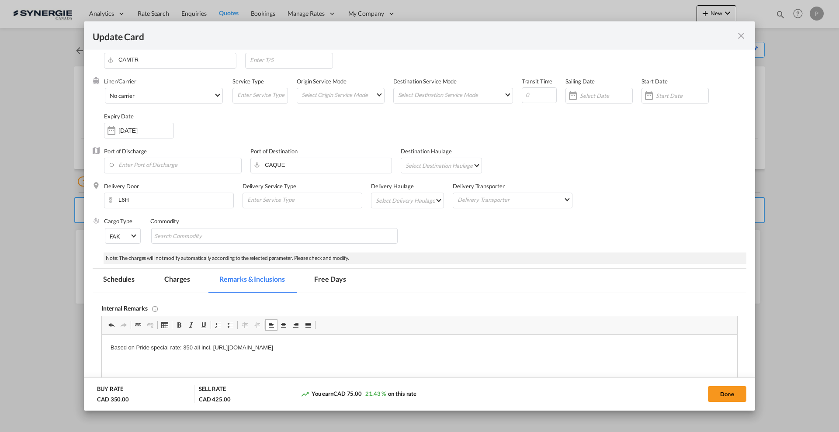
scroll to position [0, 0]
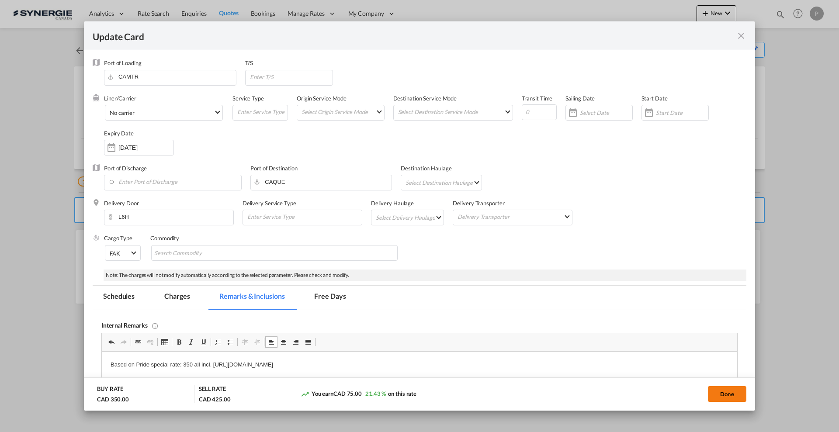
click at [737, 395] on button "Done" at bounding box center [727, 394] width 38 height 16
type input "13 Sep 2025"
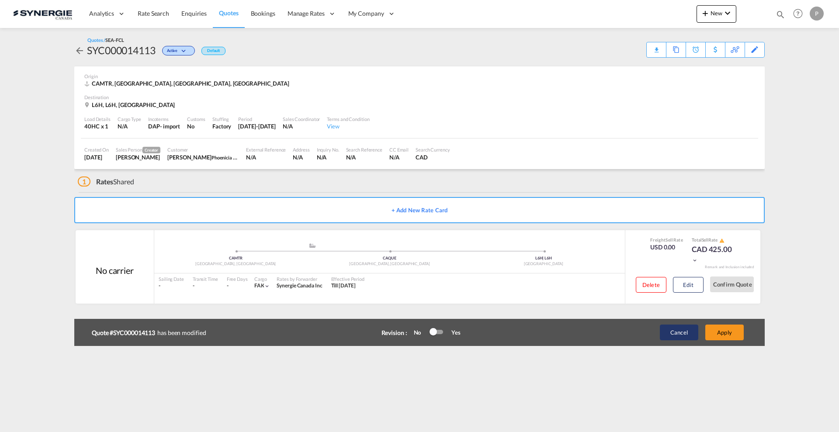
click at [685, 330] on button "Cancel" at bounding box center [679, 333] width 38 height 16
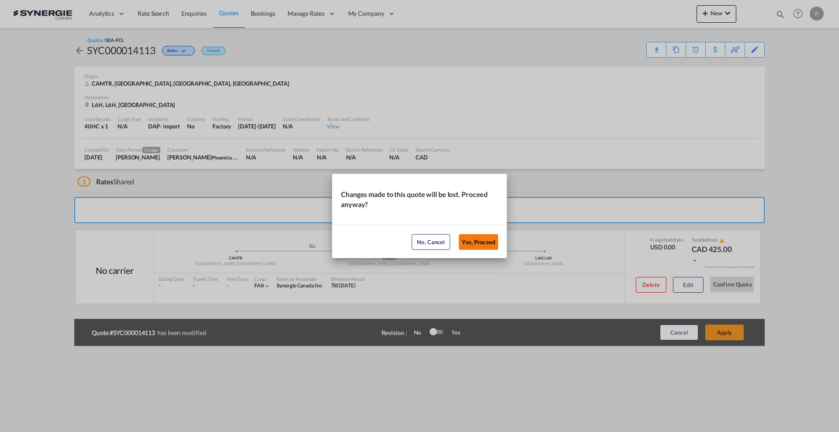
click at [477, 238] on button "Yes, Proceed" at bounding box center [478, 242] width 39 height 16
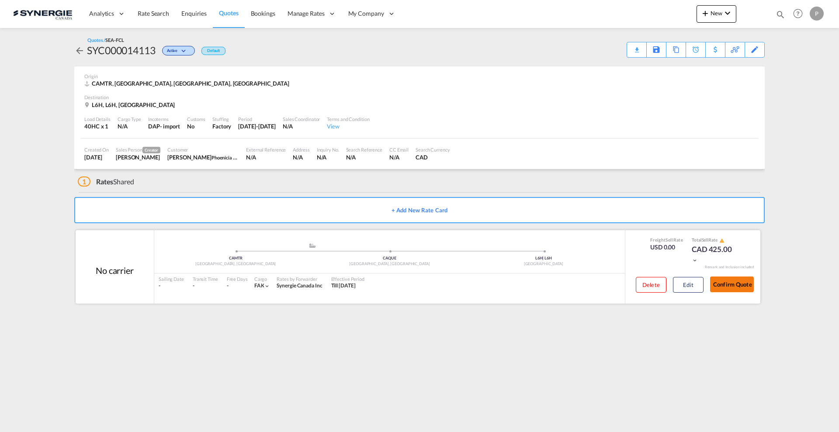
click at [736, 285] on button "Confirm Quote" at bounding box center [732, 285] width 44 height 16
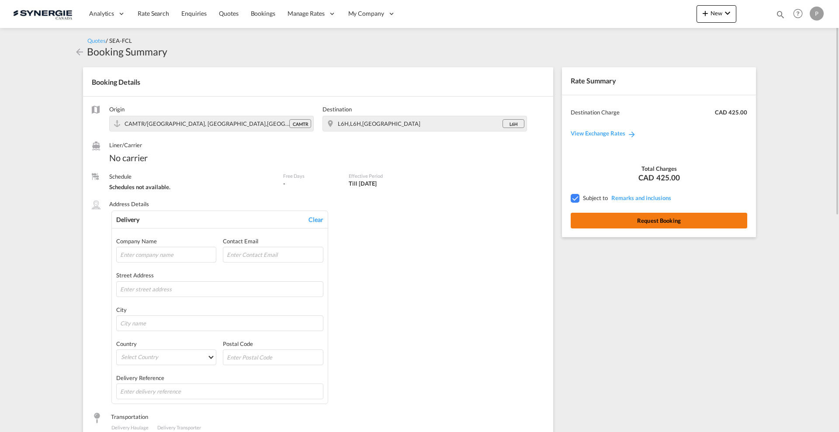
click at [692, 218] on button "Request Booking" at bounding box center [659, 221] width 176 height 16
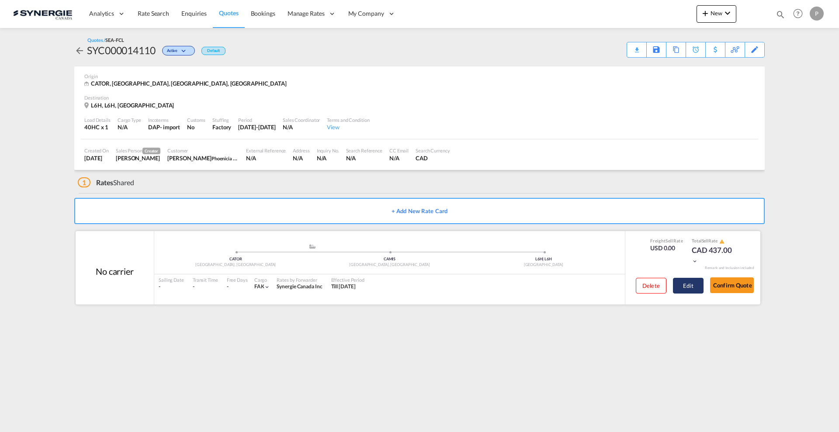
click at [678, 284] on button "Edit" at bounding box center [688, 286] width 31 height 16
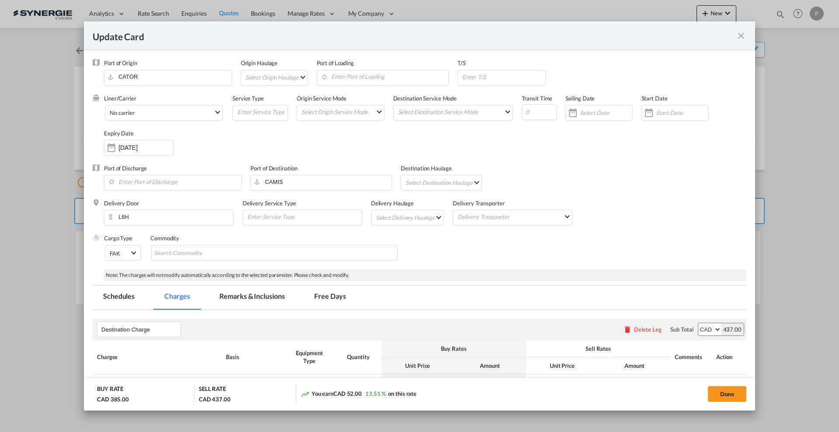
select select "per container"
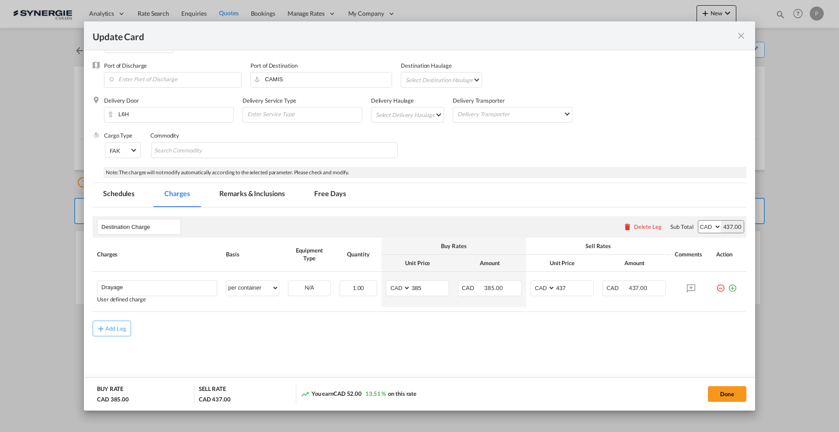
click at [260, 190] on md-tab-item "Remarks & Inclusions" at bounding box center [252, 195] width 86 height 24
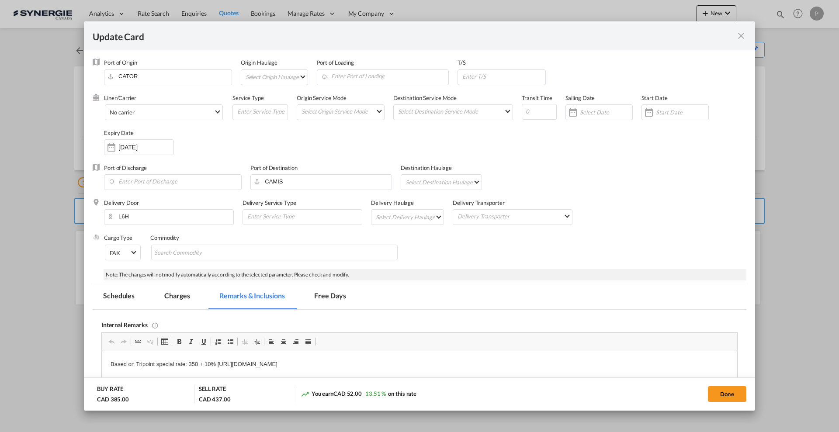
scroll to position [0, 0]
click at [741, 35] on md-icon "icon-close fg-AAA8AD m-0 pointer" at bounding box center [741, 36] width 10 height 10
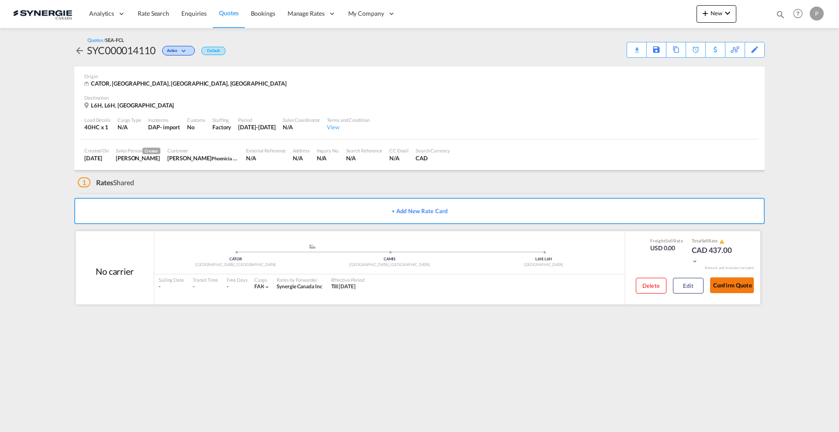
click at [736, 280] on button "Confirm Quote" at bounding box center [732, 285] width 44 height 16
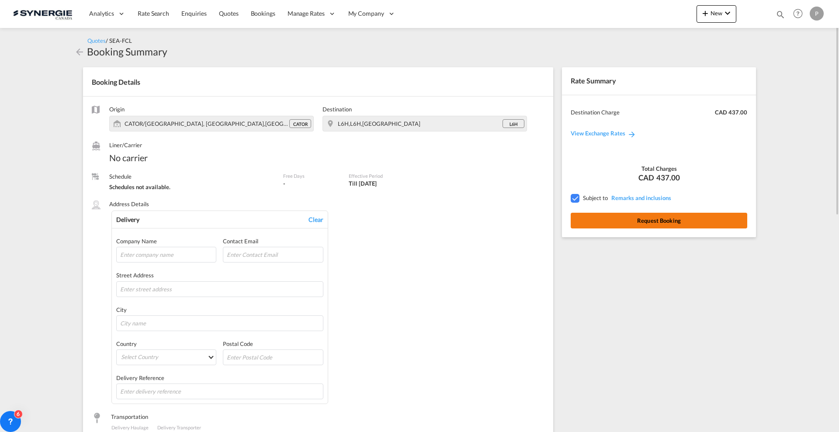
click at [629, 216] on button "Request Booking" at bounding box center [659, 221] width 176 height 16
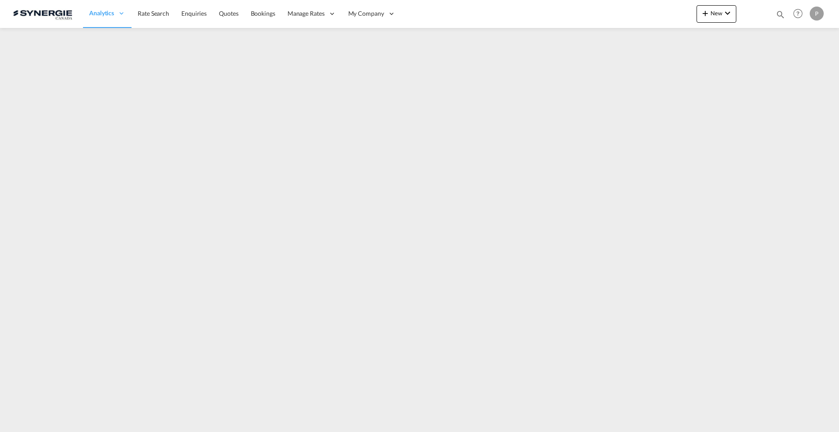
click at [781, 11] on md-icon "icon-magnify" at bounding box center [780, 15] width 10 height 10
click at [646, 14] on select "Bookings Quotes Enquiries" at bounding box center [641, 15] width 42 height 16
select select "Quotes"
click at [620, 7] on select "Bookings Quotes Enquiries" at bounding box center [641, 15] width 42 height 16
click at [676, 13] on input at bounding box center [714, 14] width 109 height 15
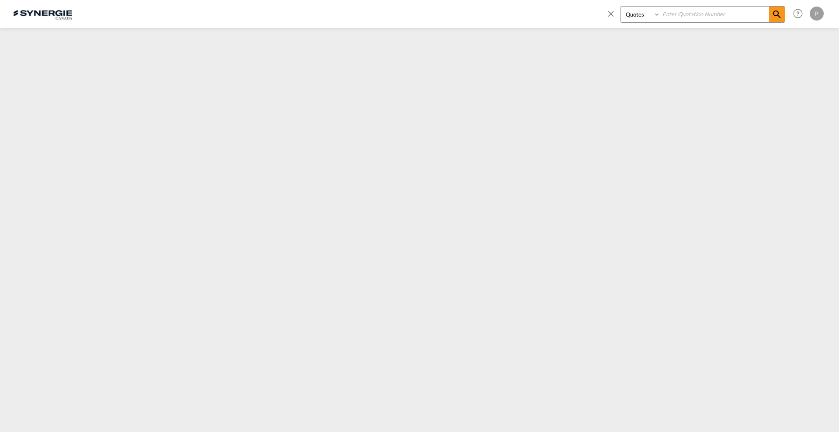
click at [607, 12] on md-icon "icon-close" at bounding box center [611, 14] width 10 height 10
click at [229, 11] on span "Quotes" at bounding box center [228, 13] width 19 height 7
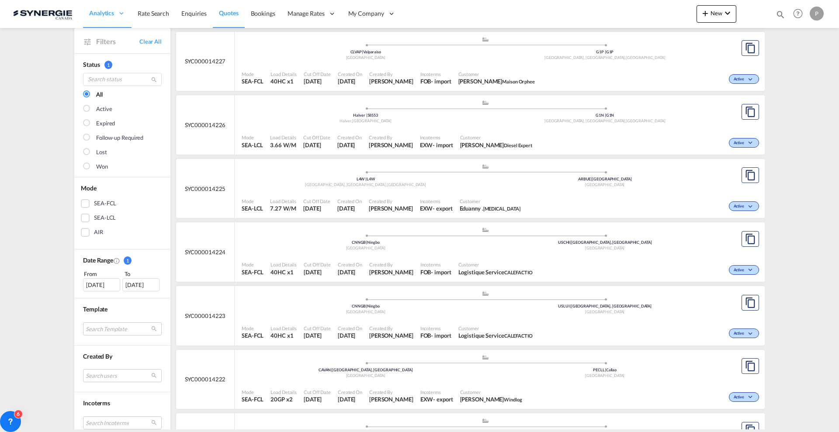
scroll to position [218, 0]
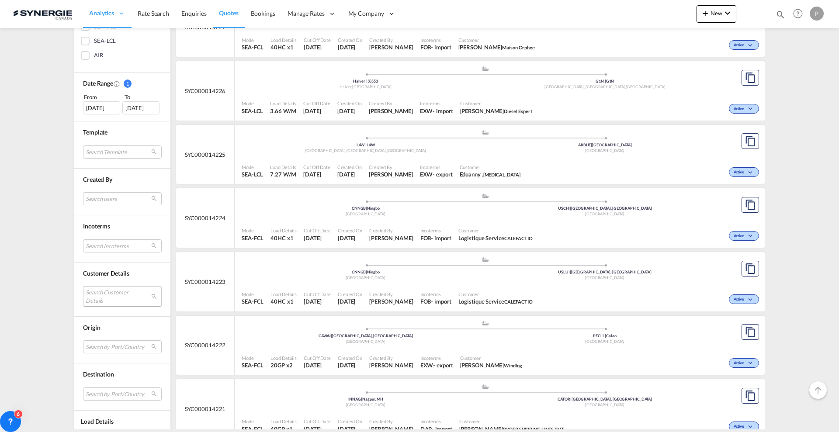
click at [96, 292] on md-select "Search Customer Details user name user michel Perron michel.perron@dieselexpert…" at bounding box center [122, 296] width 79 height 20
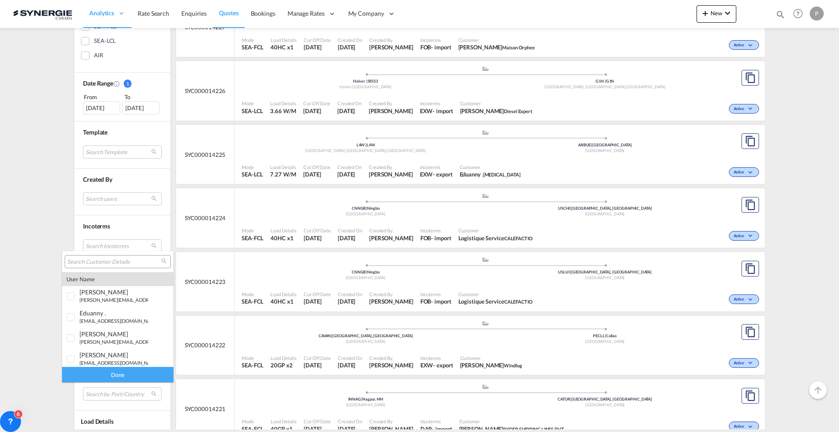
click at [104, 261] on input "search" at bounding box center [114, 262] width 94 height 8
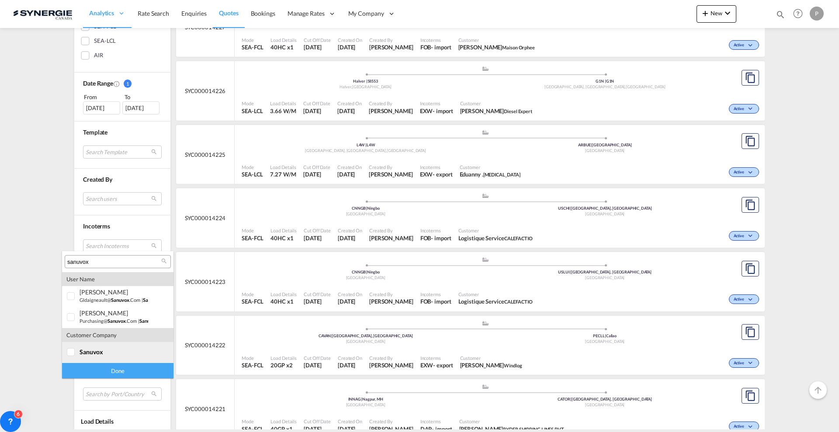
type input "sanuvox"
click at [126, 347] on md-option "company sanuvox" at bounding box center [117, 352] width 111 height 21
click at [130, 369] on div "Done" at bounding box center [117, 370] width 111 height 15
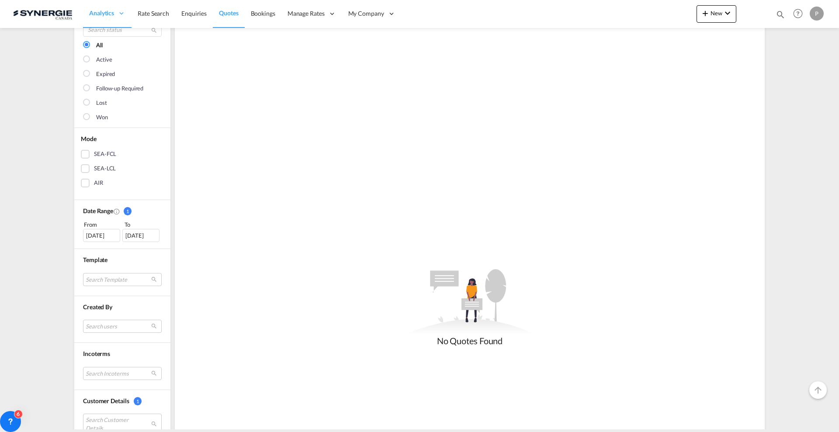
scroll to position [109, 0]
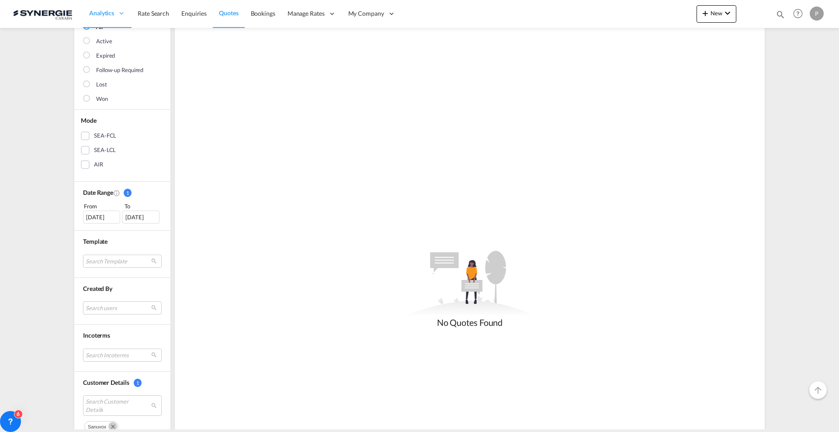
click at [97, 216] on div "22 Jul 2025" at bounding box center [101, 217] width 37 height 13
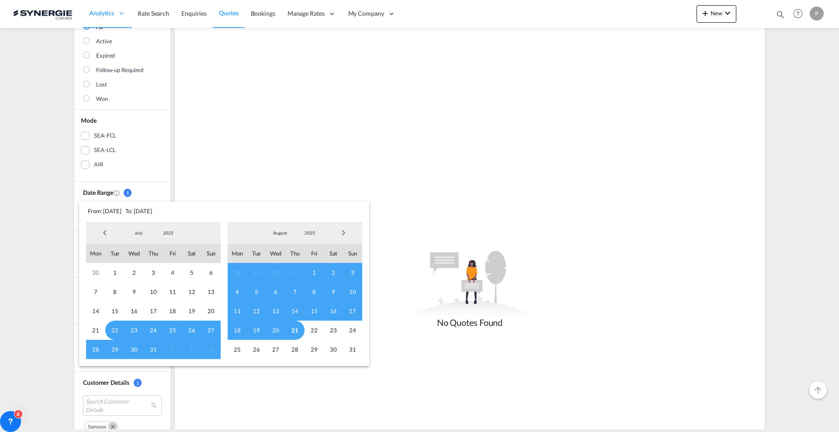
click at [104, 230] on span "Previous Month" at bounding box center [104, 232] width 17 height 17
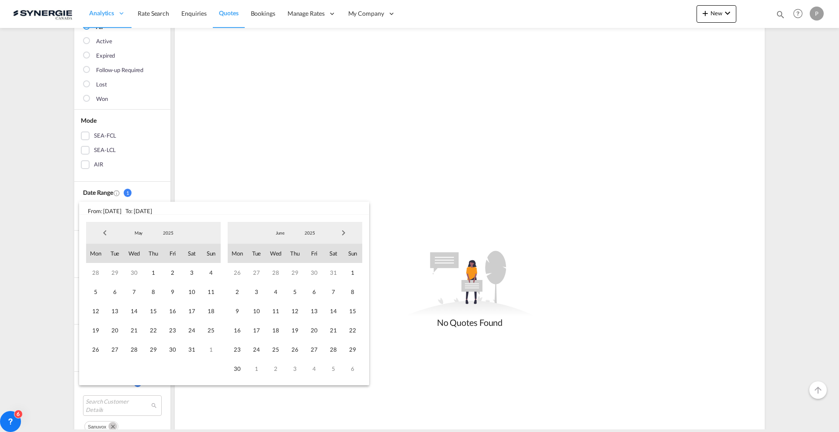
drag, startPoint x: 104, startPoint y: 230, endPoint x: 97, endPoint y: 231, distance: 7.4
click at [99, 231] on span "Previous Month" at bounding box center [104, 232] width 17 height 17
click at [97, 231] on span "Previous Month" at bounding box center [104, 232] width 17 height 17
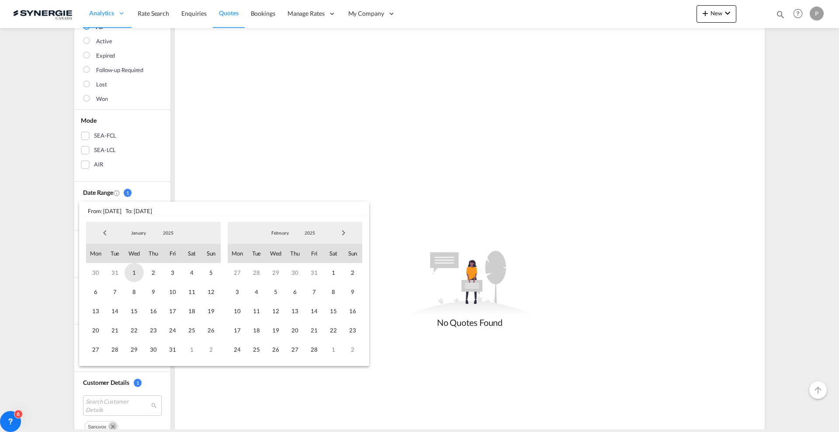
click at [136, 267] on span "1" at bounding box center [134, 272] width 19 height 19
click at [348, 230] on span "Next Month" at bounding box center [343, 232] width 17 height 17
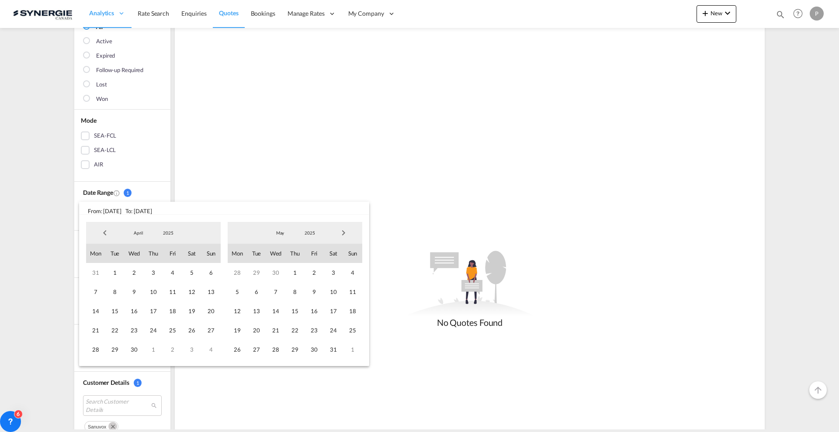
click at [348, 230] on span "Next Month" at bounding box center [343, 232] width 17 height 17
click at [299, 329] on span "21" at bounding box center [294, 330] width 19 height 19
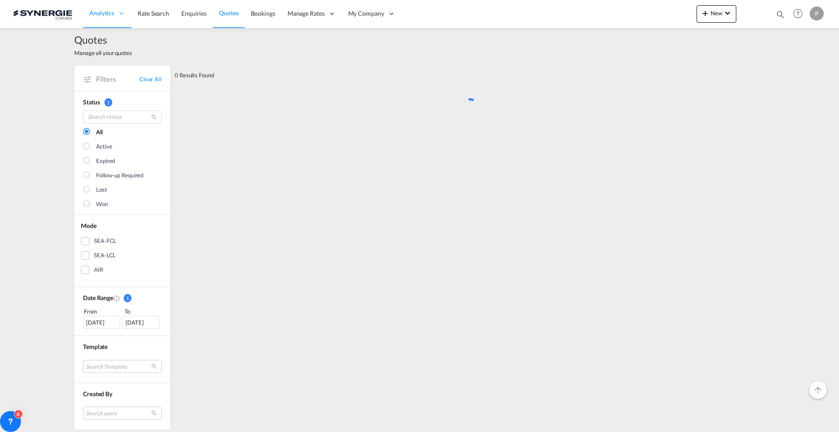
scroll to position [0, 0]
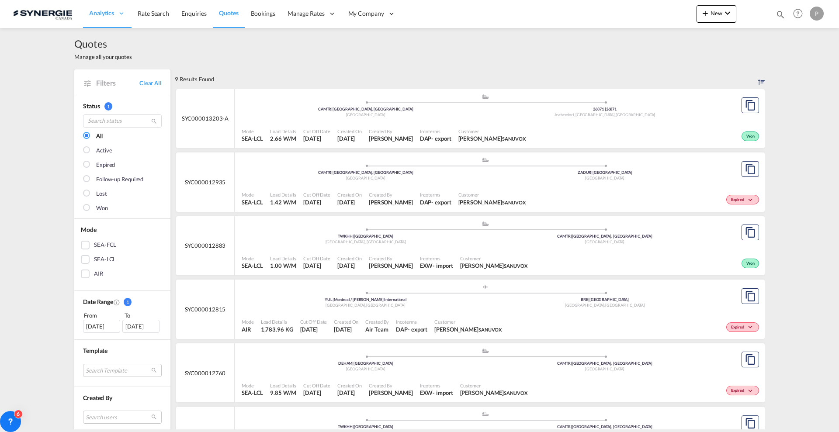
click at [526, 133] on span "Customer" at bounding box center [491, 131] width 67 height 7
click at [428, 254] on div "Incoterms EXW - import" at bounding box center [436, 263] width 40 height 22
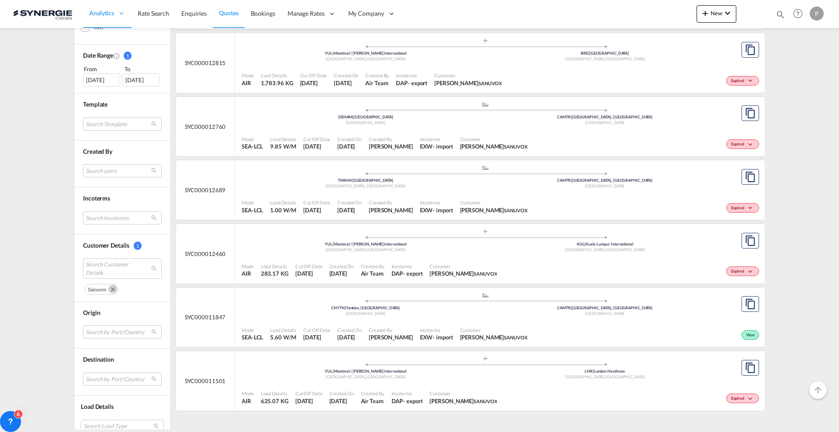
scroll to position [260, 0]
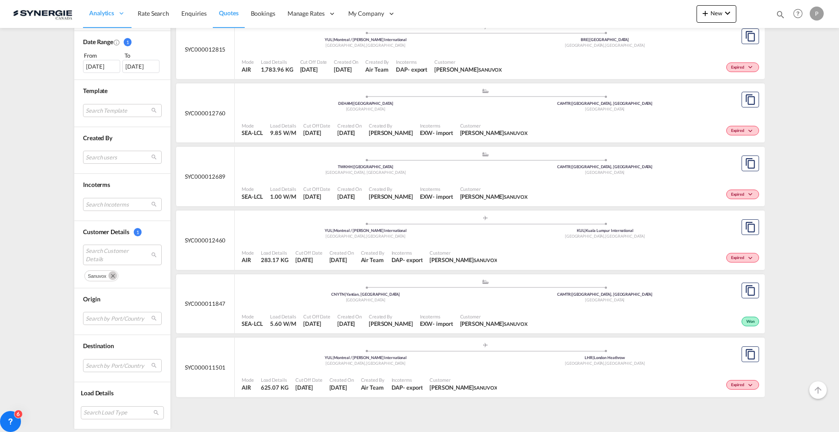
click at [715, 10] on span "New" at bounding box center [716, 13] width 33 height 7
click at [705, 57] on div "Quote" at bounding box center [704, 66] width 32 height 22
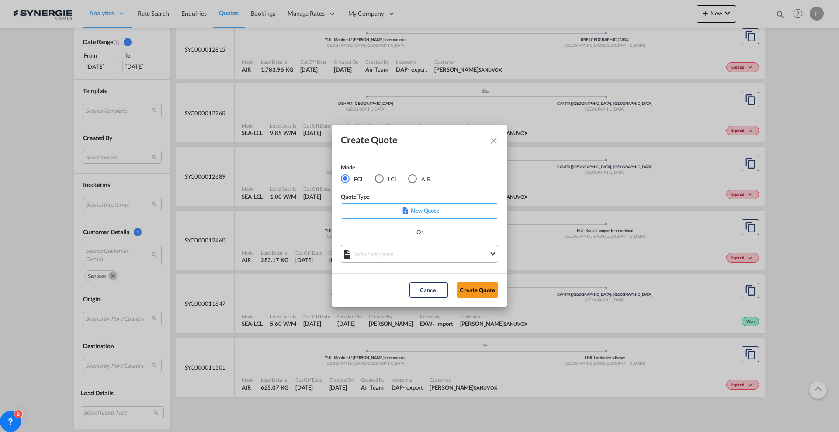
click at [378, 256] on md-select "Select template *NEW* FCL FREEHAND / DAP Pablo Gomez Saldarriaga | 10 Jul 2025 …" at bounding box center [419, 253] width 157 height 17
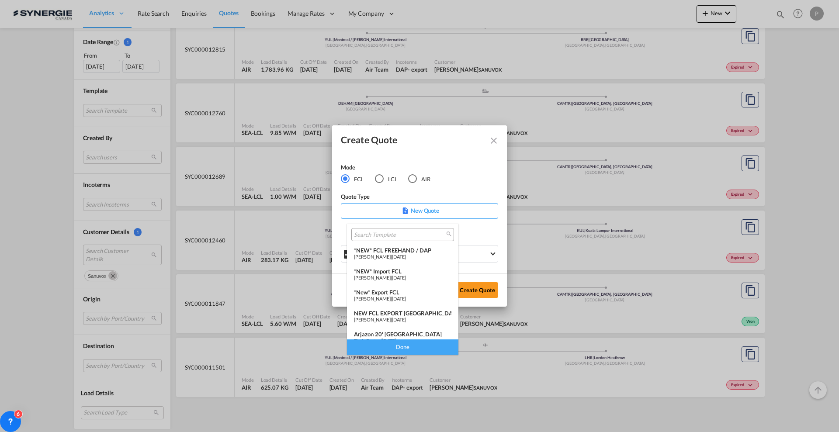
click at [390, 293] on div "*New* Export FCL" at bounding box center [402, 292] width 97 height 7
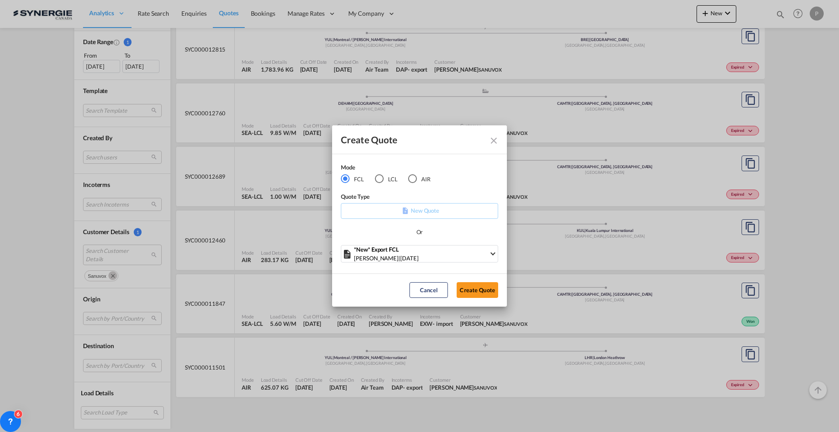
click at [399, 174] on md-radio-group "FCL LCL AIR" at bounding box center [391, 179] width 100 height 10
click at [392, 174] on md-radio-button "LCL" at bounding box center [386, 179] width 23 height 10
click at [401, 259] on md-select "Select template New DAP Import LCL Karen Mercier | 09 Jul 2025 BRAZIL LCL EXPOR…" at bounding box center [419, 253] width 157 height 17
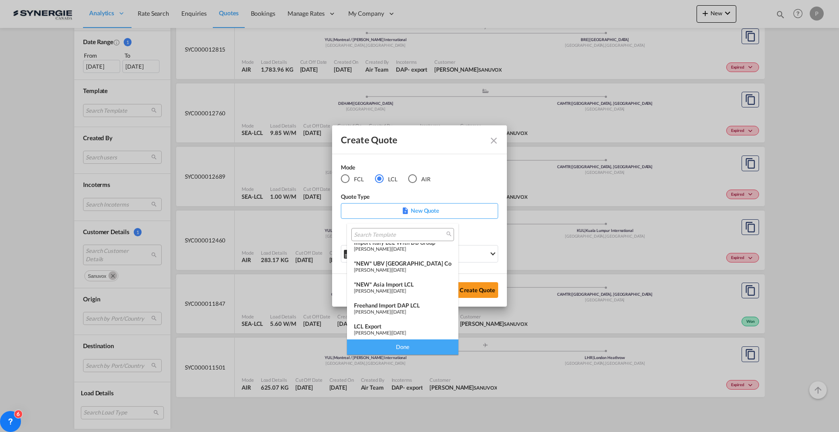
scroll to position [109, 0]
click at [399, 311] on div "LCL Export" at bounding box center [402, 308] width 97 height 7
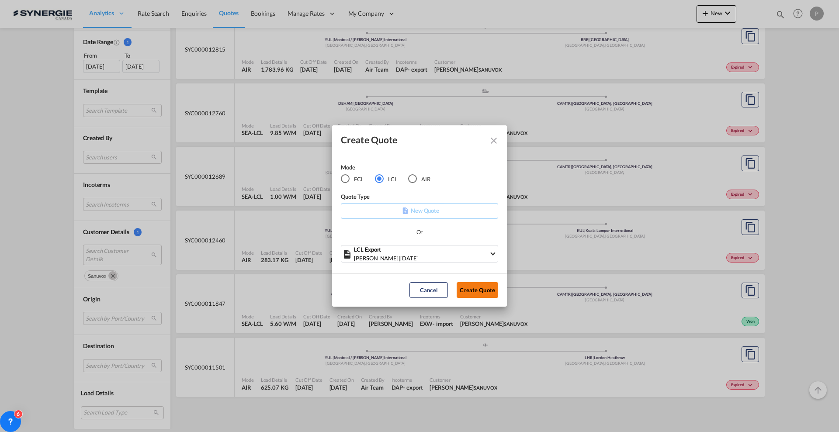
click at [483, 290] on button "Create Quote" at bounding box center [478, 290] width 42 height 16
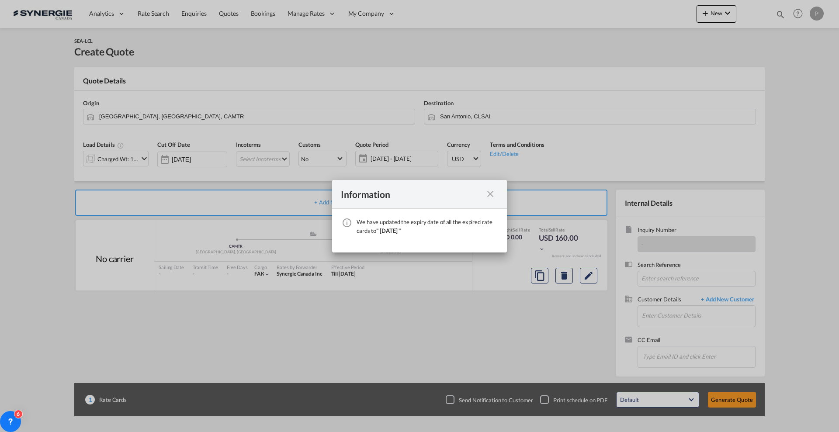
click at [486, 195] on md-icon "icon-close fg-AAA8AD cursor" at bounding box center [490, 194] width 10 height 10
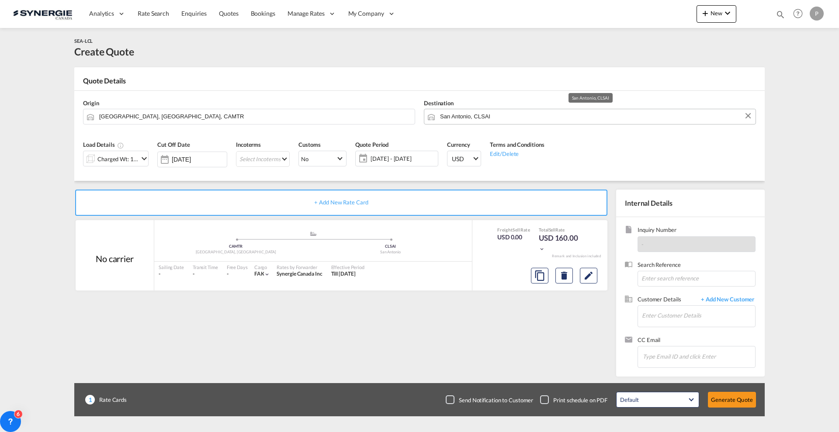
click at [462, 116] on input "San Antonio, CLSAI" at bounding box center [595, 116] width 311 height 15
click at [488, 113] on input "San Antonio, CLSAI" at bounding box center [595, 116] width 311 height 15
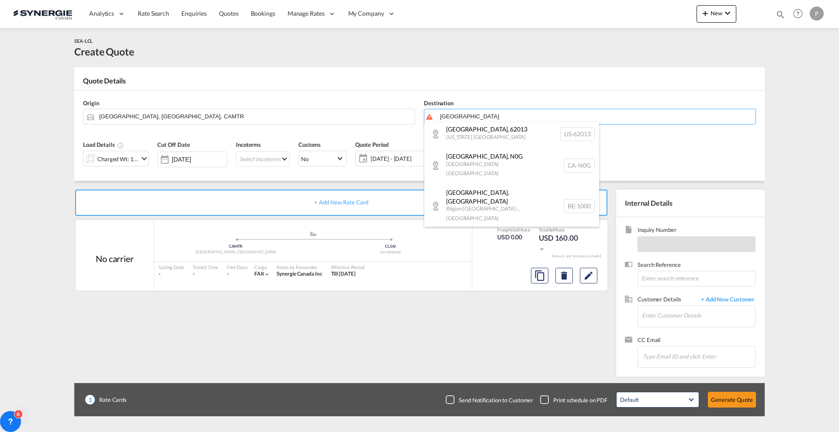
scroll to position [3, 0]
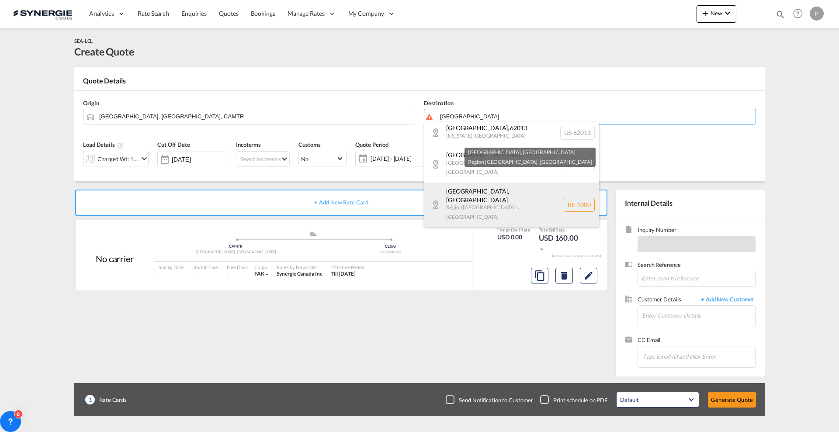
click at [540, 183] on div "Bruxelles , Brussels Région Bruxelles-... Belgium BE-1000" at bounding box center [511, 205] width 175 height 45
type input "BE-1000, Bruxelles, Région Bruxelles-..."
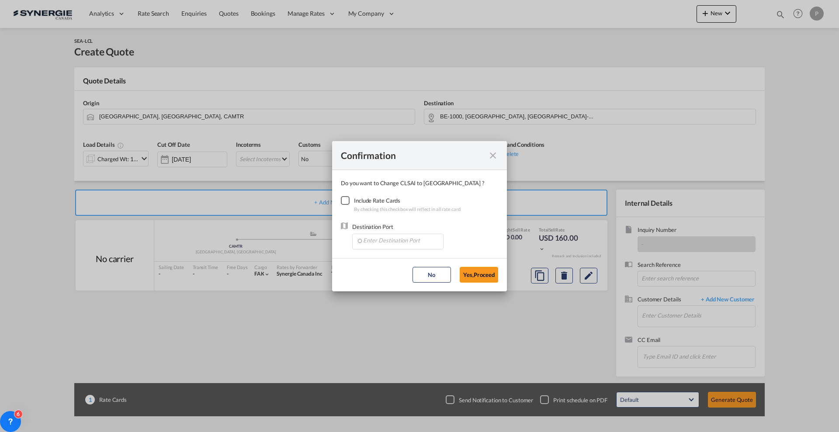
click at [343, 204] on div "Checkbox No Ink" at bounding box center [345, 200] width 9 height 9
click at [384, 240] on input "Enter Destination Port" at bounding box center [399, 240] width 86 height 13
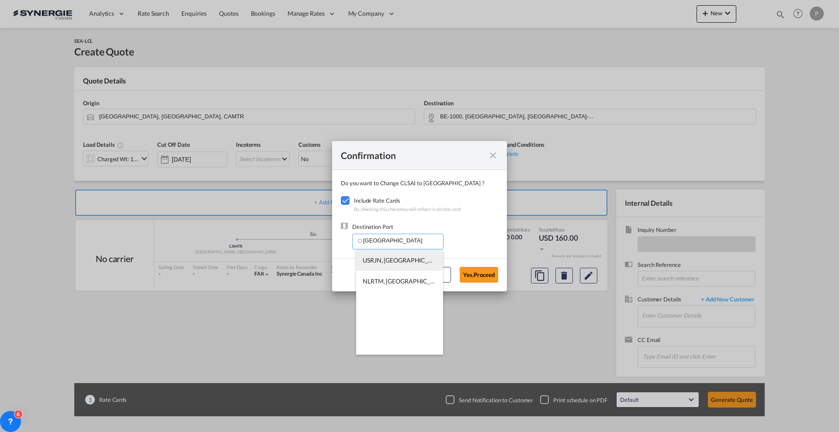
click at [395, 258] on span "USRJN, Rotterdam Junction, NY, United States, North America, Americas" at bounding box center [533, 259] width 340 height 7
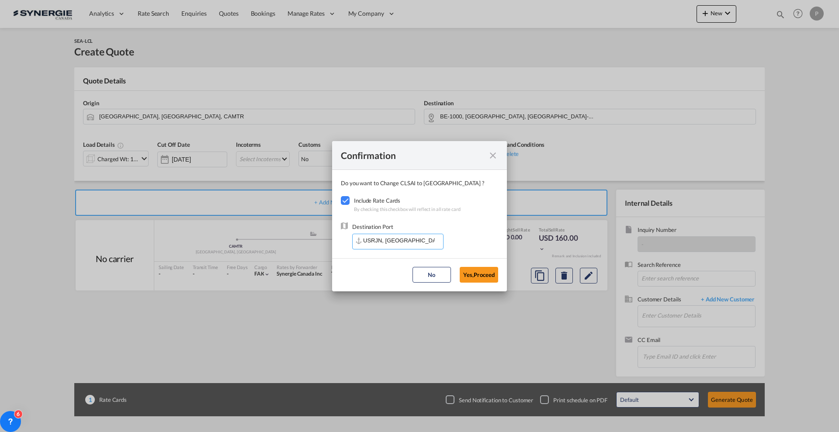
click at [374, 239] on input "USRJN, Rotterdam Junction, NY, United States, North America, Americas" at bounding box center [399, 240] width 86 height 13
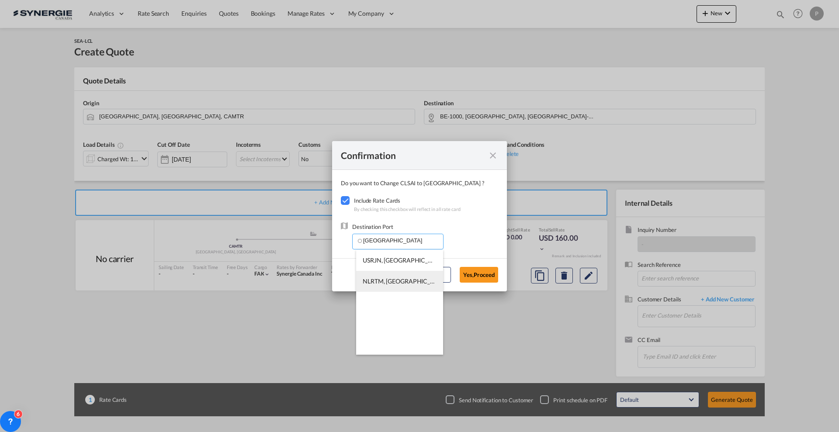
click at [381, 273] on li "NLRTM, Rotterdam, Netherlands, Western Europe, Europe" at bounding box center [399, 281] width 87 height 21
type input "NLRTM, Rotterdam, Netherlands, Western Europe, Europe"
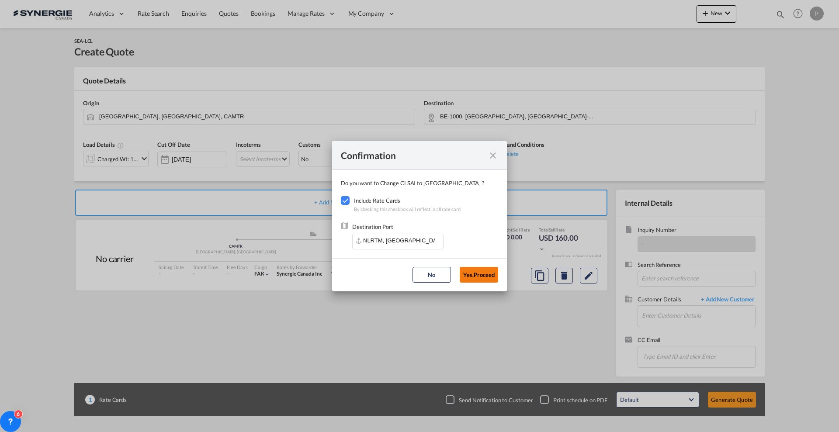
click at [481, 277] on button "Yes,Proceed" at bounding box center [479, 275] width 38 height 16
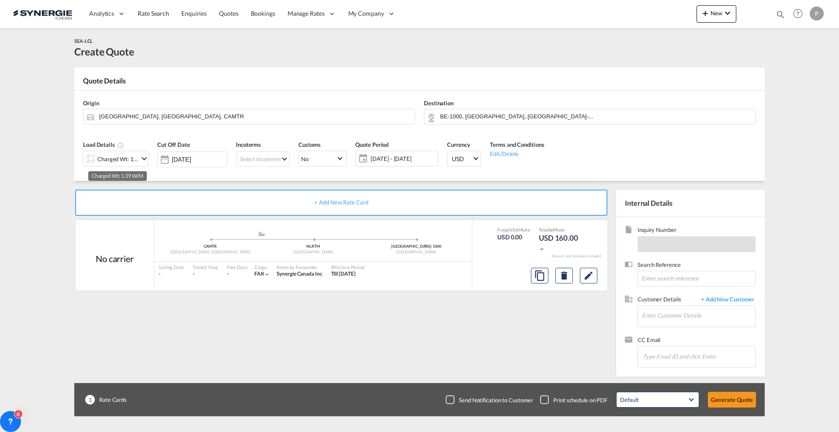
click at [136, 156] on div "Charged Wt: 1.39 W/M" at bounding box center [117, 159] width 41 height 12
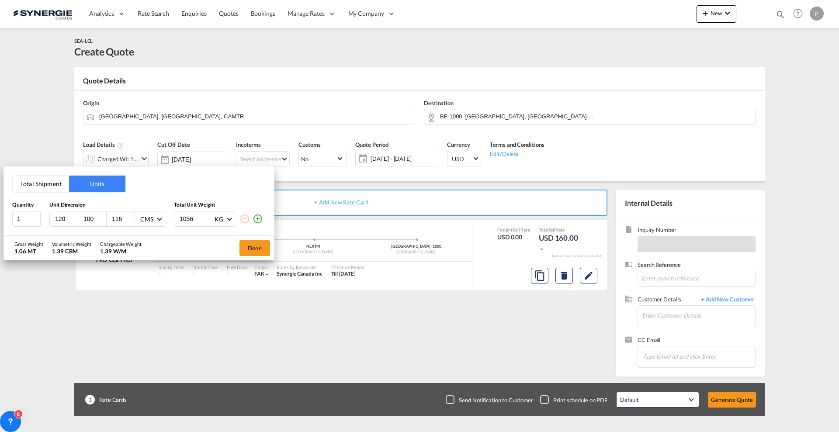
click at [63, 222] on div "120" at bounding box center [64, 218] width 28 height 15
click at [63, 222] on input "120" at bounding box center [66, 219] width 24 height 8
type input "48"
type input "40"
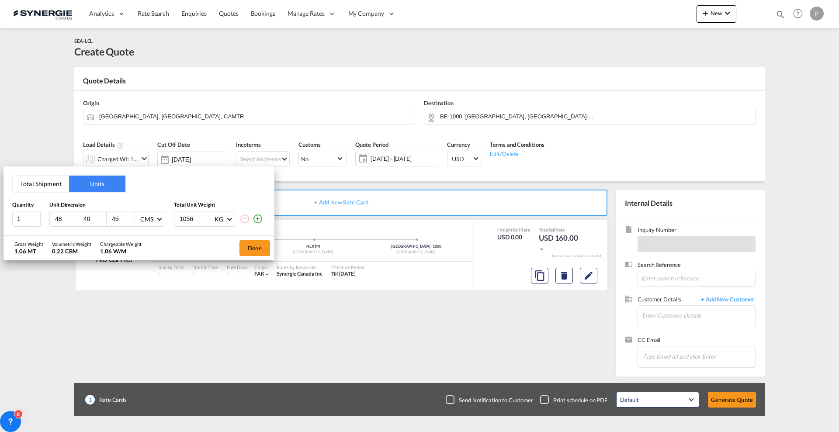
type input "45"
type input "426"
click at [247, 246] on button "Done" at bounding box center [254, 248] width 31 height 16
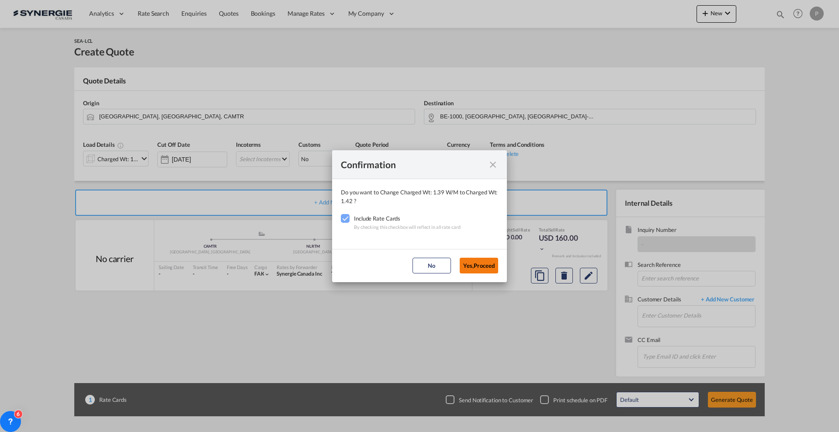
click at [475, 263] on button "Yes,Proceed" at bounding box center [479, 266] width 38 height 16
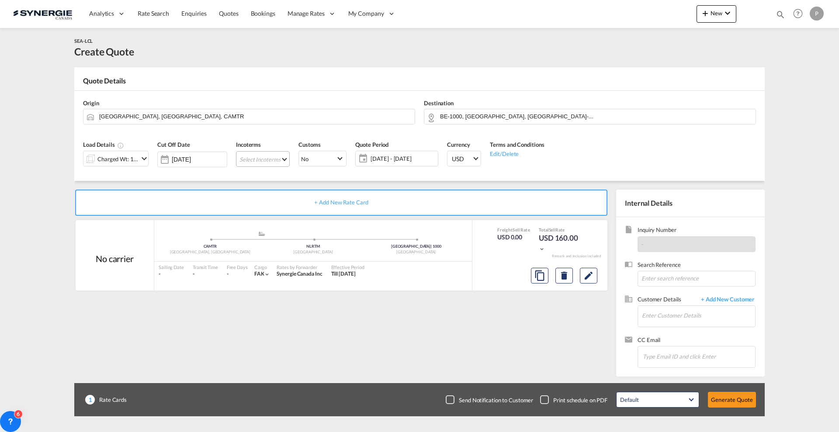
click at [261, 159] on md-select "Select Incoterms CFR - import Cost and Freight CPT - export Carrier Paid to CIP…" at bounding box center [263, 159] width 54 height 16
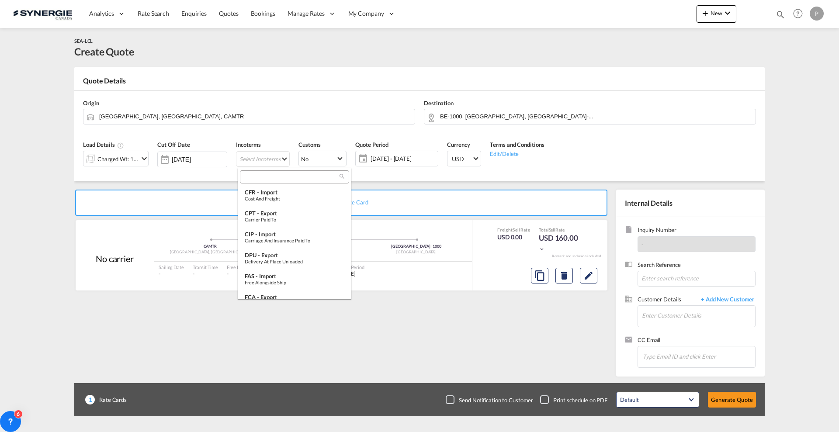
click at [271, 176] on input "search" at bounding box center [290, 177] width 97 height 8
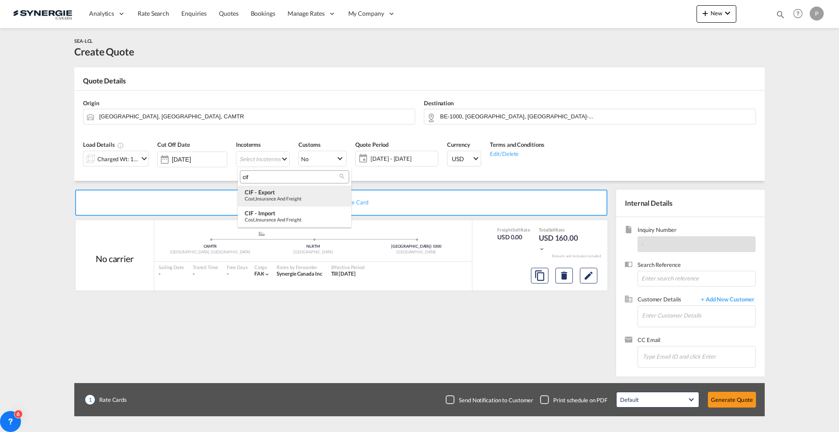
type input "cif"
click at [283, 201] on md-option "CIF - export Cost,Insurance and Freight" at bounding box center [295, 196] width 114 height 21
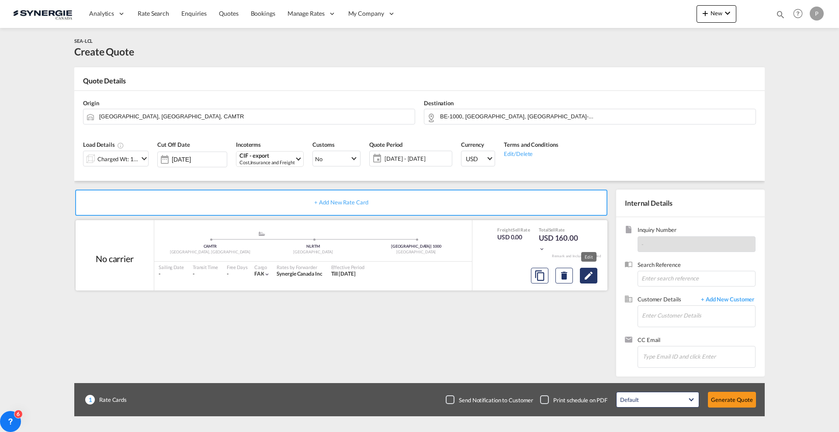
click at [589, 274] on md-icon "Edit" at bounding box center [588, 275] width 10 height 10
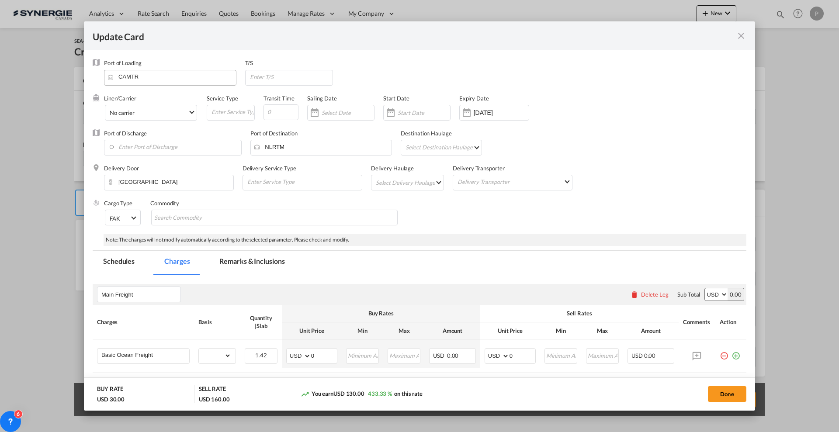
select select "flat"
select select "per_bl"
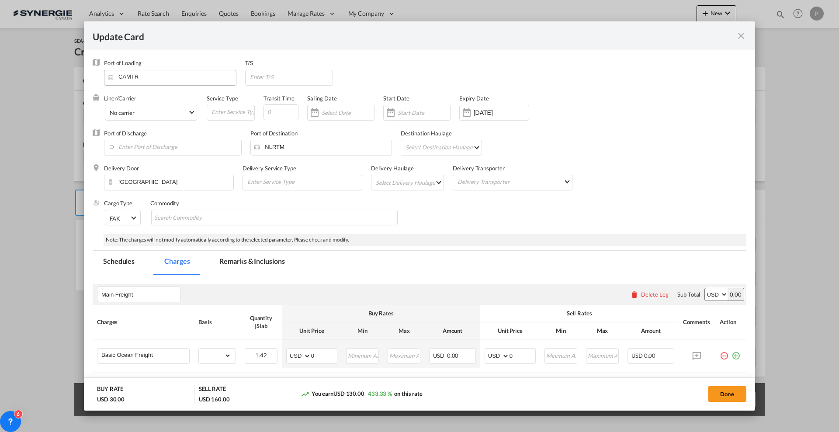
select select "per_bl"
click at [284, 110] on input "Update CardPort of ..." at bounding box center [280, 112] width 35 height 16
click at [281, 108] on input "Update CardPort of ..." at bounding box center [280, 112] width 35 height 16
type input "28"
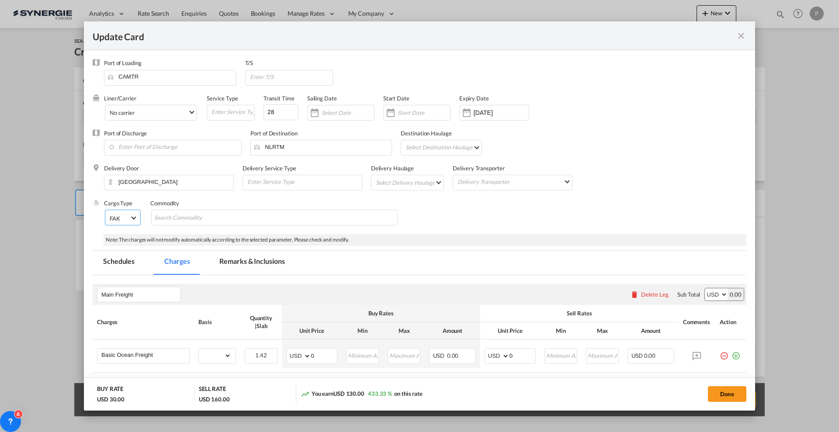
click at [124, 216] on span "FAK" at bounding box center [120, 218] width 20 height 8
click at [166, 250] on md-option "Hazardous Cargo" at bounding box center [142, 247] width 78 height 21
click at [277, 214] on md-chips-wrap "Chips container with autocompletion. Enter the text area, type text to search, …" at bounding box center [297, 218] width 246 height 16
paste input "N 1197 classe 3, GE III, Extrats, liquid"
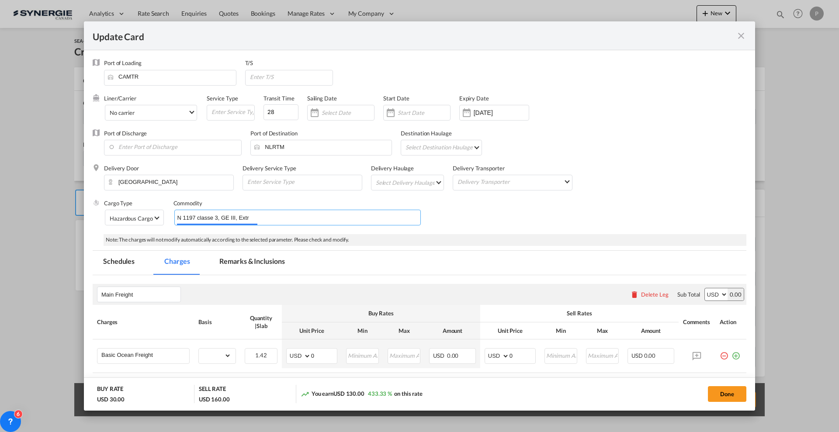
scroll to position [0, 24]
type input "N 1197 classe 3, GE III, Extrats, liquid"
click at [515, 225] on div "Cargo Type Hazardous Cargo Commodity N 1197 classe 3, GE III, Extrats, liquid" at bounding box center [425, 216] width 642 height 35
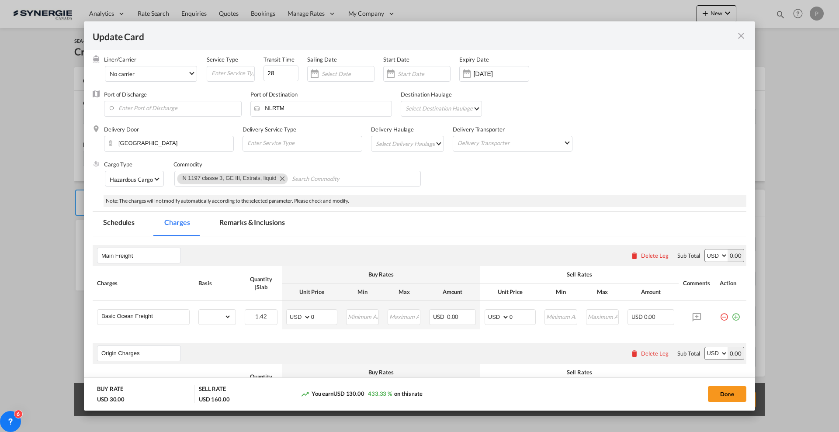
scroll to position [109, 0]
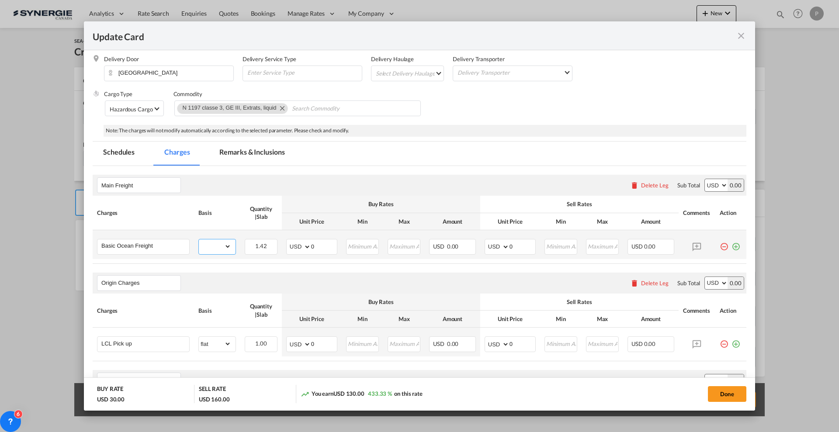
click at [221, 246] on select "gross_weight volumetric_weight per_shipment per_bl per_km per_hawb per_kg flat …" at bounding box center [215, 246] width 32 height 14
select select "per_w/m"
click at [199, 239] on select "gross_weight volumetric_weight per_shipment per_bl per_km per_hawb per_kg flat …" at bounding box center [215, 246] width 32 height 14
click at [313, 242] on input "0" at bounding box center [324, 245] width 26 height 13
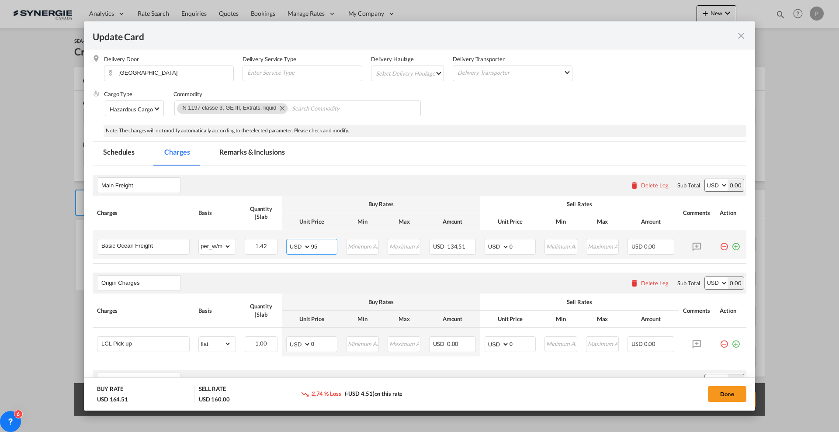
type input "95"
type input "110"
click at [731, 248] on md-icon "icon-plus-circle-outline green-400-fg" at bounding box center [735, 243] width 9 height 9
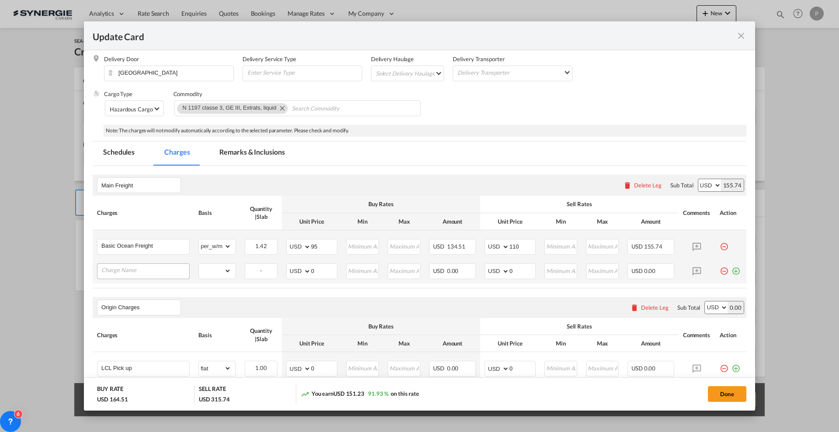
click at [160, 266] on input "Charge Name" at bounding box center [145, 270] width 88 height 13
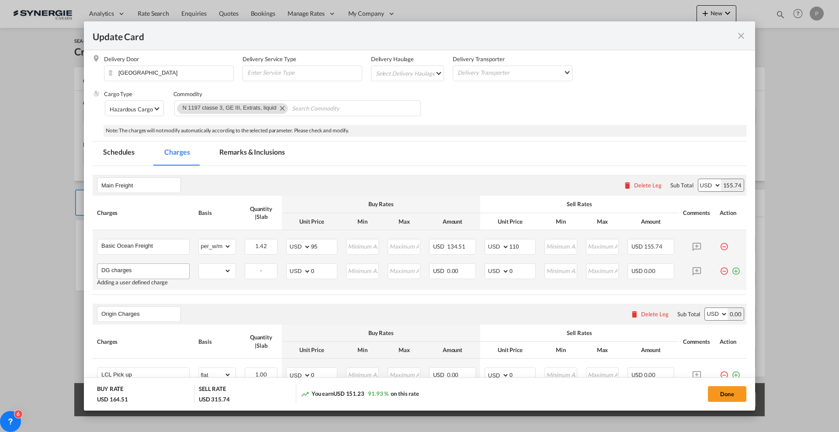
type input "DG charges"
select select "flat"
type input "475"
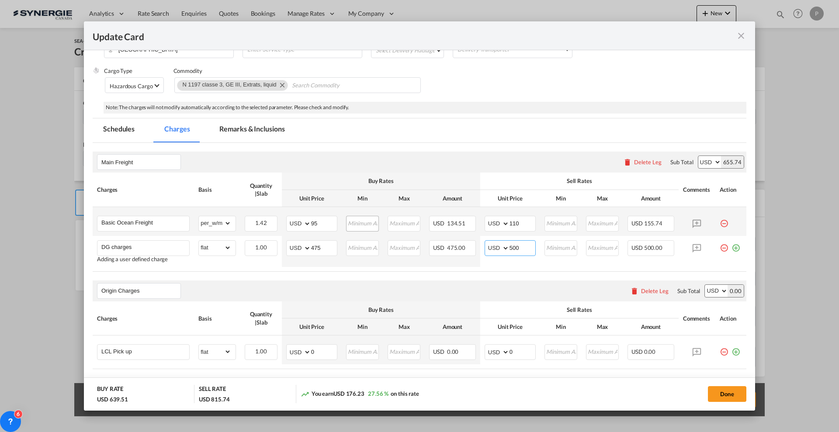
scroll to position [164, 0]
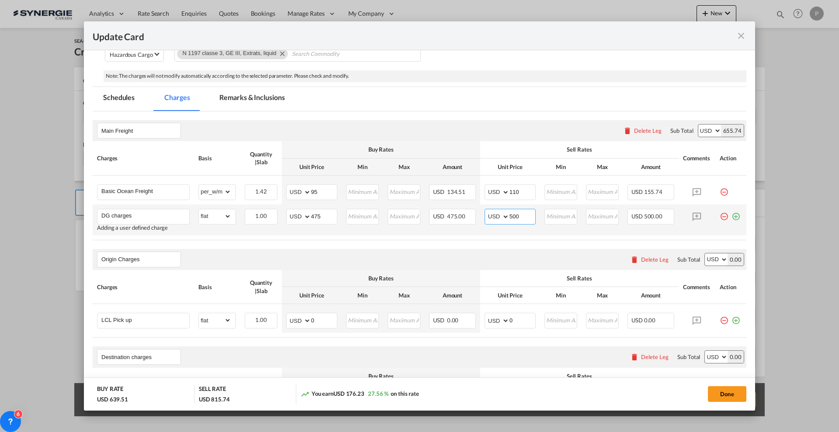
click at [513, 213] on input "500" at bounding box center [522, 215] width 26 height 13
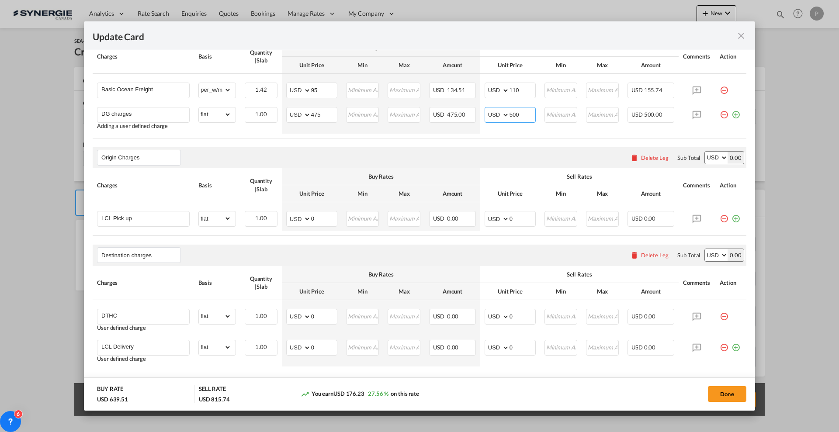
scroll to position [328, 0]
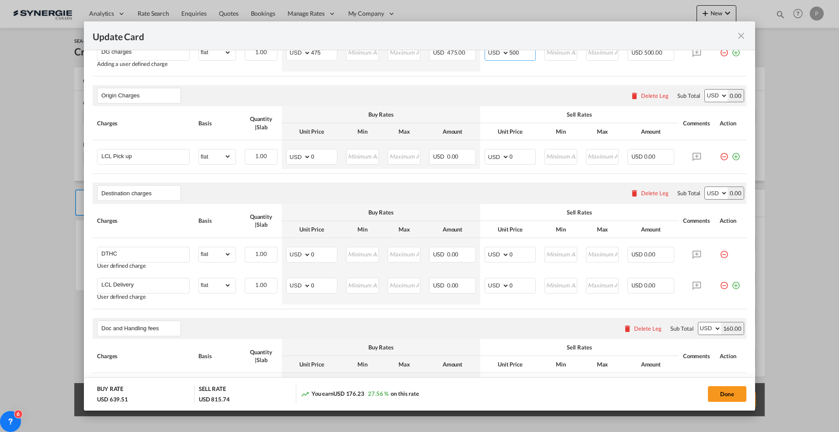
type input "500"
click at [641, 190] on div "Delete Leg" at bounding box center [655, 193] width 28 height 7
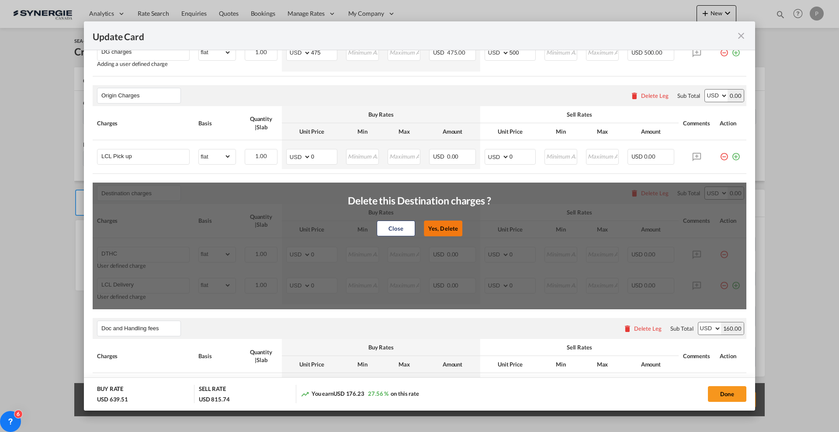
click at [427, 226] on button "Yes, Delete" at bounding box center [443, 228] width 38 height 16
type input "Doc and Handling fees"
type input "SOLAS/VGM Fee"
select select "per_bl"
type input "10"
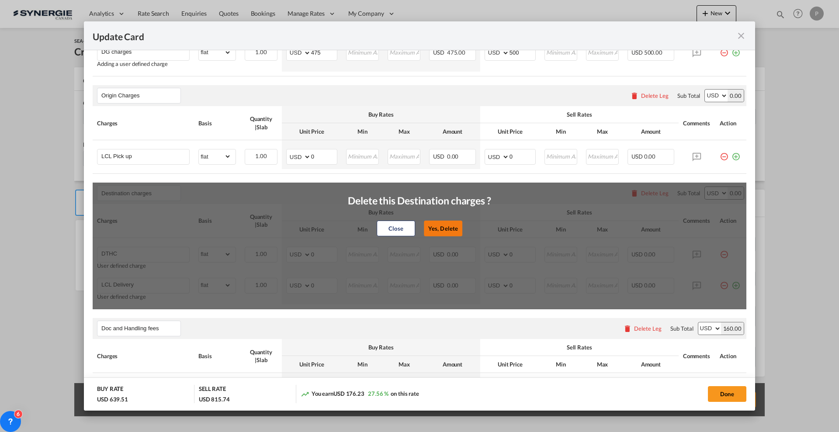
type input "30"
type input "B13 Export declaration"
select select "per_bl"
type input "35"
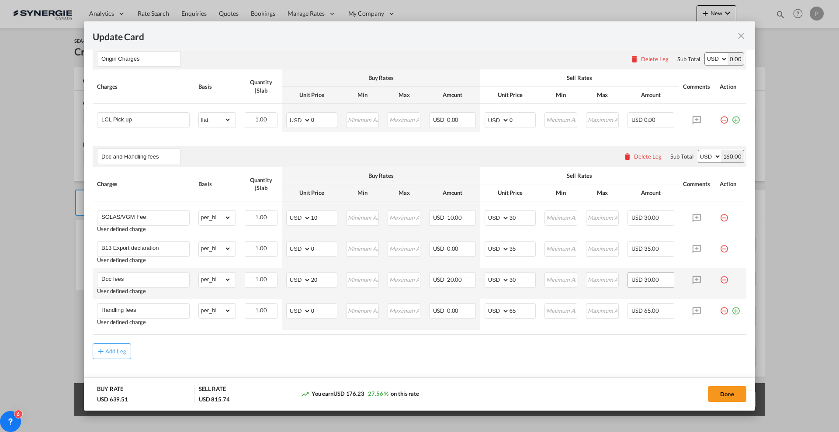
scroll to position [380, 0]
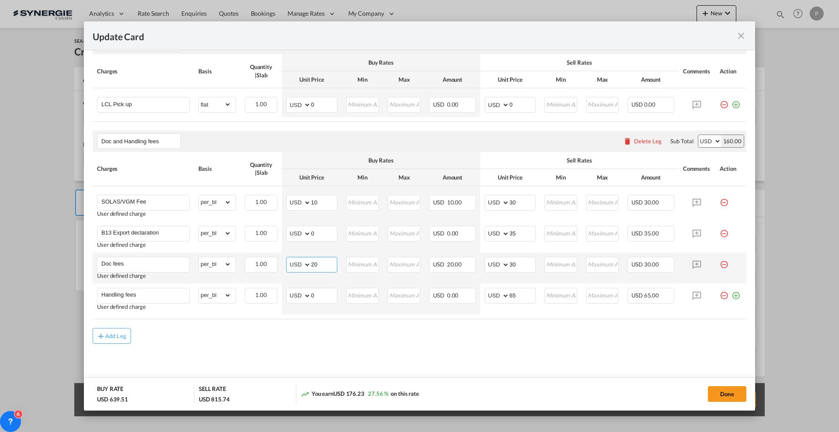
click at [322, 263] on input "20" at bounding box center [324, 263] width 26 height 13
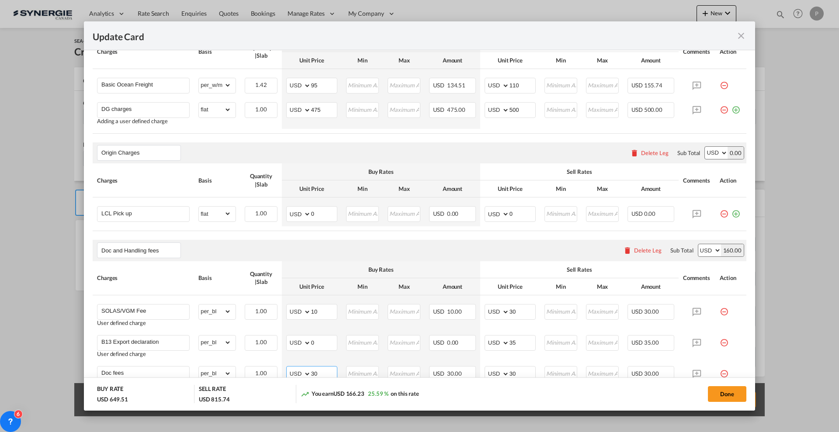
scroll to position [107, 0]
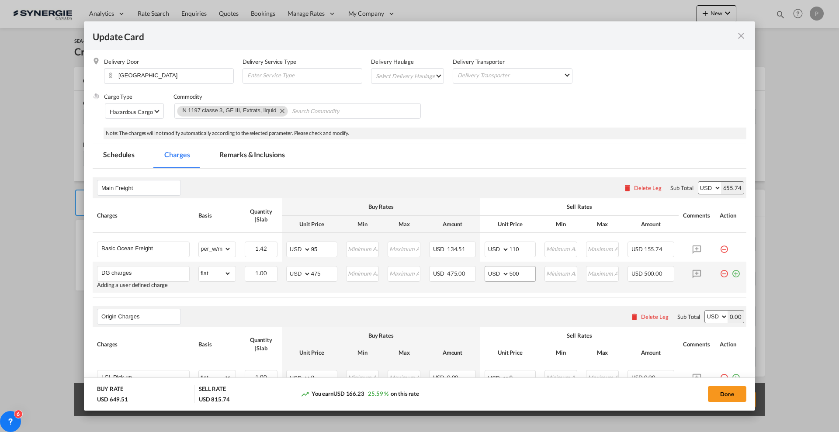
type input "30"
click at [509, 274] on input "500" at bounding box center [522, 272] width 26 height 13
type input "550"
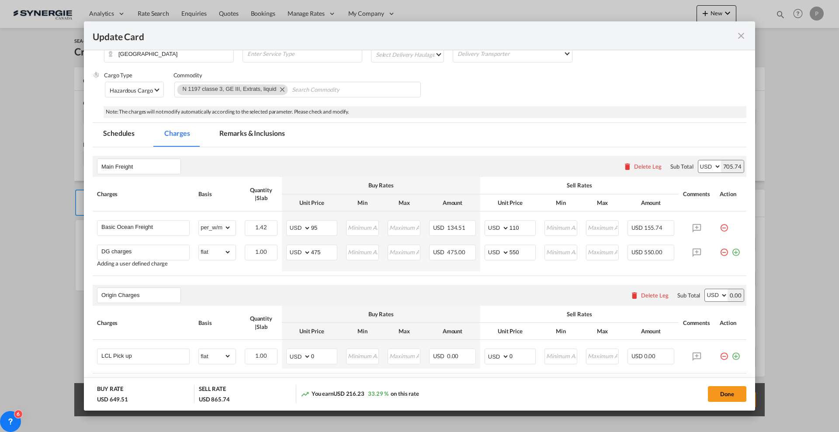
scroll to position [52, 0]
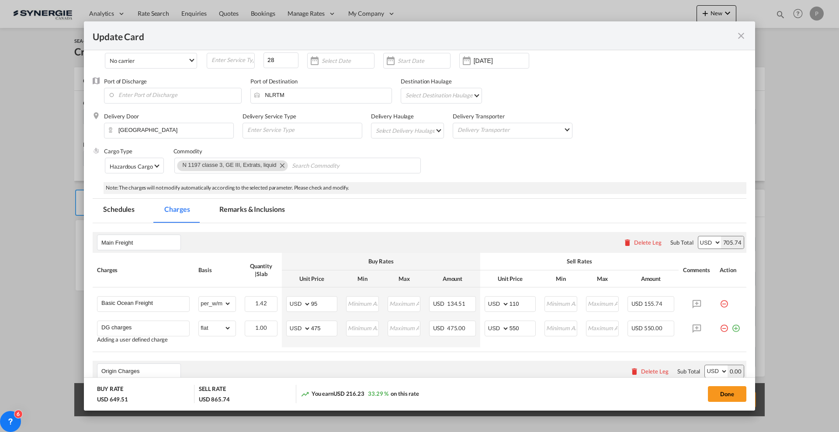
drag, startPoint x: 261, startPoint y: 214, endPoint x: 556, endPoint y: 5, distance: 361.3
click at [261, 213] on md-tab-item "Remarks & Inclusions" at bounding box center [252, 211] width 86 height 24
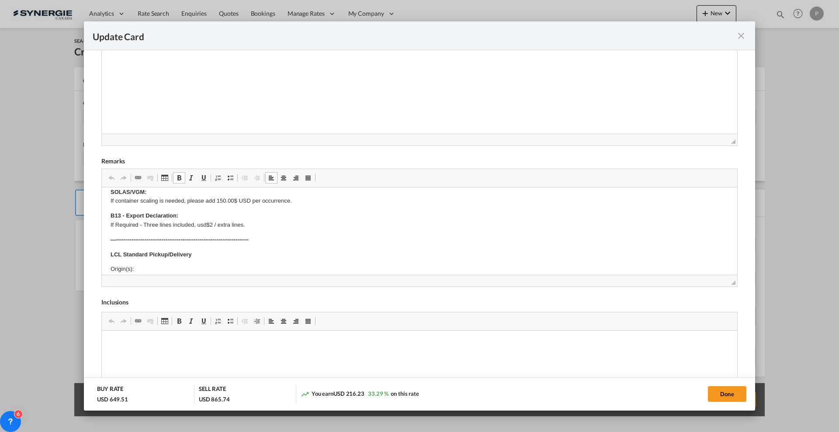
scroll to position [55, 0]
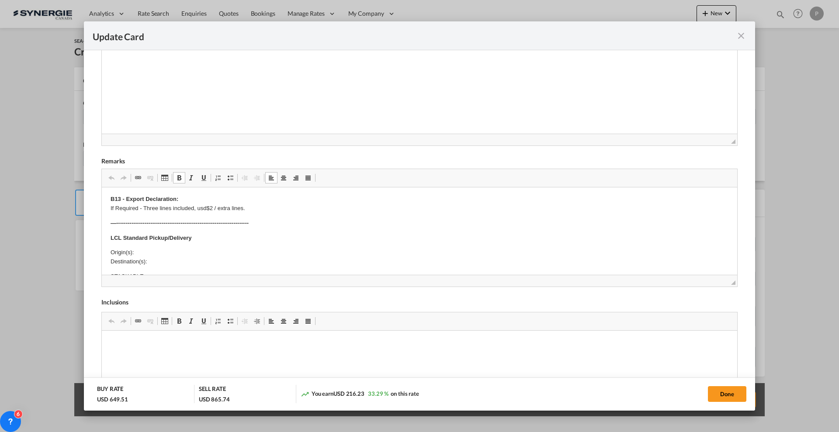
click at [158, 250] on p "Origin(s): Destination(s):" at bounding box center [420, 257] width 618 height 18
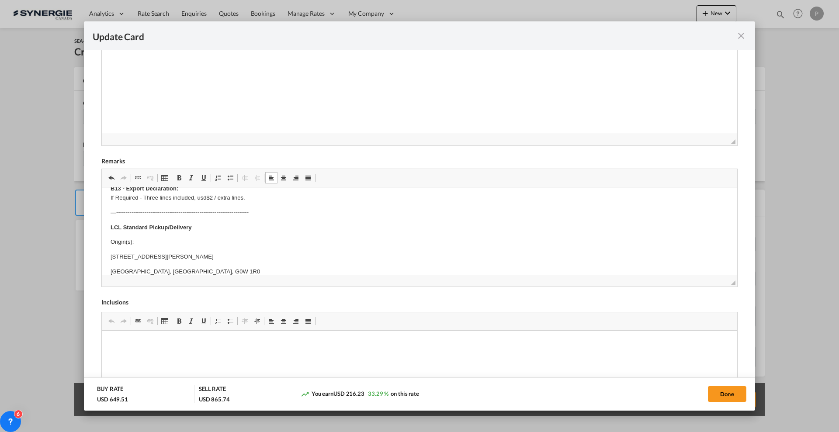
click at [200, 235] on body "Cargo description: ------------------------------------------------------------…" at bounding box center [420, 366] width 618 height 470
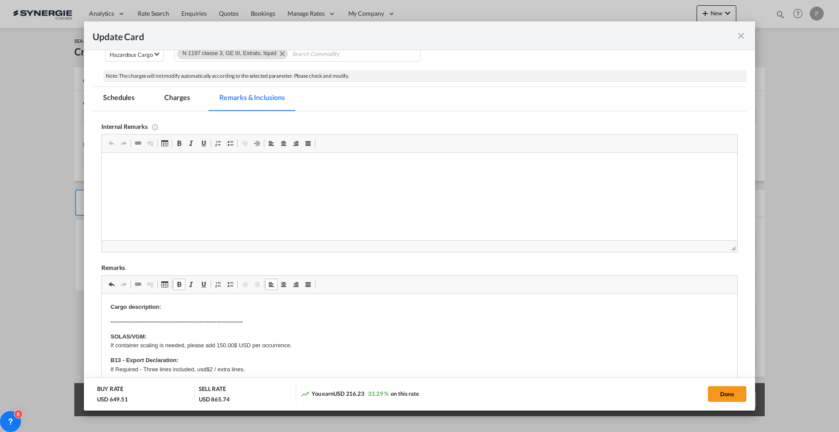
scroll to position [161, 0]
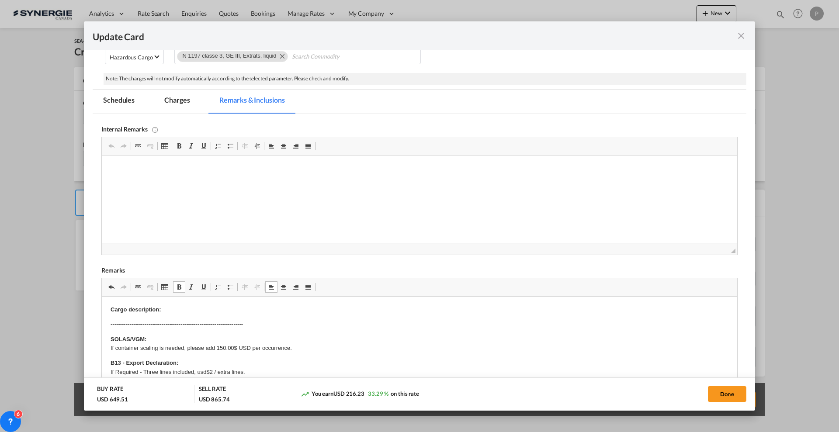
click at [191, 308] on p "Cargo description:" at bounding box center [420, 309] width 618 height 9
click at [192, 309] on p "Cargo description:" at bounding box center [420, 309] width 618 height 9
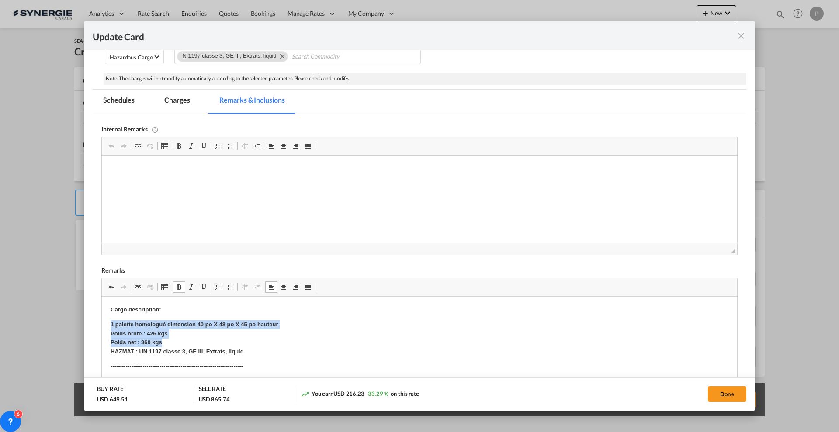
drag, startPoint x: 247, startPoint y: 347, endPoint x: 92, endPoint y: 326, distance: 156.5
click at [178, 284] on span "Update CardPort of ..." at bounding box center [179, 287] width 7 height 7
click at [260, 337] on p "1 palette homologué dimension 40 po X 48 po X 45 po hauteur Poids brute : 426 k…" at bounding box center [420, 338] width 618 height 36
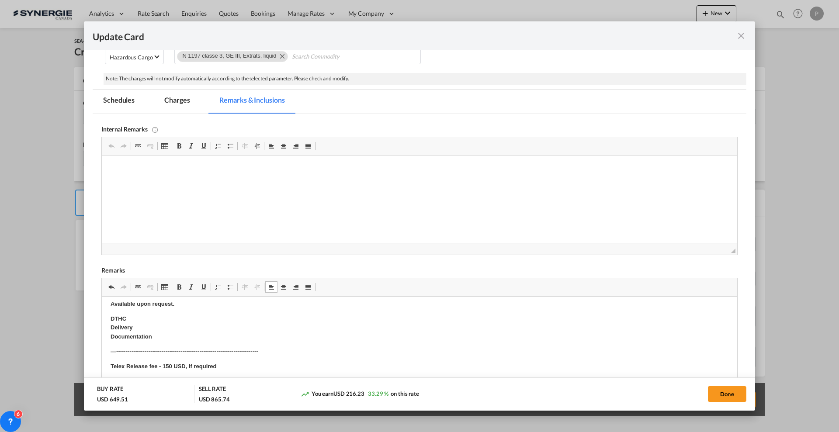
scroll to position [328, 0]
drag, startPoint x: 176, startPoint y: 96, endPoint x: 268, endPoint y: 154, distance: 108.7
click at [176, 95] on md-tab-item "Charges" at bounding box center [177, 102] width 46 height 24
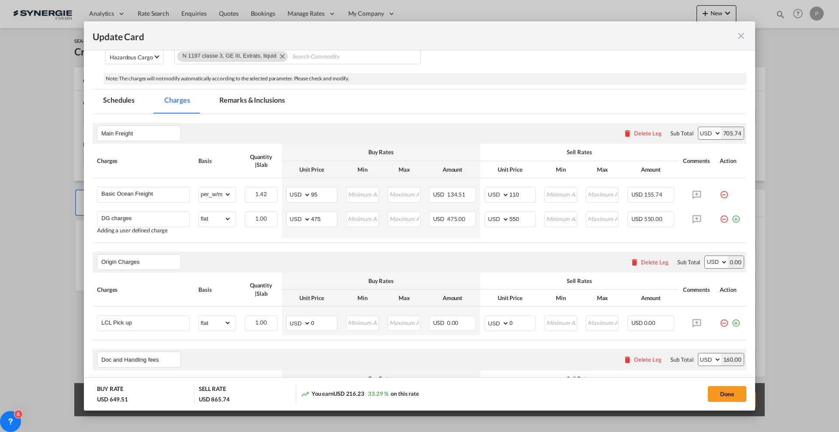
scroll to position [270, 0]
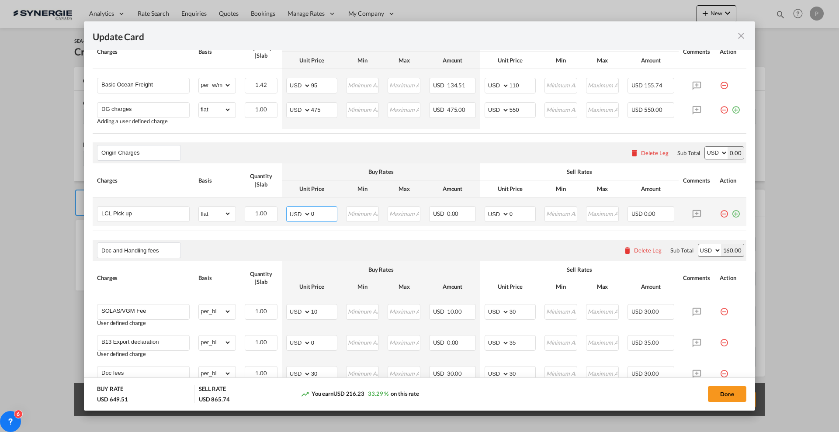
click at [315, 210] on input "0" at bounding box center [324, 213] width 26 height 13
type input "66"
type input "100"
click at [731, 211] on md-icon "icon-plus-circle-outline green-400-fg" at bounding box center [735, 210] width 9 height 9
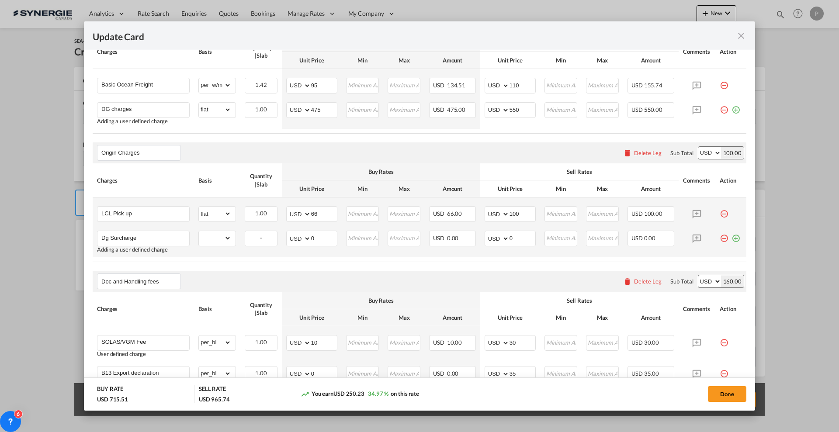
type input "Dg Surcharge"
select select "flat"
click at [320, 236] on input "0" at bounding box center [324, 237] width 26 height 13
type input "25"
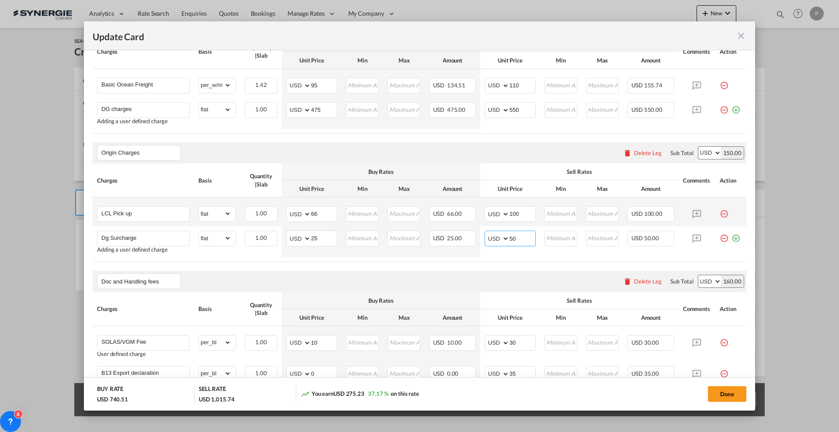
type input "50"
click at [383, 69] on th "Max" at bounding box center [404, 60] width 42 height 17
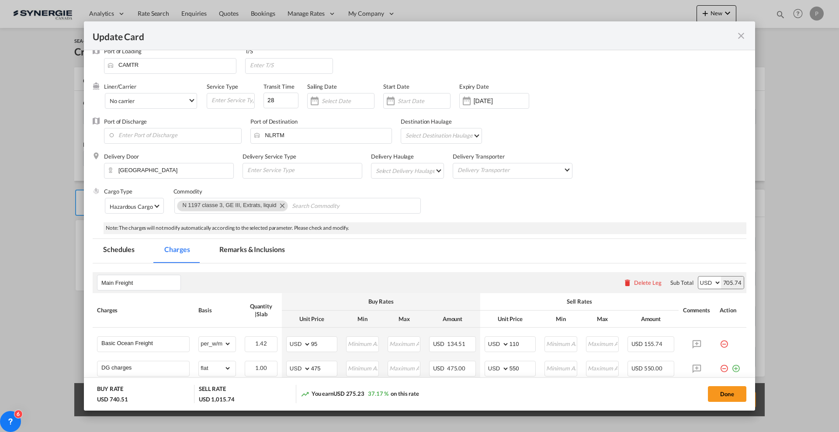
scroll to position [0, 0]
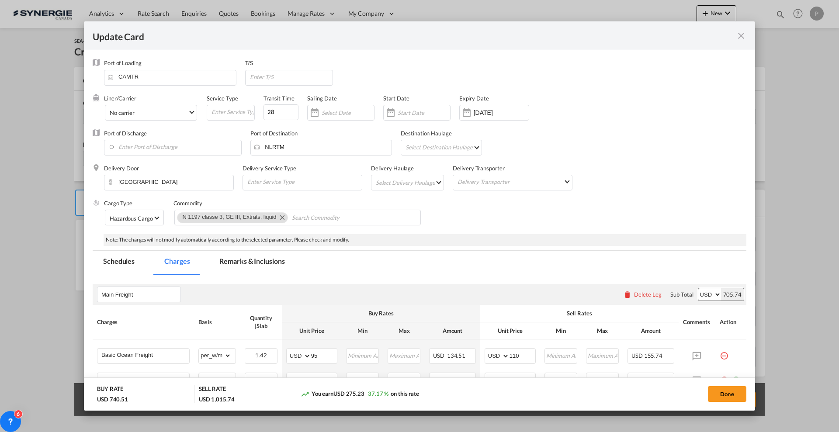
click at [264, 261] on md-tab-item "Remarks & Inclusions" at bounding box center [252, 263] width 86 height 24
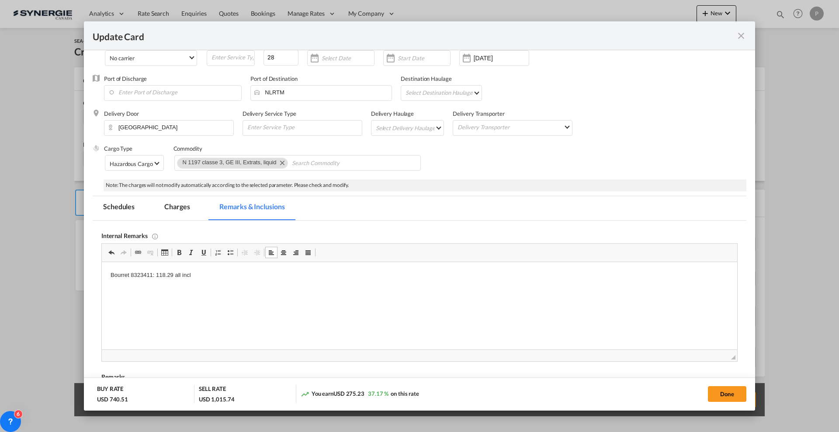
scroll to position [109, 0]
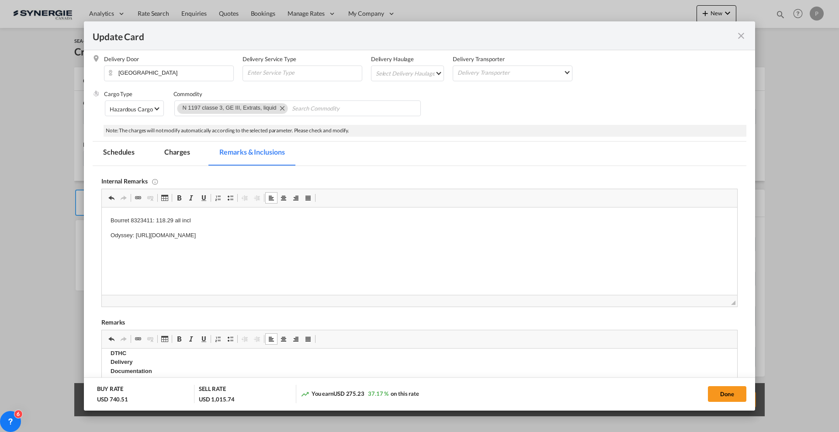
drag, startPoint x: 222, startPoint y: 245, endPoint x: 133, endPoint y: 235, distance: 89.6
click at [133, 235] on p "Odyssey: https://app.frontapp.com/open/cnv_q7l1fin?key=aoK0BRuwoaYPJkgjEPVf90kU…" at bounding box center [420, 235] width 618 height 9
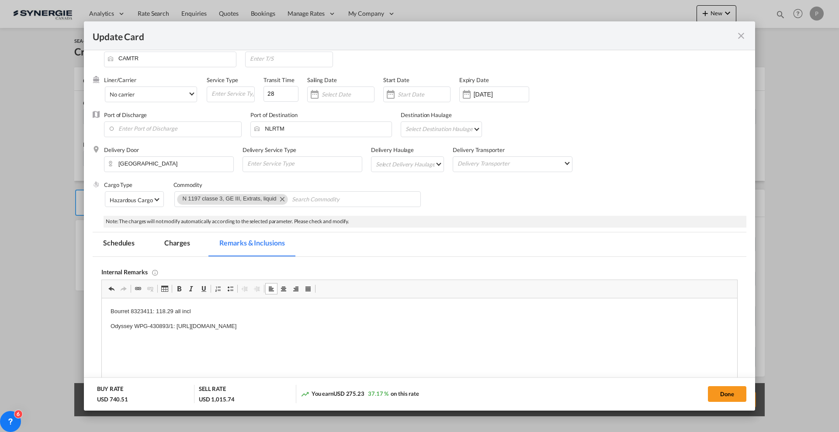
scroll to position [0, 0]
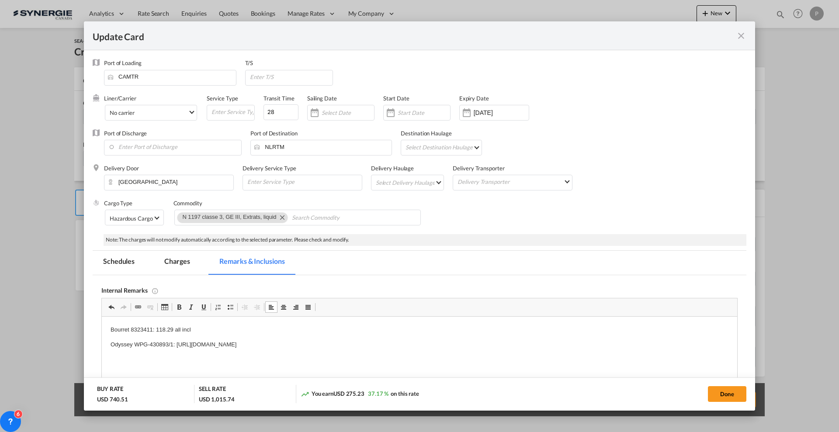
drag, startPoint x: 171, startPoint y: 265, endPoint x: 238, endPoint y: 226, distance: 77.3
click at [171, 265] on md-tab-item "Charges" at bounding box center [177, 263] width 46 height 24
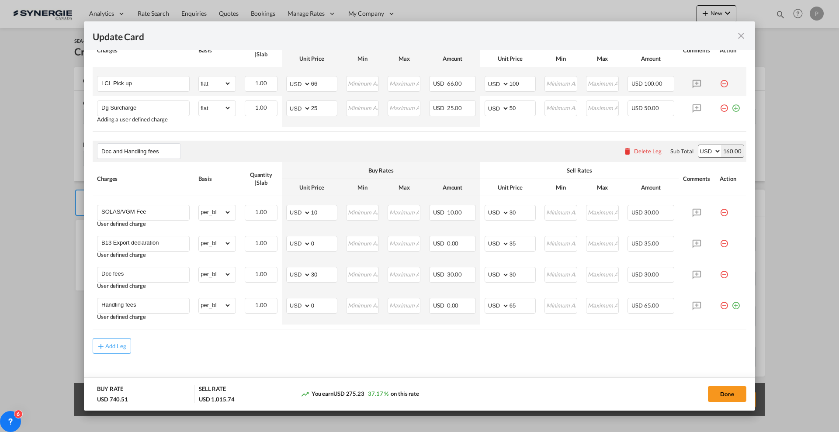
scroll to position [411, 0]
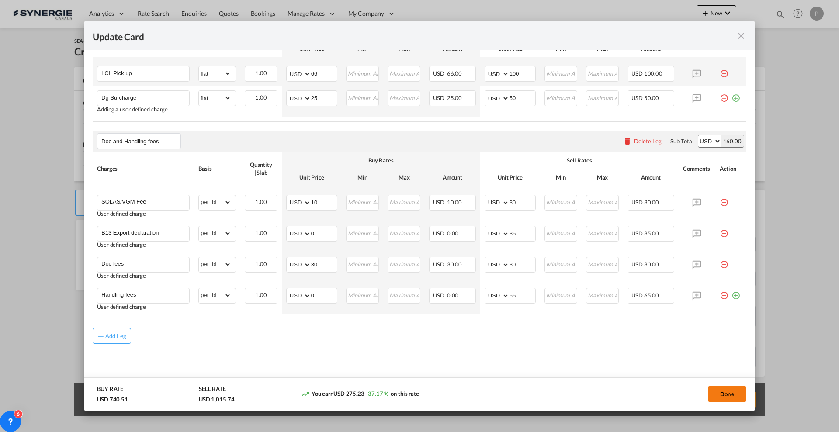
click at [737, 391] on button "Done" at bounding box center [727, 394] width 38 height 16
type input "[DATE]"
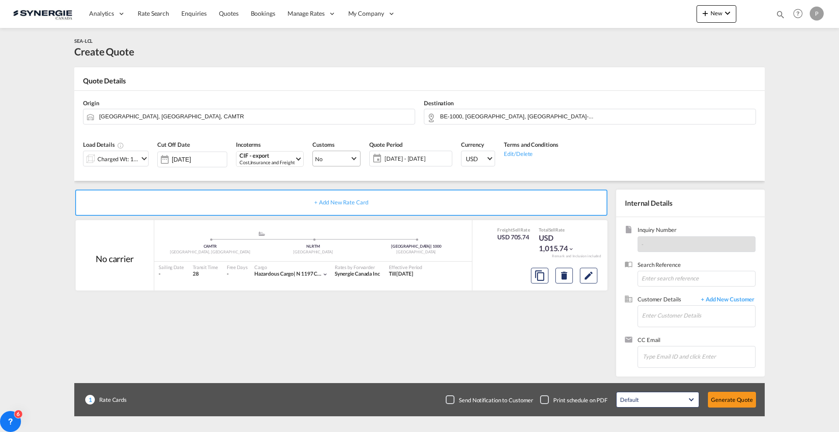
click at [344, 161] on span "No" at bounding box center [332, 159] width 35 height 8
click at [277, 159] on md-backdrop at bounding box center [419, 216] width 839 height 432
click at [276, 159] on div "CIF - export Cost,Insurance and Freight" at bounding box center [266, 159] width 55 height 13
click at [283, 176] on input "cif" at bounding box center [290, 177] width 97 height 8
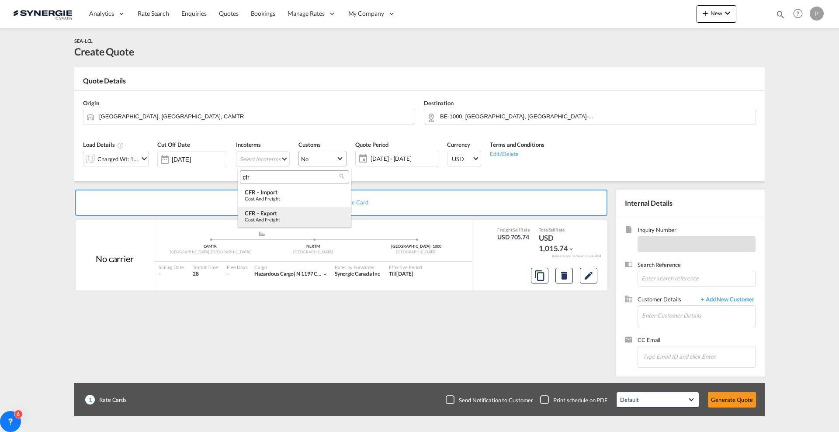
type input "cfr"
click at [276, 213] on div "CFR - export" at bounding box center [295, 213] width 100 height 7
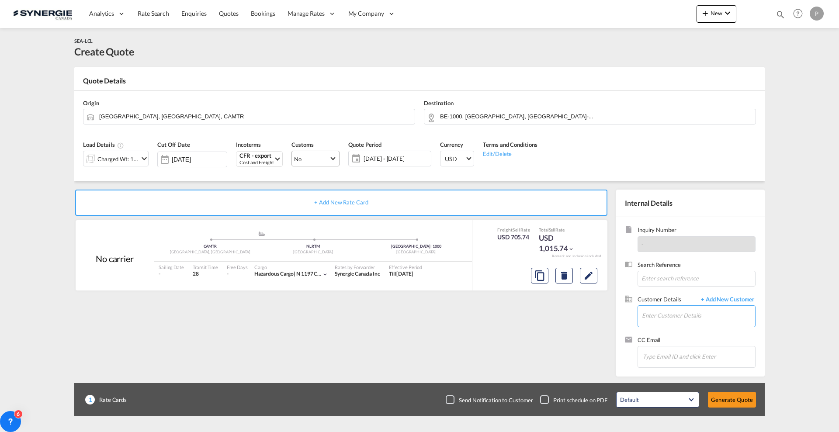
click at [688, 313] on input "Enter Customer Details" at bounding box center [698, 316] width 113 height 20
click at [654, 316] on input "Enter Customer Details" at bounding box center [698, 316] width 113 height 20
paste input "https://app.frontapp.com/open/cnv_q7j1ubz?key=MKgIxhKFoeNlWKpJ9kTe2OurfHyGXdPq"
type input "https://app.frontapp.com/open/cnv_q7j1ubz?key=MKgIxhKFoeNlWKpJ9kTe2OurfHyGXdPq"
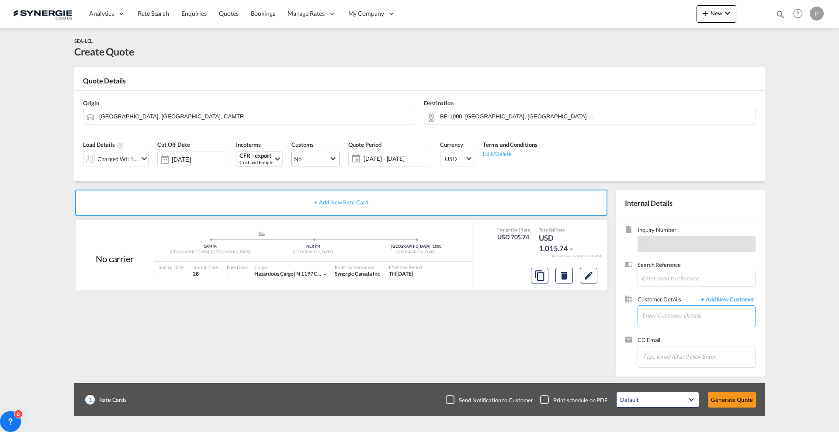
click at [664, 312] on input "Enter Customer Details" at bounding box center [698, 316] width 113 height 20
paste input "enrico.lavoie@labradorproduction.ca"
click at [683, 329] on div "Enrico Lavoir enrico.lavoie@labradorproduction.ca | Labrador Production" at bounding box center [728, 331] width 175 height 24
type input "Labrador Production, Enrico Lavoir, enrico.lavoie@labradorproduction.ca"
click at [721, 401] on button "Generate Quote" at bounding box center [732, 400] width 48 height 16
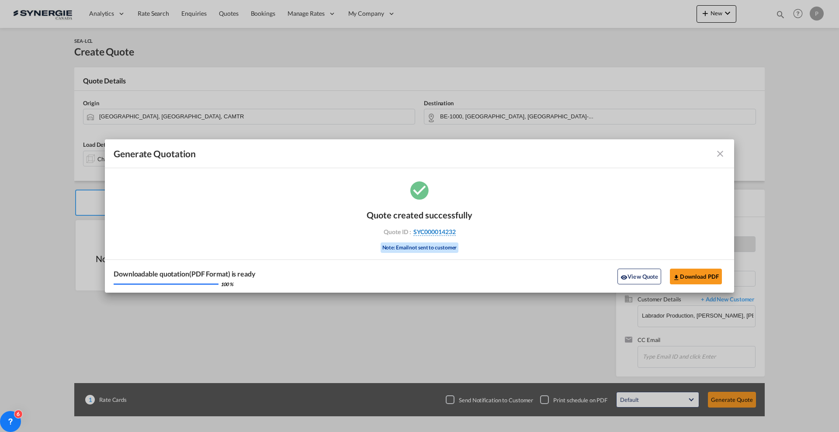
drag, startPoint x: 472, startPoint y: 228, endPoint x: 455, endPoint y: 231, distance: 16.8
click at [455, 231] on div "Quote created successfully Quote ID : SYC000014232 Note: Email not sent to cust…" at bounding box center [420, 230] width 106 height 59
copy div "SYC000014232"
click at [688, 274] on button "Download PDF" at bounding box center [696, 277] width 52 height 16
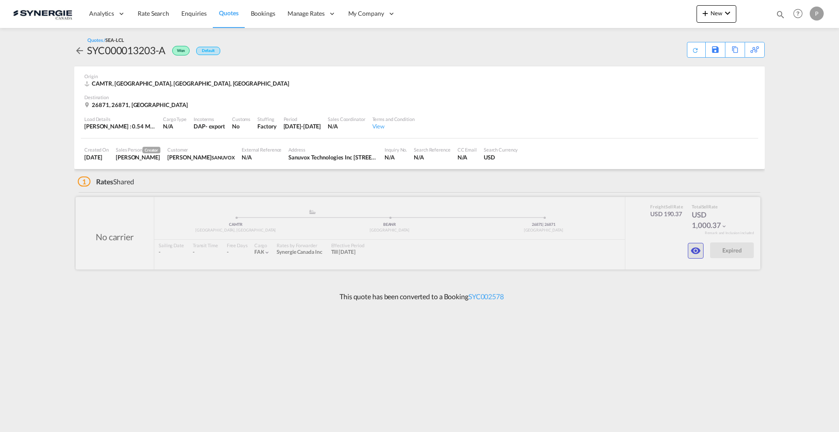
click at [696, 249] on md-icon "icon-eye" at bounding box center [695, 251] width 10 height 10
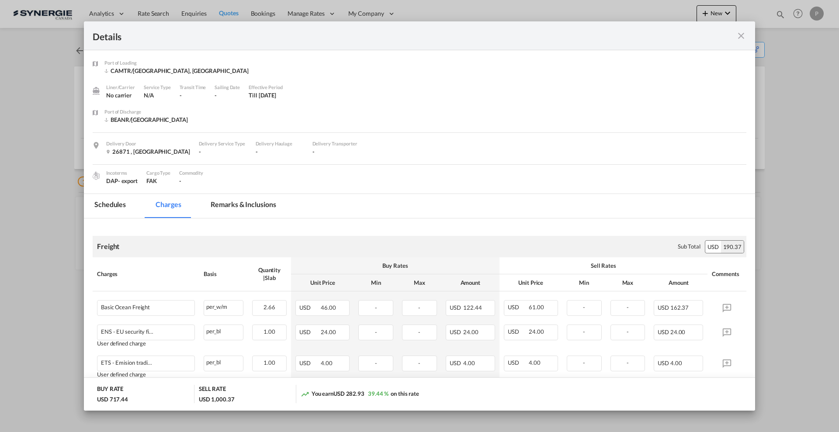
click at [214, 205] on md-tab-item "Remarks & Inclusions" at bounding box center [243, 206] width 86 height 24
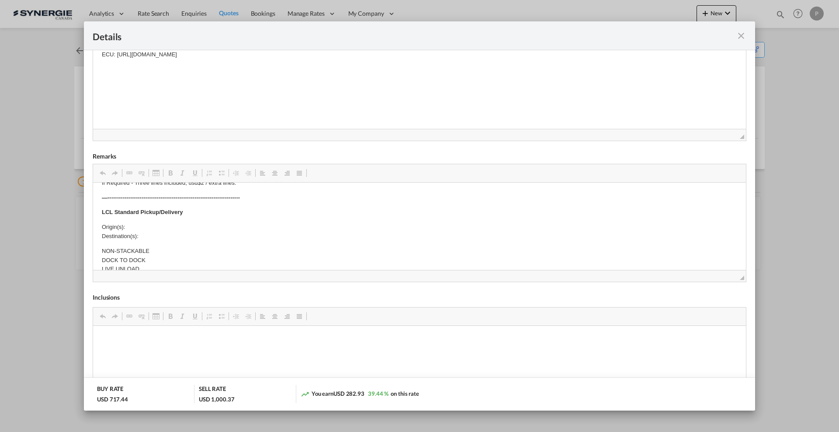
scroll to position [109, 0]
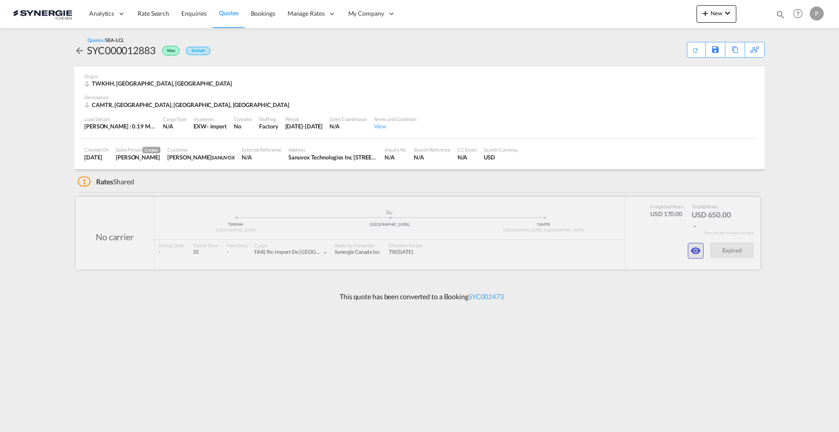
click at [695, 249] on md-icon "icon-eye" at bounding box center [695, 251] width 10 height 10
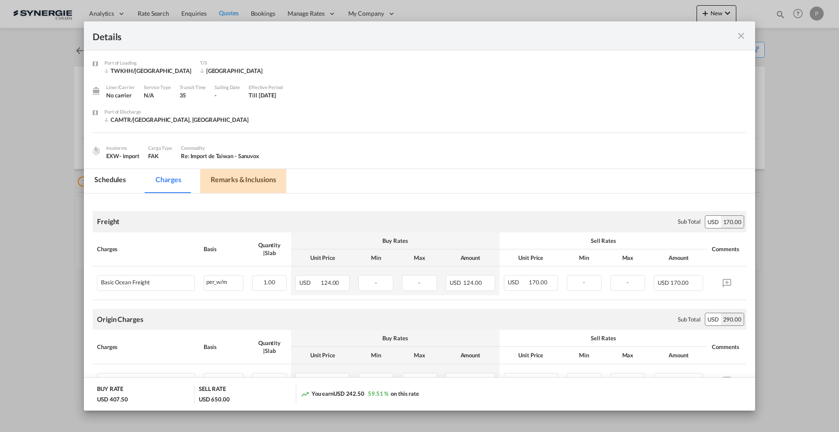
click at [226, 176] on md-tab-item "Remarks & Inclusions" at bounding box center [243, 181] width 86 height 24
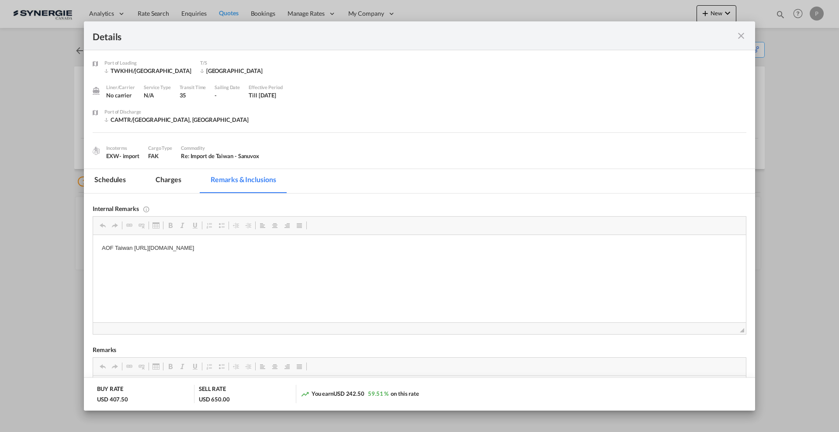
drag, startPoint x: 187, startPoint y: 180, endPoint x: 180, endPoint y: 180, distance: 6.6
click at [183, 180] on md-tab-item "Charges" at bounding box center [168, 181] width 46 height 24
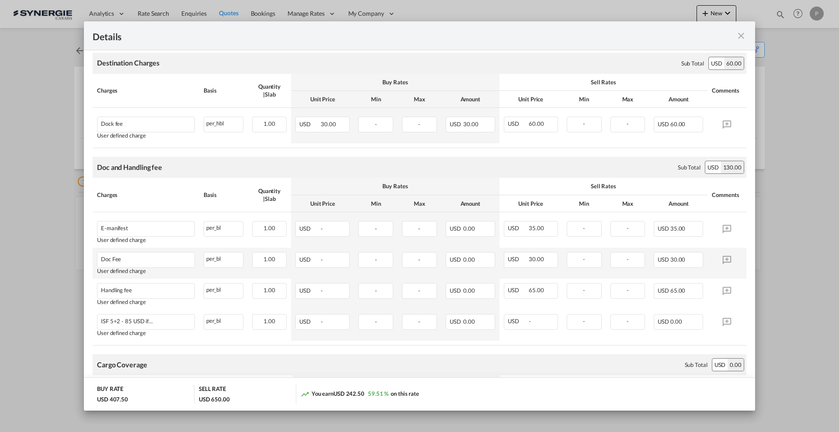
scroll to position [288, 0]
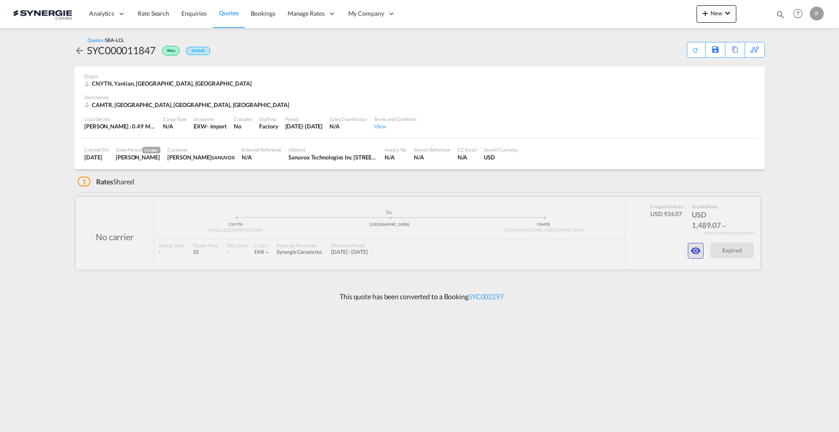
click at [689, 251] on button "button" at bounding box center [696, 251] width 16 height 16
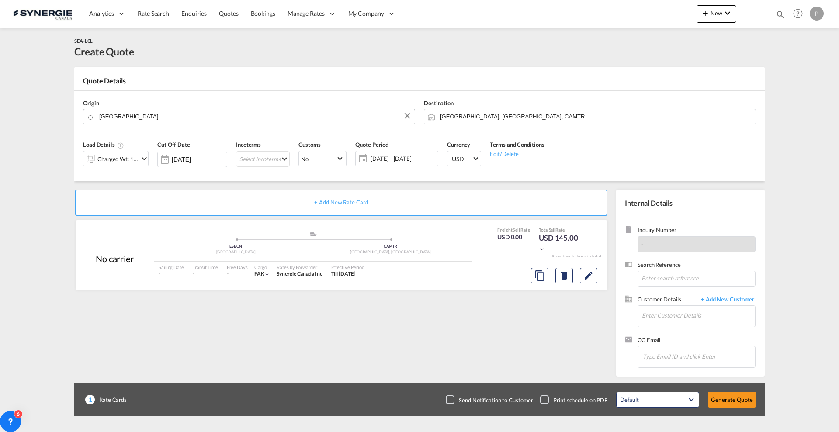
click at [151, 116] on body "Analytics Reports Dashboard Rate Search Enquiries Quotes Bookings" at bounding box center [419, 216] width 839 height 432
click at [151, 116] on input "[GEOGRAPHIC_DATA]" at bounding box center [254, 116] width 311 height 15
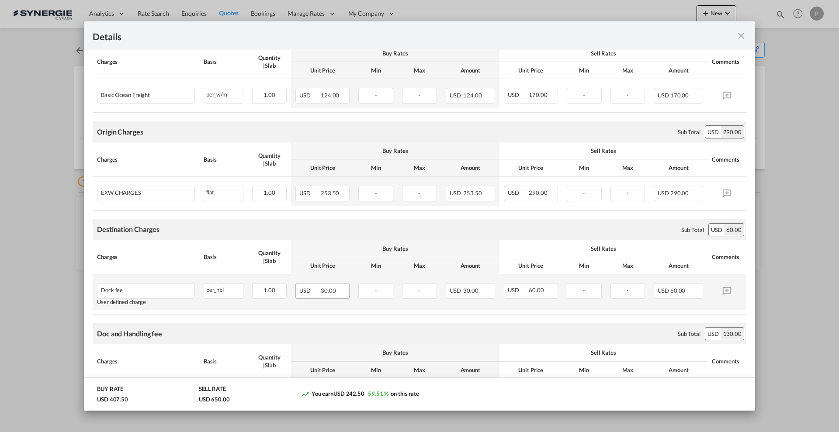
scroll to position [179, 0]
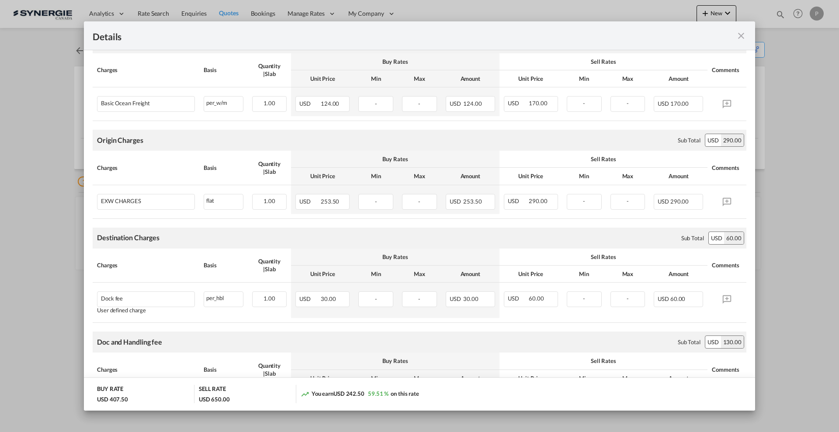
click at [738, 34] on md-icon "icon-close fg-AAA8AD m-0 cursor" at bounding box center [741, 36] width 10 height 10
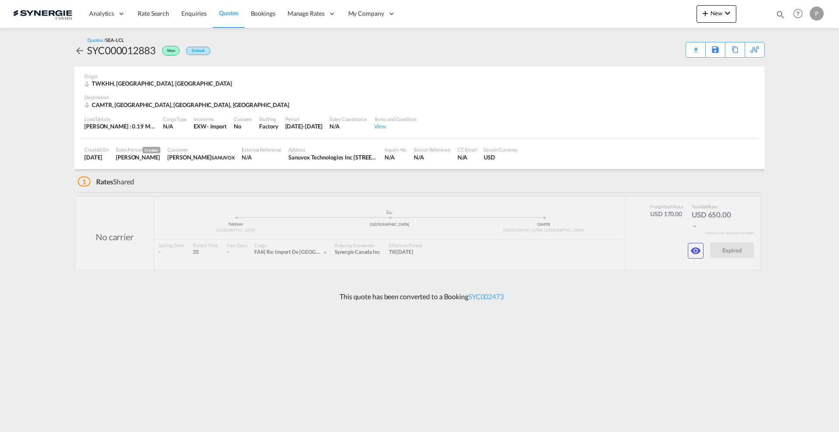
click at [723, 14] on md-icon "icon-chevron-down" at bounding box center [727, 13] width 10 height 10
click at [681, 63] on md-icon "button" at bounding box center [680, 66] width 10 height 10
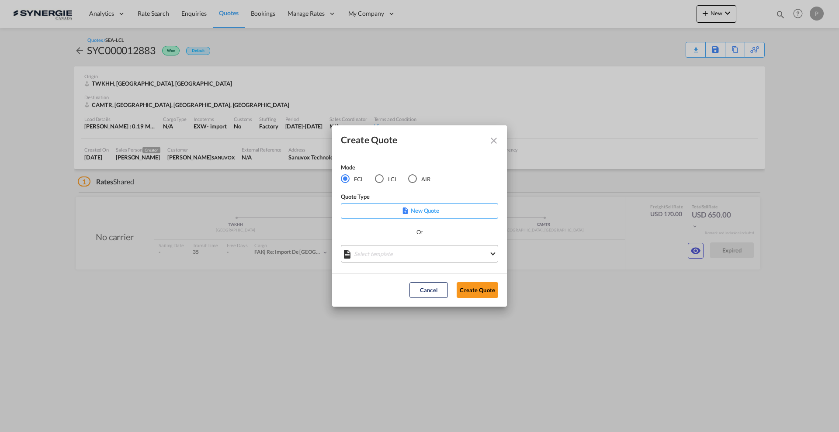
click at [395, 251] on md-select "Select template *NEW* FCL FREEHAND / DAP [PERSON_NAME] | [DATE] *NEW* Import FC…" at bounding box center [419, 253] width 157 height 17
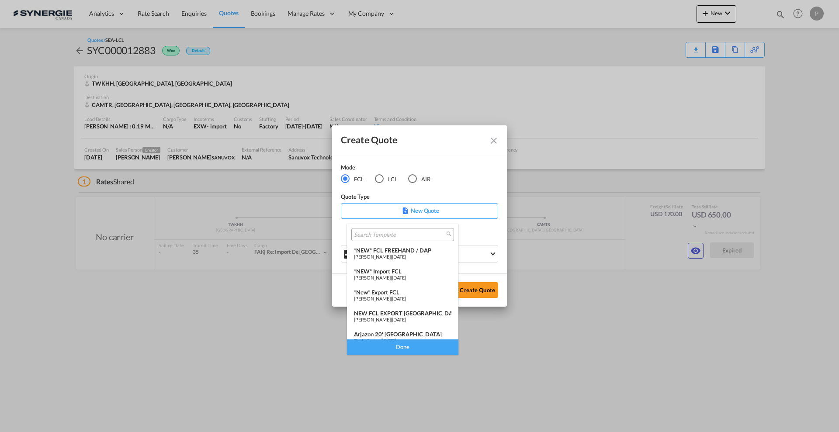
click at [408, 253] on div "*NEW* FCL FREEHAND / DAP" at bounding box center [402, 250] width 97 height 7
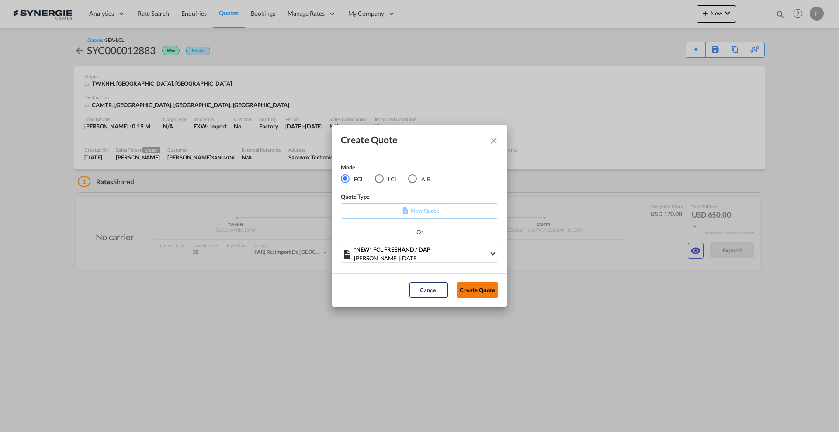
click at [473, 287] on button "Create Quote" at bounding box center [478, 290] width 42 height 16
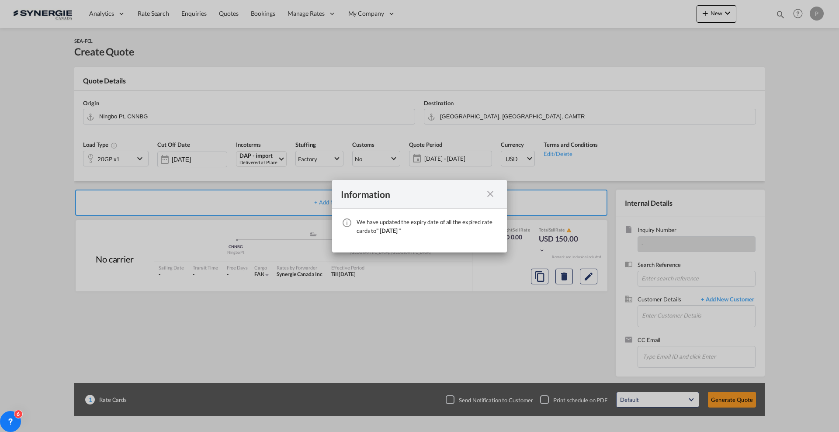
click at [491, 192] on md-icon "icon-close fg-AAA8AD cursor" at bounding box center [490, 194] width 10 height 10
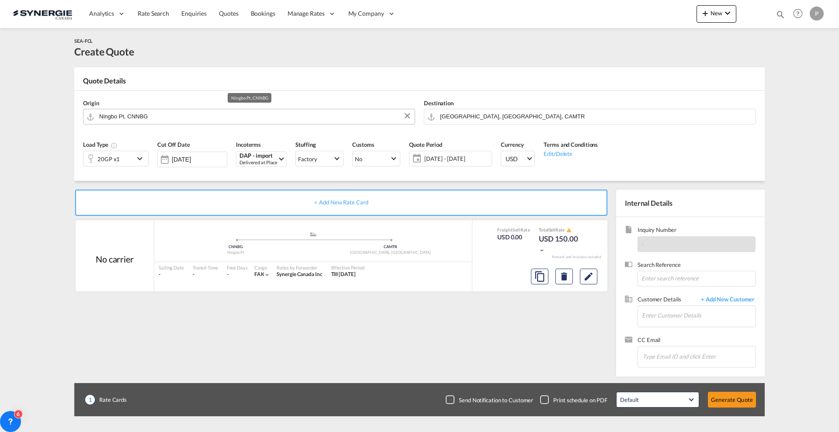
click at [263, 111] on input "Ningbo Pt, CNNBG" at bounding box center [254, 116] width 311 height 15
click at [175, 118] on input "Ningbo Pt, CNNBG" at bounding box center [254, 116] width 311 height 15
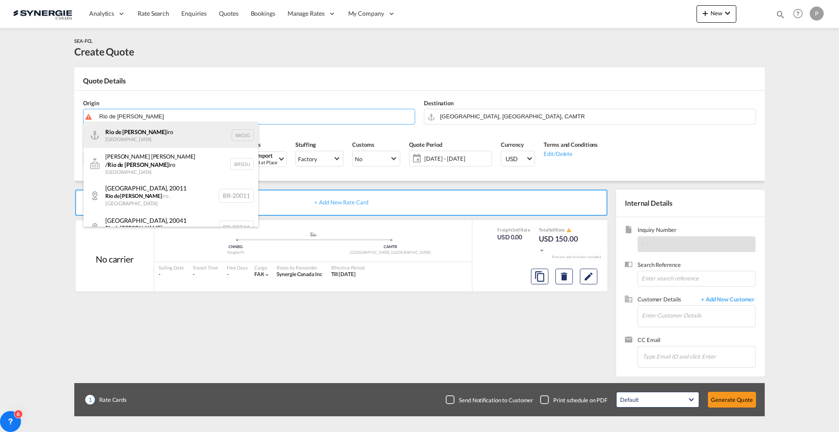
click at [183, 137] on div "Rio de [PERSON_NAME] iro [GEOGRAPHIC_DATA] BRGIG" at bounding box center [170, 135] width 175 height 26
type input "[GEOGRAPHIC_DATA], BRGIG"
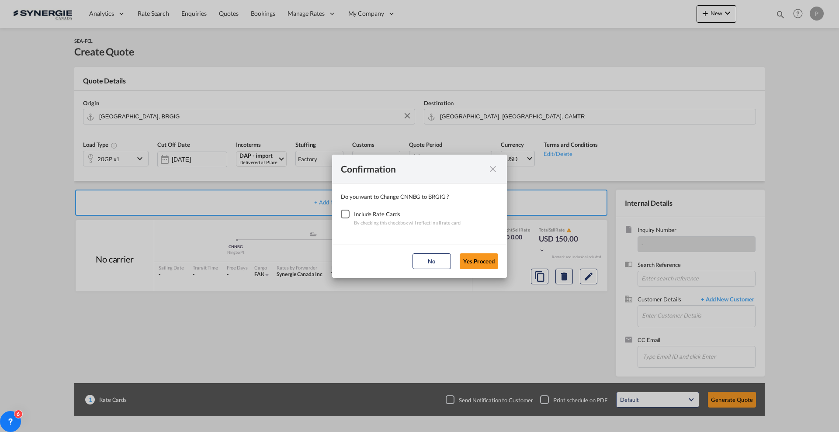
click at [349, 218] on div "Checkbox No Ink" at bounding box center [345, 214] width 9 height 9
click at [469, 258] on button "Yes,Proceed" at bounding box center [479, 261] width 38 height 16
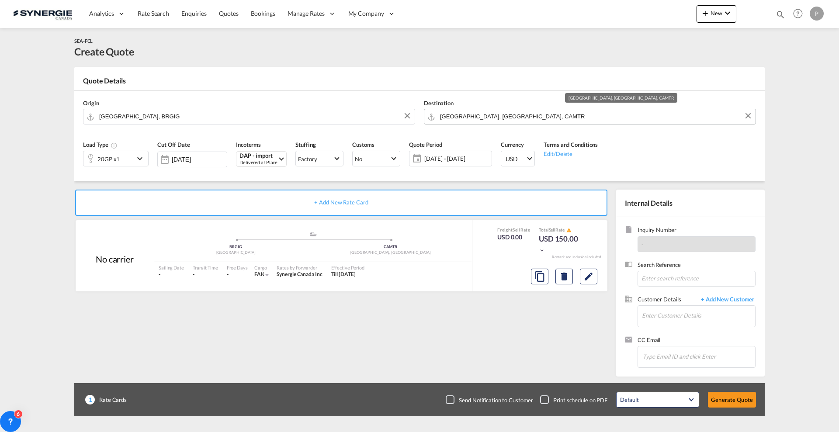
click at [476, 118] on input "[GEOGRAPHIC_DATA], [GEOGRAPHIC_DATA], CAMTR" at bounding box center [595, 116] width 311 height 15
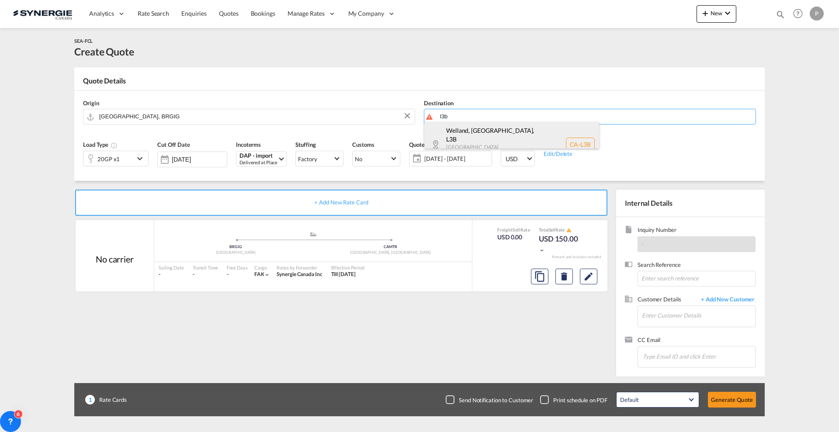
click at [477, 132] on div "Welland, [GEOGRAPHIC_DATA] , L3B [GEOGRAPHIC_DATA] [GEOGRAPHIC_DATA] [GEOGRAPHI…" at bounding box center [511, 144] width 175 height 45
type input "CA-L3B, [GEOGRAPHIC_DATA], [GEOGRAPHIC_DATA], [GEOGRAPHIC_DATA]"
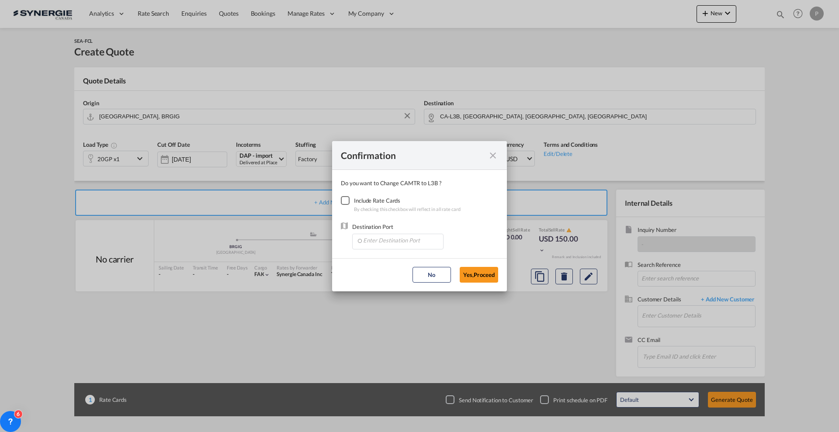
drag, startPoint x: 351, startPoint y: 194, endPoint x: 350, endPoint y: 198, distance: 4.5
click at [349, 196] on div "Checkbox No Ink" at bounding box center [345, 200] width 9 height 9
click at [374, 239] on input "Enter Destination Port" at bounding box center [399, 240] width 86 height 13
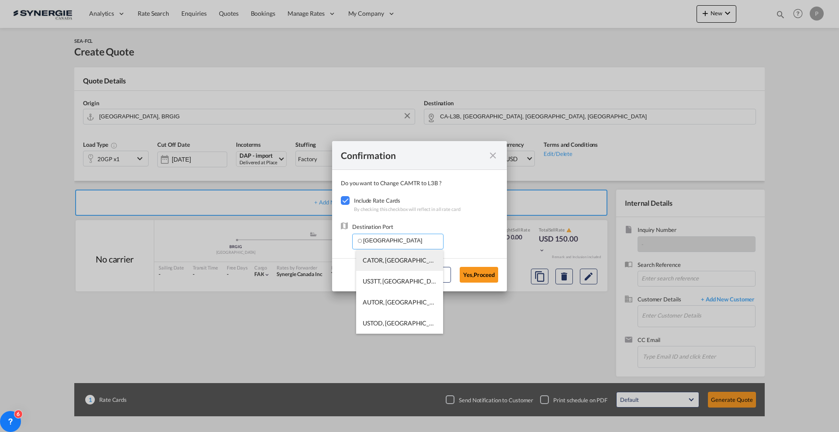
click at [374, 261] on span "CATOR, [GEOGRAPHIC_DATA], [GEOGRAPHIC_DATA], [GEOGRAPHIC_DATA], [GEOGRAPHIC_DAT…" at bounding box center [533, 259] width 341 height 7
type input "CATOR, [GEOGRAPHIC_DATA], [GEOGRAPHIC_DATA], [GEOGRAPHIC_DATA], [GEOGRAPHIC_DAT…"
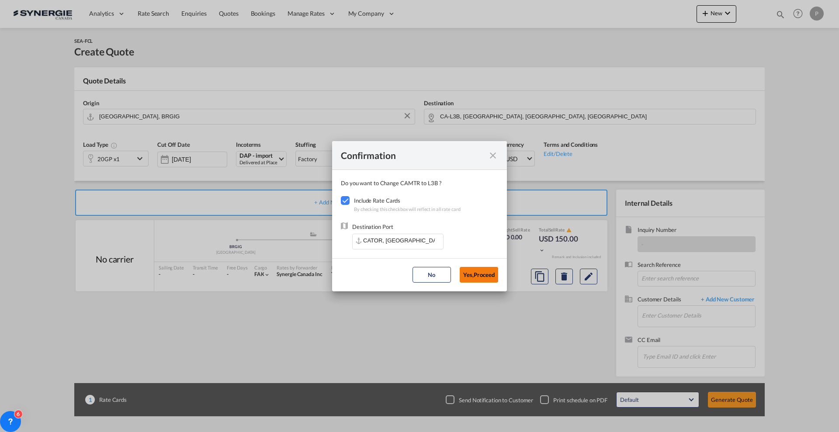
click at [476, 275] on button "Yes,Proceed" at bounding box center [479, 275] width 38 height 16
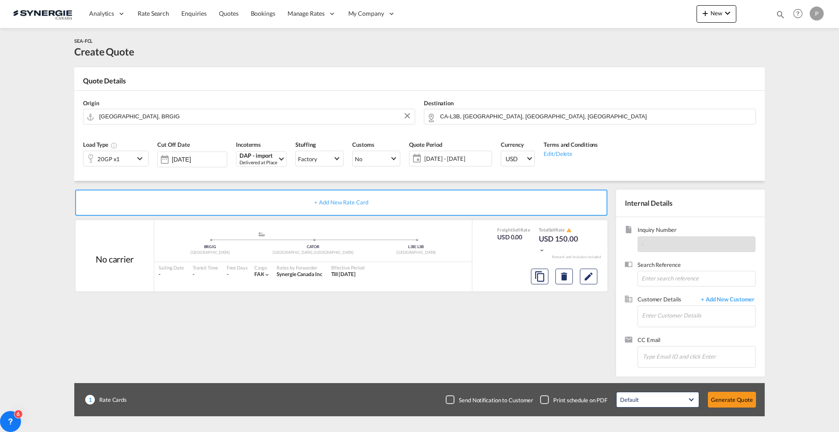
click at [122, 155] on div "20GP x1" at bounding box center [108, 158] width 51 height 15
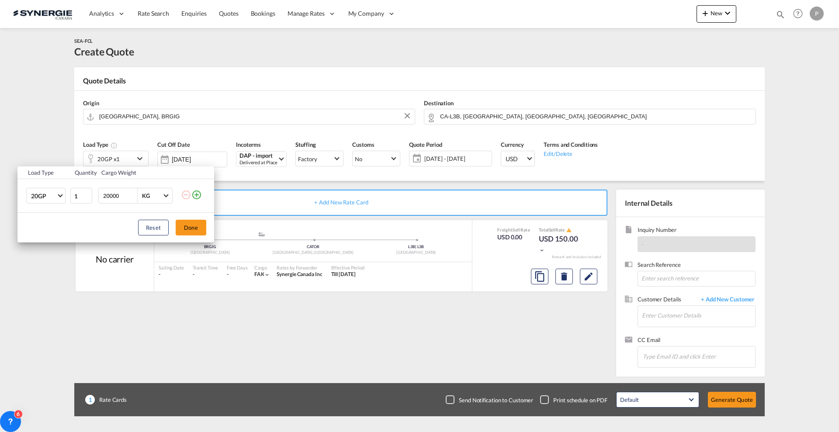
click at [46, 149] on div "Load Type Quantity Cargo Weight 20GP 20GP 40GP 40HC 45HC 20RE 40RE 40HR 20OT 40…" at bounding box center [419, 216] width 839 height 432
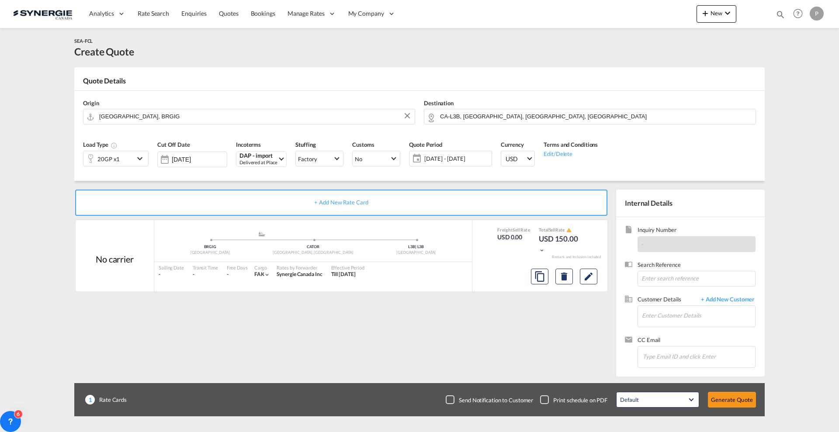
click at [456, 159] on span "[DATE] - [DATE]" at bounding box center [456, 159] width 65 height 8
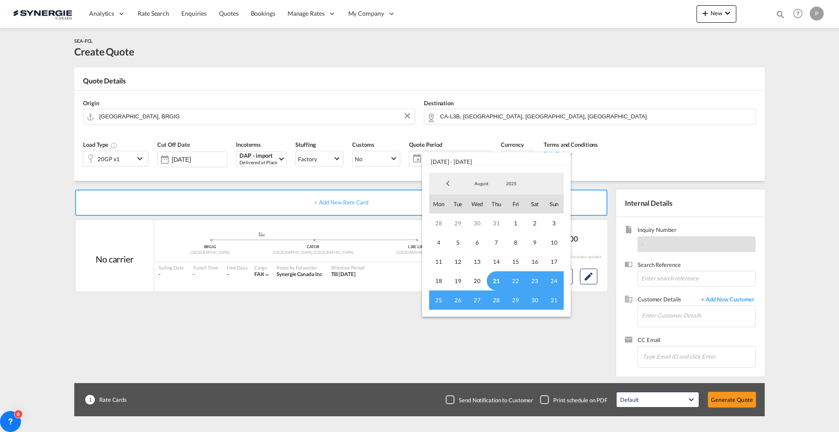
click at [498, 278] on span "21" at bounding box center [496, 280] width 19 height 19
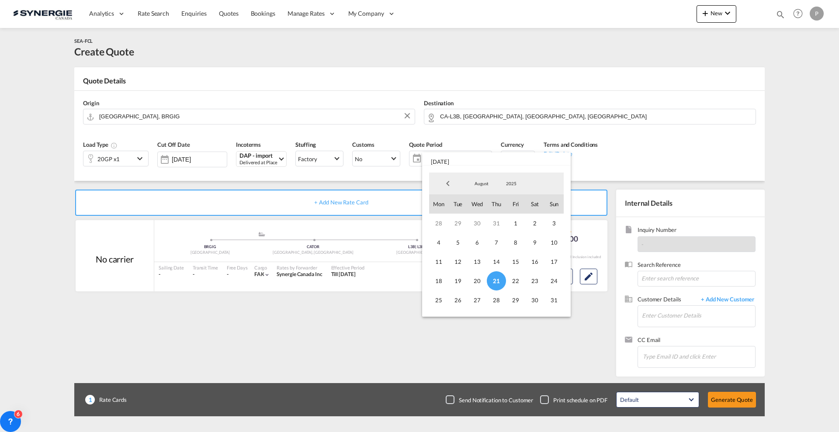
click at [477, 180] on span "August" at bounding box center [481, 183] width 28 height 6
click at [495, 227] on md-option "December" at bounding box center [489, 229] width 59 height 21
click at [481, 303] on span "31" at bounding box center [476, 300] width 19 height 19
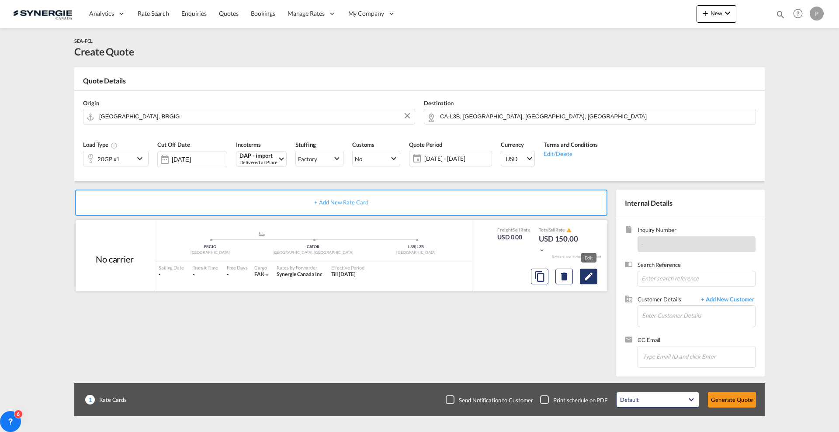
click at [592, 280] on md-icon "Edit" at bounding box center [588, 276] width 10 height 10
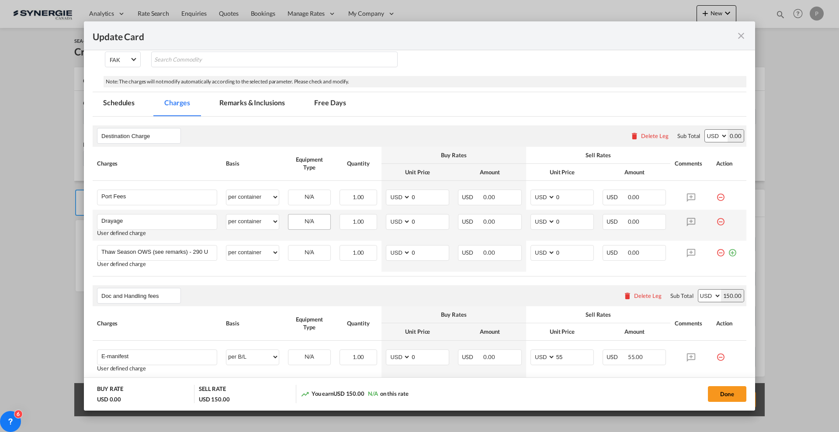
scroll to position [218, 0]
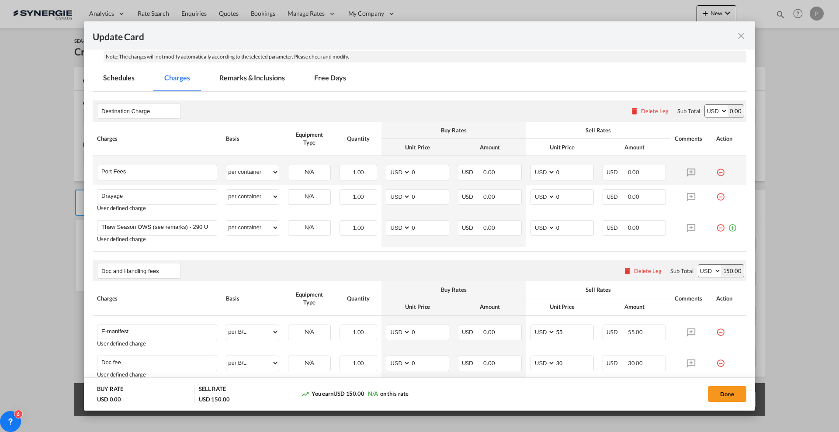
click at [716, 173] on md-icon "icon-minus-circle-outline red-400-fg" at bounding box center [720, 169] width 9 height 9
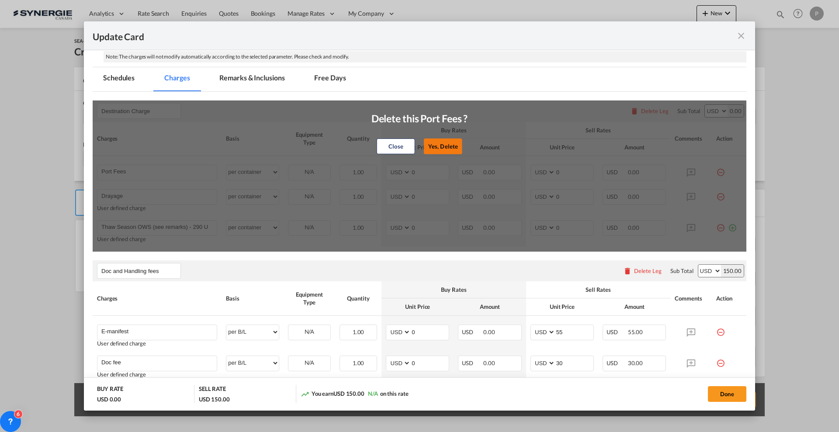
click at [455, 142] on button "Yes, Delete" at bounding box center [443, 146] width 38 height 16
type input "Drayage"
type input "Thaw Season OWS (see remarks) - 290 USD if applicable"
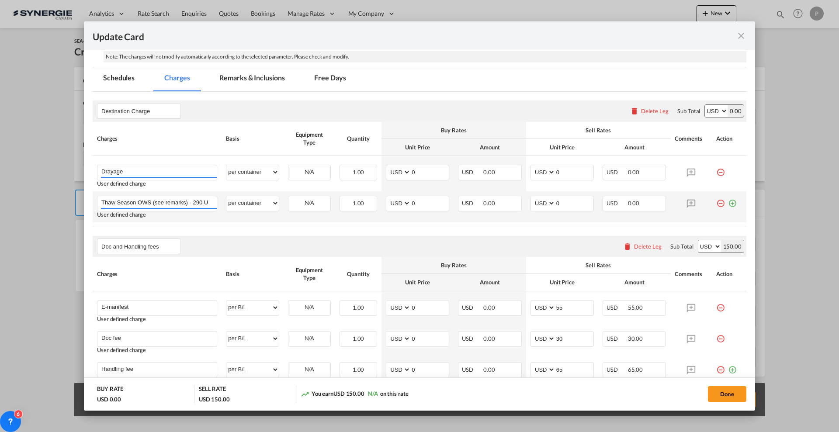
click at [716, 203] on md-icon "icon-minus-circle-outline red-400-fg" at bounding box center [720, 200] width 9 height 9
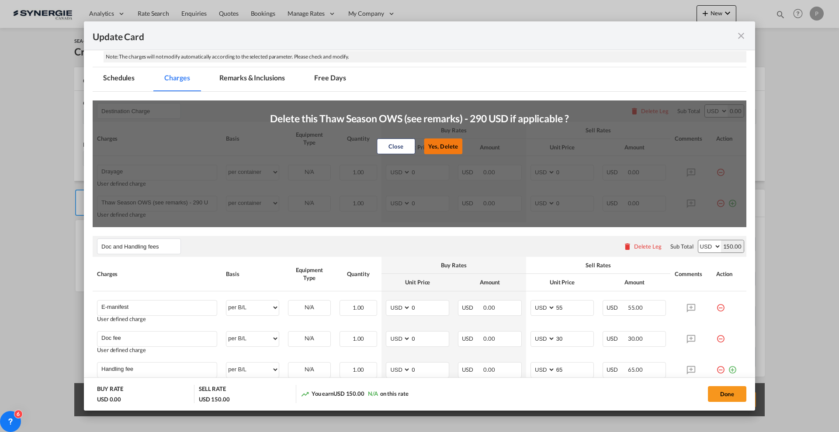
click at [426, 144] on button "Yes, Delete" at bounding box center [443, 146] width 38 height 16
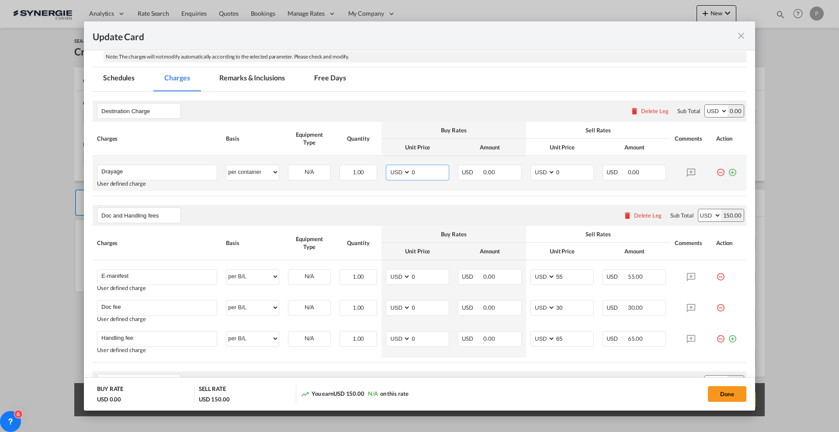
click at [434, 172] on input "0" at bounding box center [430, 171] width 38 height 13
click at [428, 173] on input "0" at bounding box center [430, 171] width 38 height 13
type input "655"
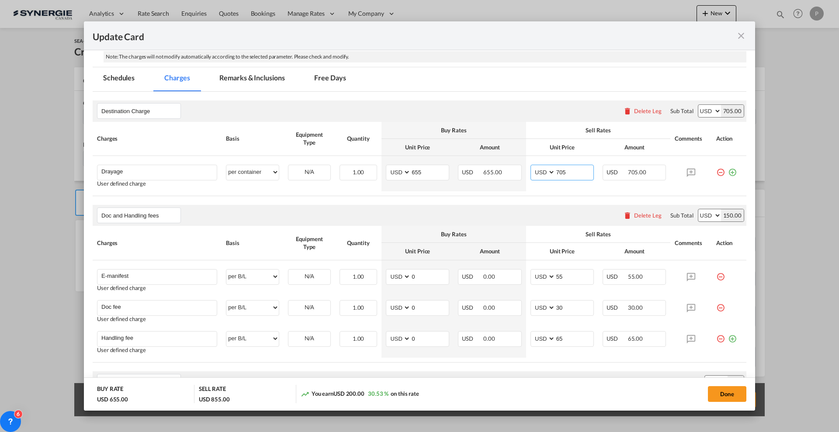
type input "705"
click at [245, 86] on md-tab-item "Remarks & Inclusions" at bounding box center [252, 79] width 86 height 24
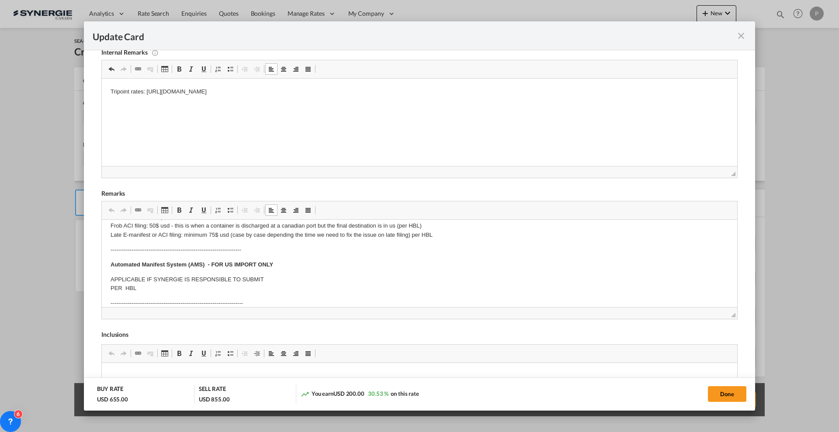
scroll to position [55, 0]
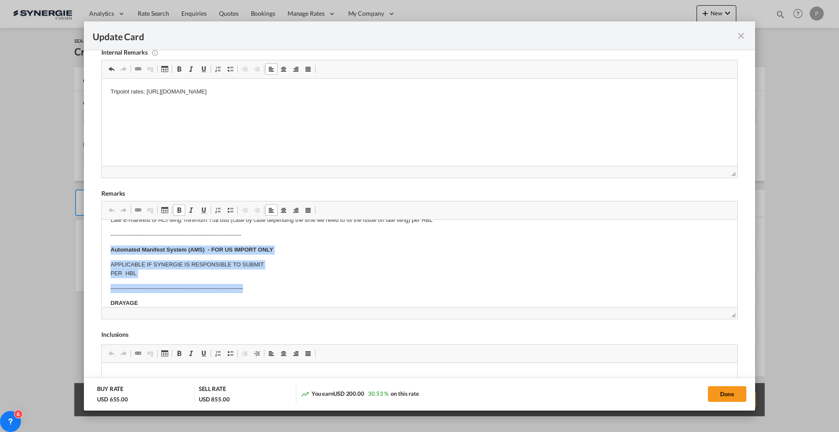
drag, startPoint x: 107, startPoint y: 250, endPoint x: 261, endPoint y: 284, distance: 156.9
click at [261, 284] on html "E Manifest (ACI): Applicable if Synergie is responsible to submit Per E-manifes…" at bounding box center [419, 400] width 635 height 470
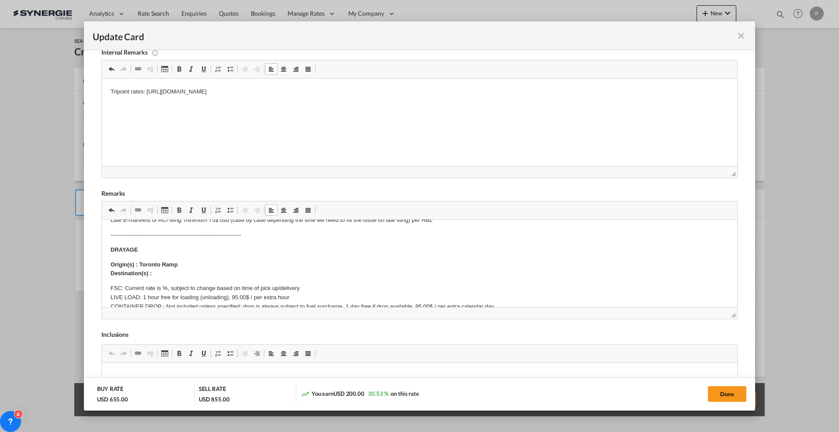
click at [180, 270] on p "Origin(s) : Toronto Ramp Destination(s) :" at bounding box center [420, 269] width 618 height 18
click at [163, 285] on p "FSC: Current rate is %, subject to change based on time of pick up/delivery LIV…" at bounding box center [420, 311] width 618 height 55
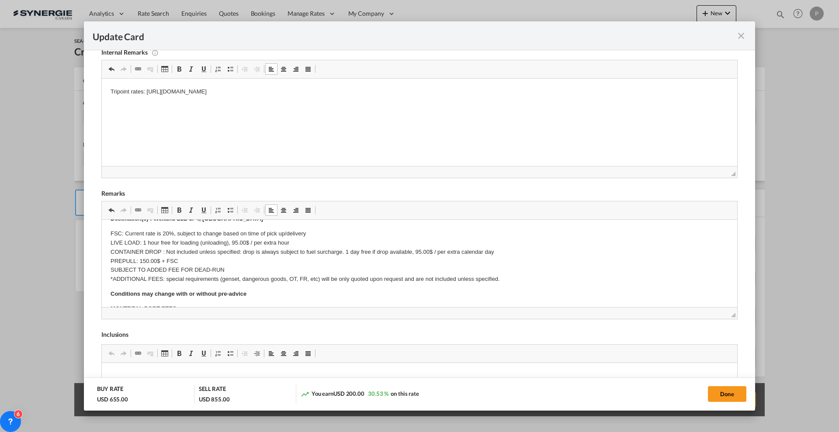
scroll to position [109, 0]
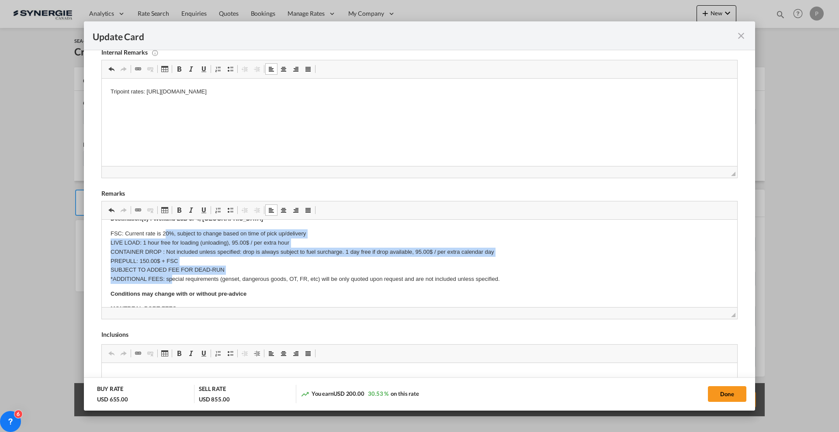
click at [167, 232] on p "FSC: Current rate is 20%, subject to change based on time of pick up/delivery L…" at bounding box center [420, 256] width 618 height 55
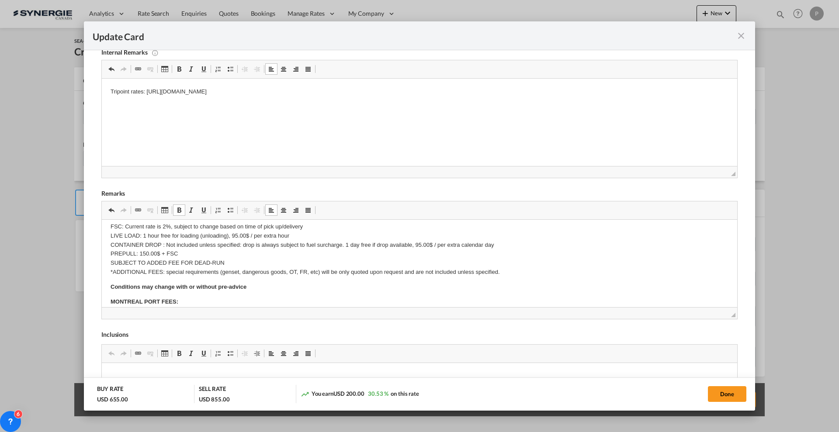
scroll to position [106, 0]
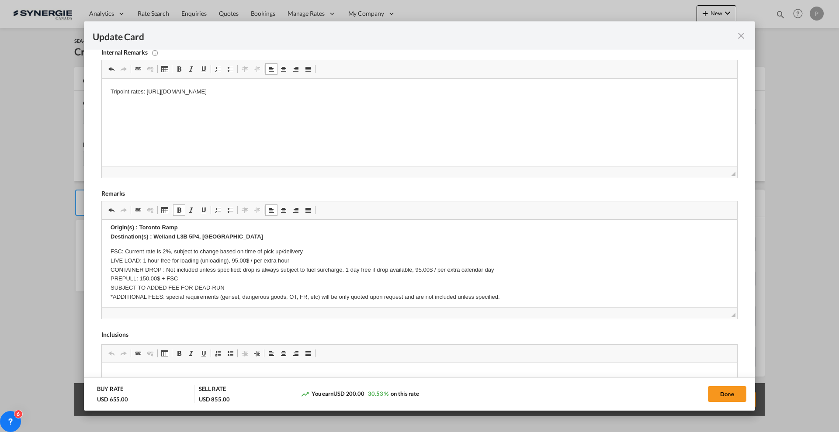
click at [165, 250] on p "FSC: Current rate is 2%, subject to change based on time of pick up/delivery LI…" at bounding box center [420, 274] width 618 height 55
click at [159, 268] on p "FSC: Current rate is 25%, subject to change based on time of pick up/delivery L…" at bounding box center [420, 274] width 618 height 55
click at [160, 268] on p "FSC: Current rate is 25%, subject to change based on time of pick up/delivery L…" at bounding box center [420, 274] width 618 height 55
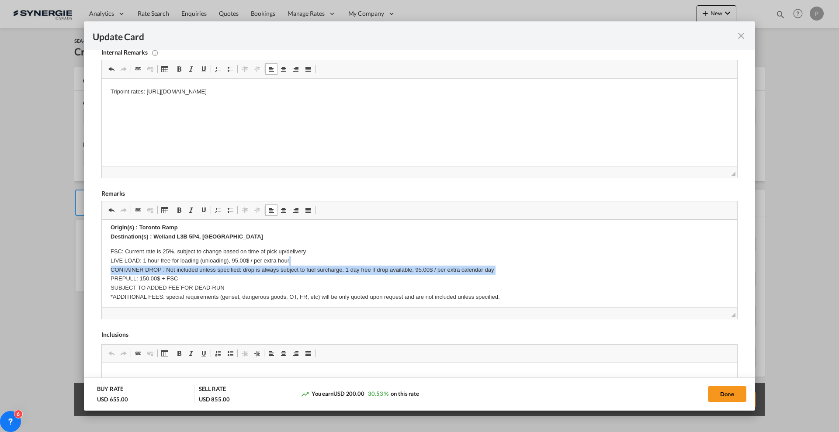
click at [161, 268] on p "FSC: Current rate is 25%, subject to change based on time of pick up/delivery L…" at bounding box center [420, 274] width 618 height 55
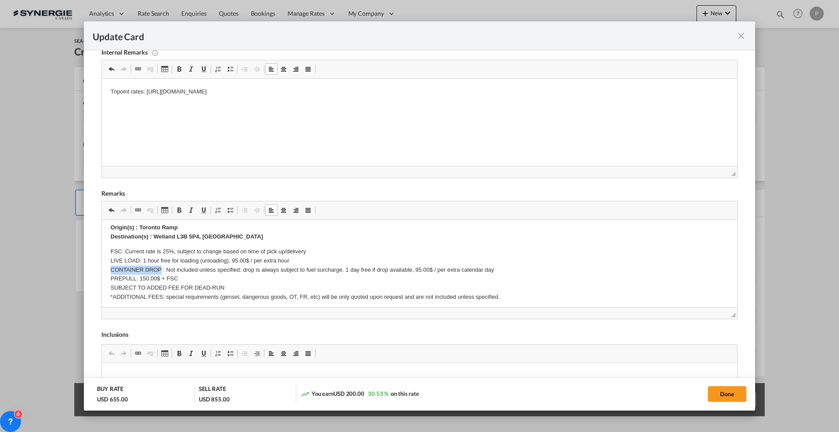
click at [161, 267] on p "FSC: Current rate is 25%, subject to change based on time of pick up/delivery L…" at bounding box center [420, 274] width 618 height 55
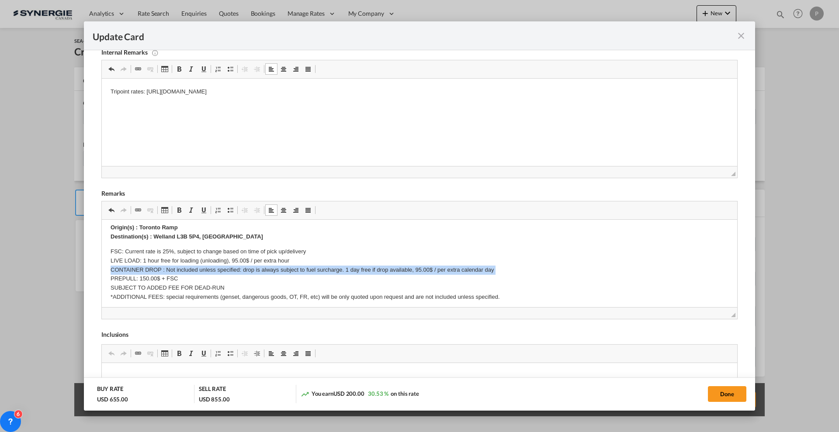
click at [161, 266] on p "FSC: Current rate is 25%, subject to change based on time of pick up/delivery L…" at bounding box center [420, 274] width 618 height 55
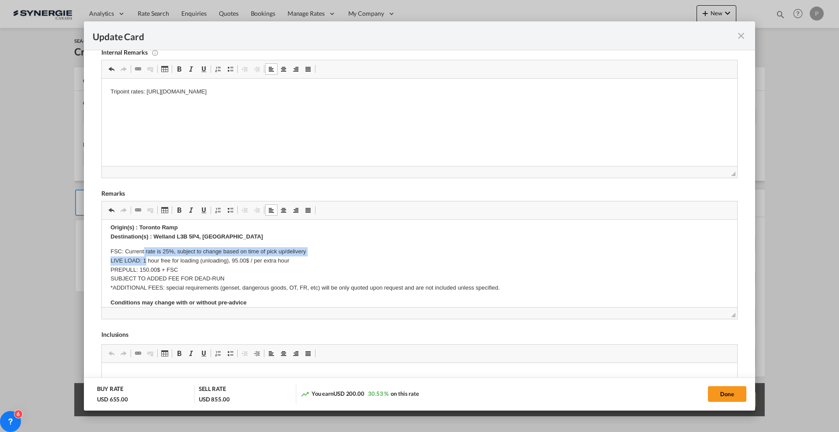
click at [144, 256] on p "FSC: Current rate is 25%, subject to change based on time of pick up/delivery L…" at bounding box center [420, 269] width 618 height 45
click at [144, 260] on p "FSC: Current rate is 25%, subject to change based on time of pick up/delivery L…" at bounding box center [420, 269] width 618 height 45
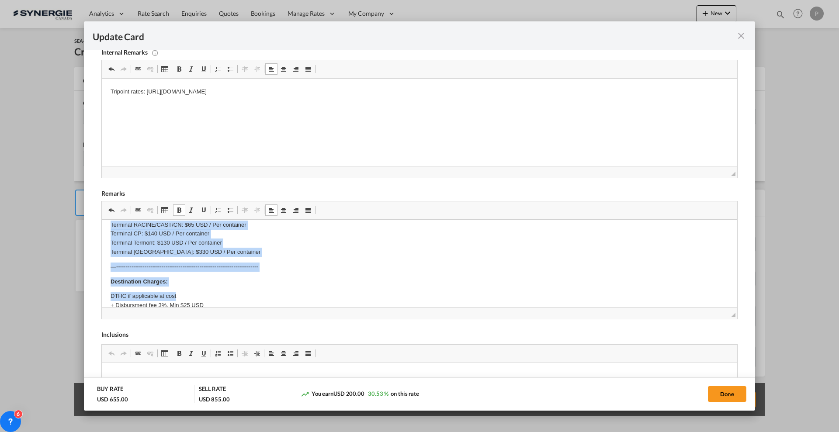
scroll to position [219, 0]
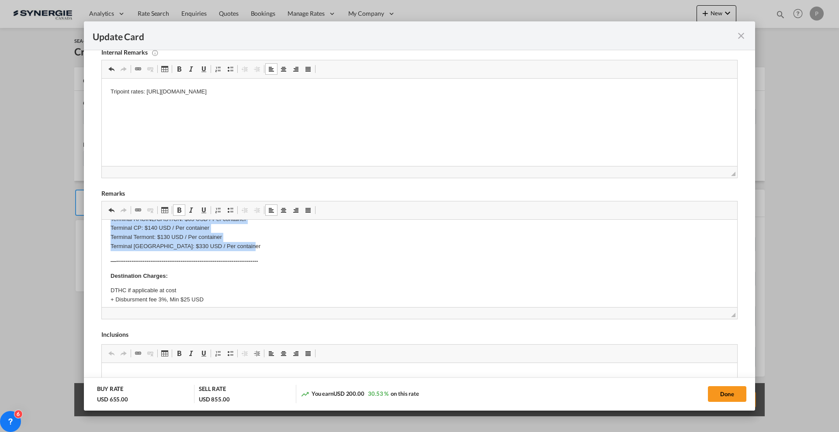
drag, startPoint x: 110, startPoint y: 264, endPoint x: 328, endPoint y: 249, distance: 218.5
click at [328, 249] on html "E Manifest (ACI): Applicable if Synergie is responsible to submit Per E-manifes…" at bounding box center [419, 211] width 635 height 423
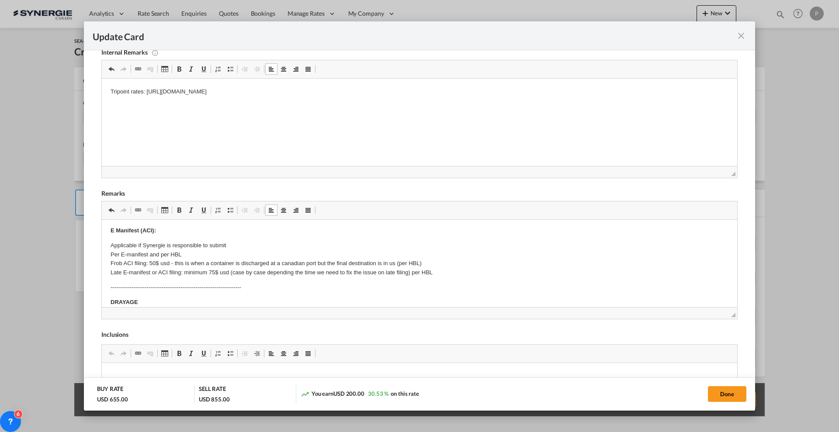
scroll to position [0, 0]
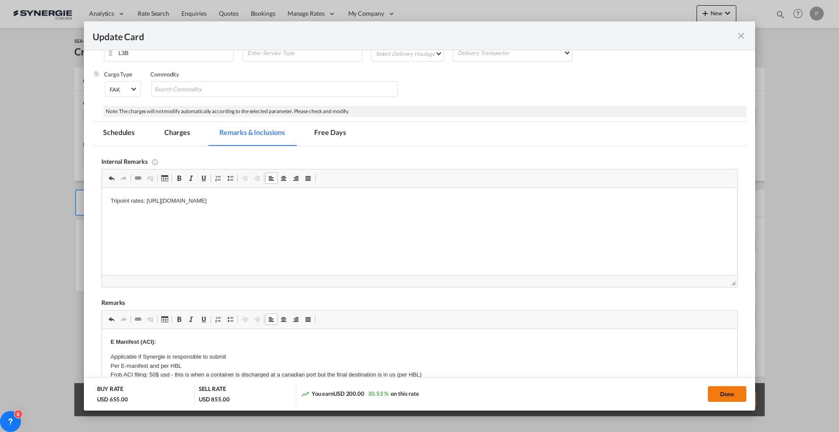
click at [715, 391] on button "Done" at bounding box center [727, 394] width 38 height 16
type input "[DATE]"
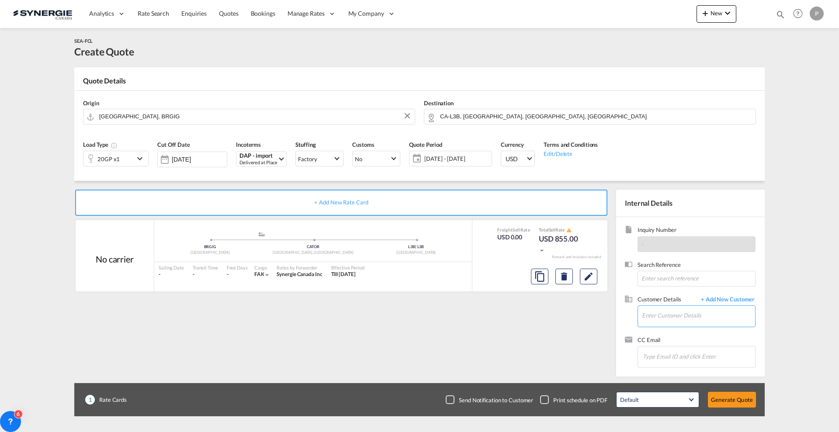
click at [668, 308] on input "Enter Customer Details" at bounding box center [698, 316] width 113 height 20
paste input "[EMAIL_ADDRESS][PERSON_NAME][DOMAIN_NAME]"
click at [684, 335] on div "[PERSON_NAME] [PERSON_NAME][EMAIL_ADDRESS][PERSON_NAME][DOMAIN_NAME] | GO-TRANS" at bounding box center [728, 331] width 175 height 24
type input "GO-TRANS, [PERSON_NAME], [PERSON_NAME][EMAIL_ADDRESS][PERSON_NAME][DOMAIN_NAME]"
click at [722, 394] on button "Generate Quote" at bounding box center [732, 400] width 48 height 16
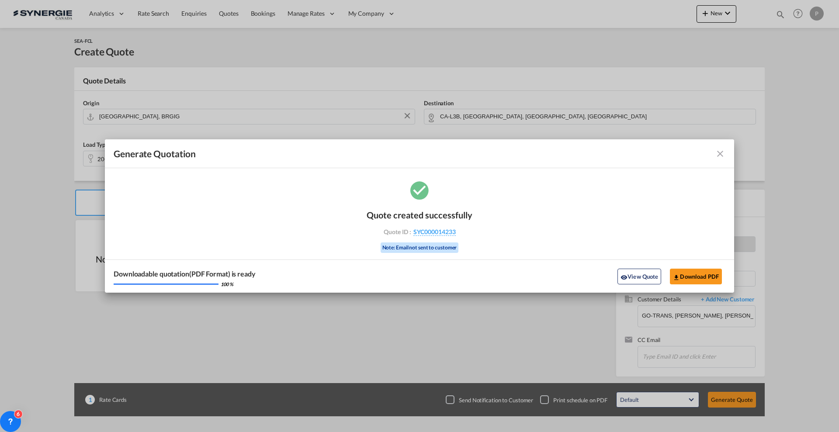
drag, startPoint x: 468, startPoint y: 227, endPoint x: 457, endPoint y: 237, distance: 14.5
click at [458, 236] on div "Quote created successfully Quote ID : SYC000014233 Note: Email not sent to cust…" at bounding box center [420, 230] width 106 height 59
copy div "SYC000014233"
click at [702, 275] on button "Download PDF" at bounding box center [696, 277] width 52 height 16
